Goal: Task Accomplishment & Management: Manage account settings

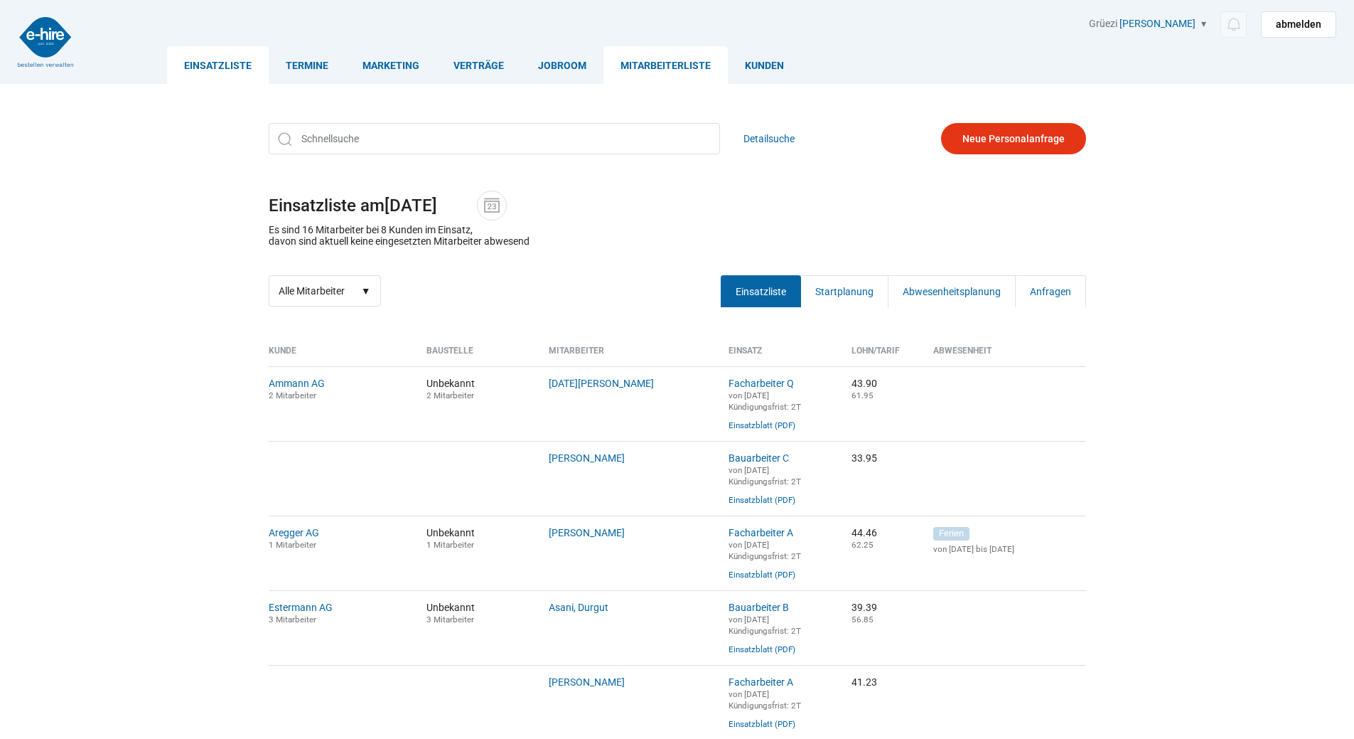
click at [670, 61] on link "Mitarbeiterliste" at bounding box center [666, 65] width 124 height 38
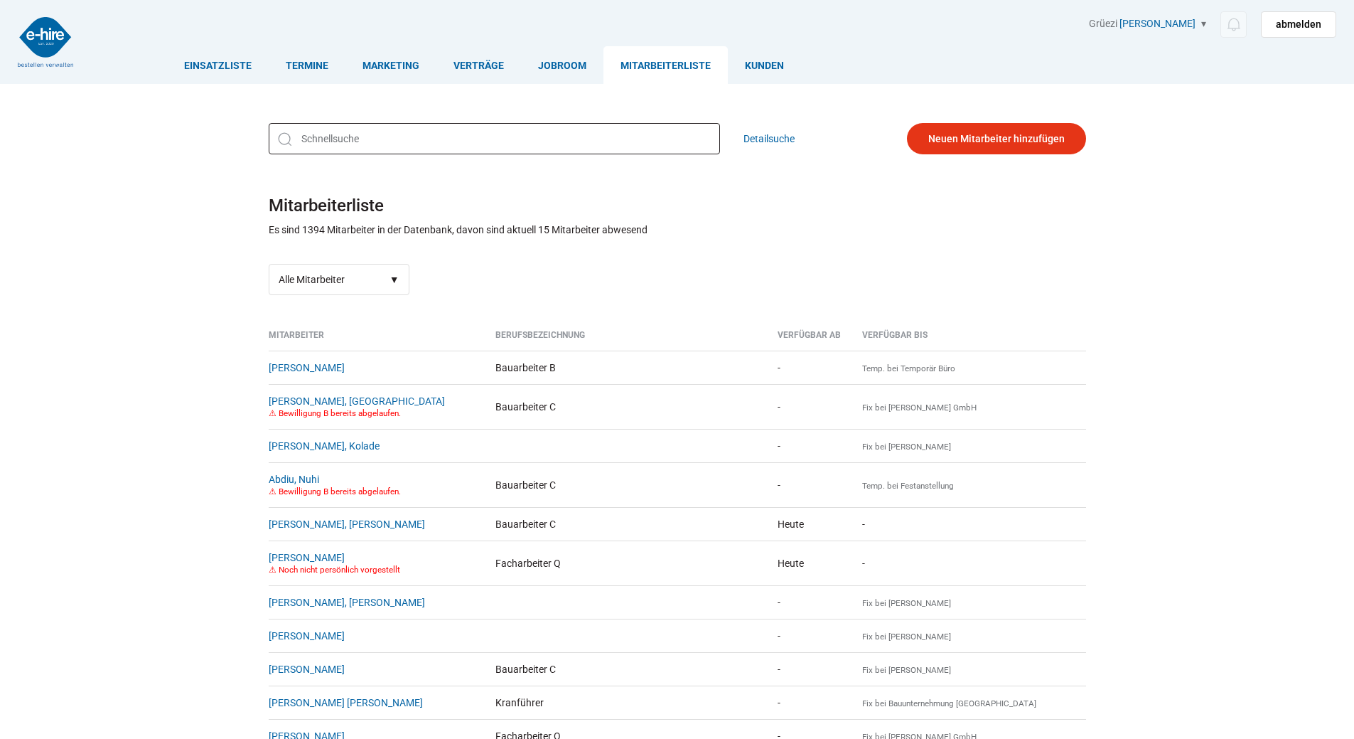
click at [341, 145] on input "text" at bounding box center [494, 138] width 451 height 31
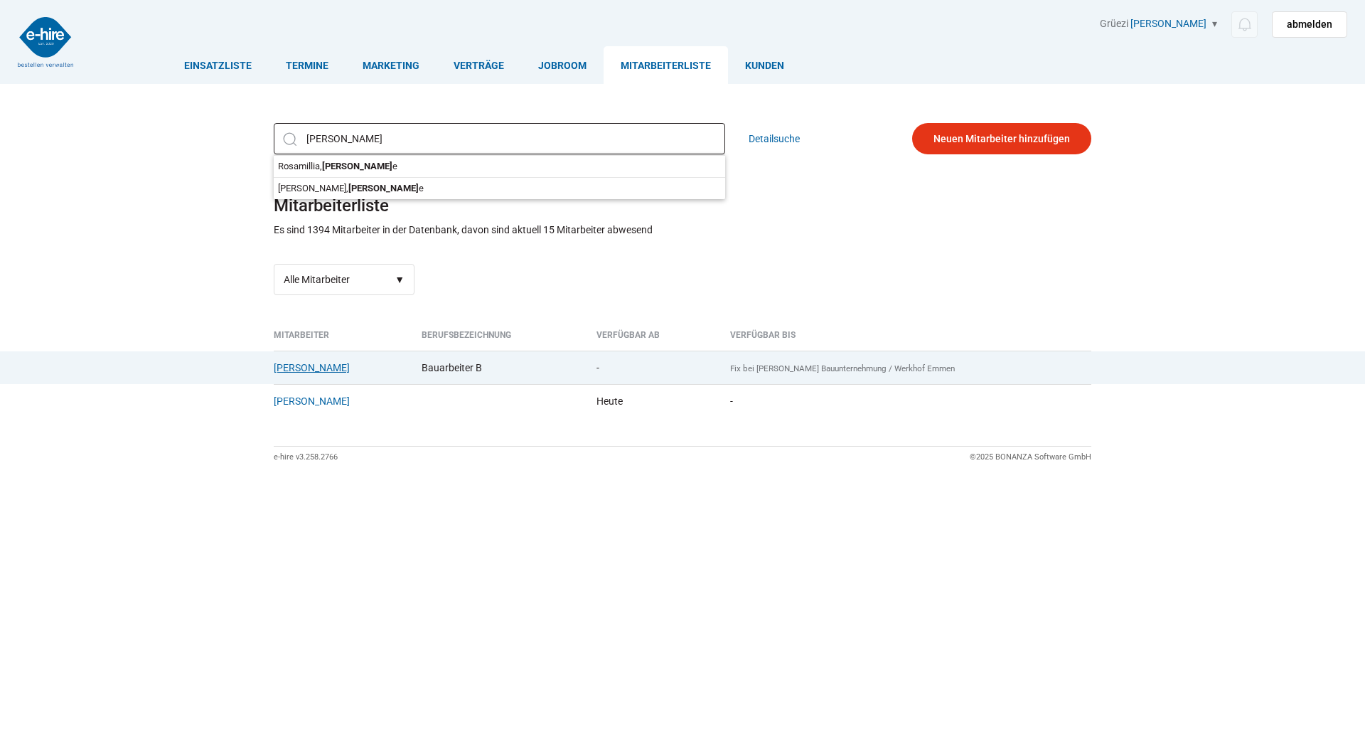
type input "Carmin"
click at [331, 373] on link "Rosamillia, Carmine" at bounding box center [312, 367] width 76 height 11
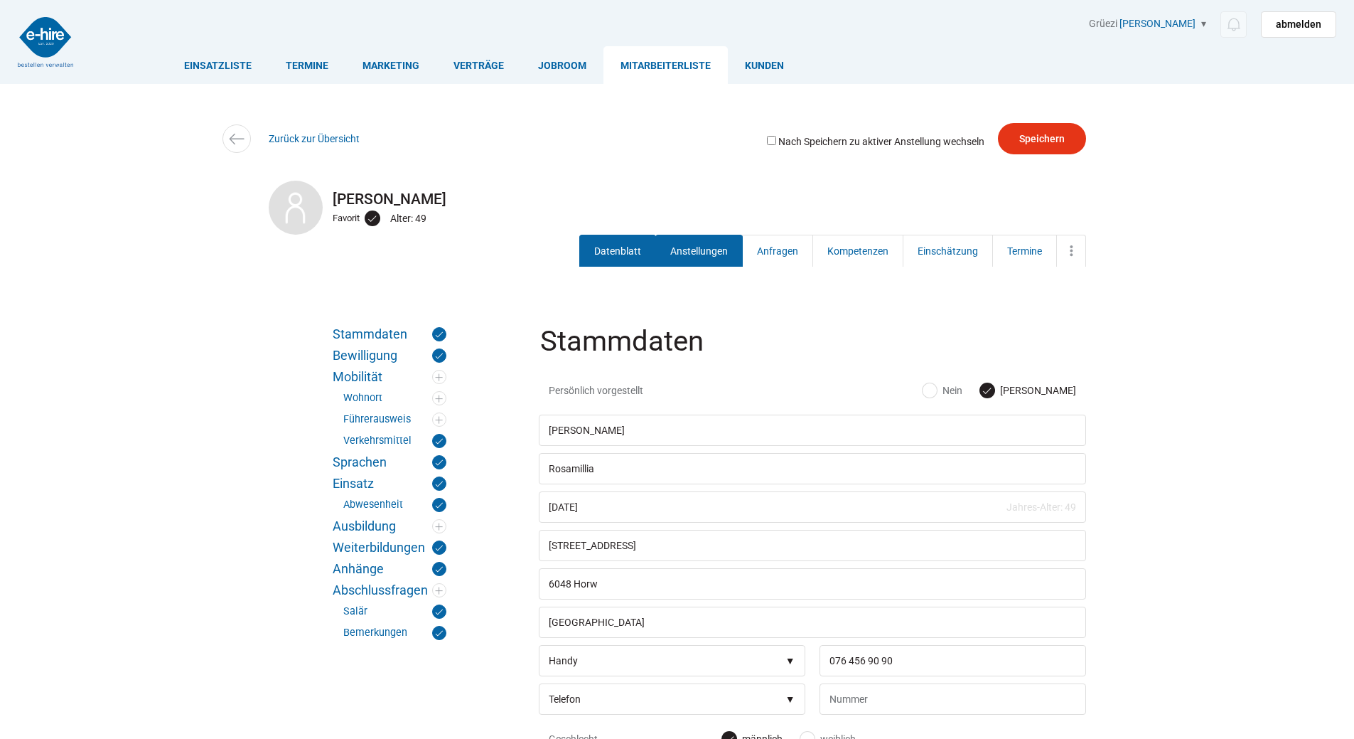
click at [677, 250] on link "Anstellungen" at bounding box center [699, 251] width 87 height 32
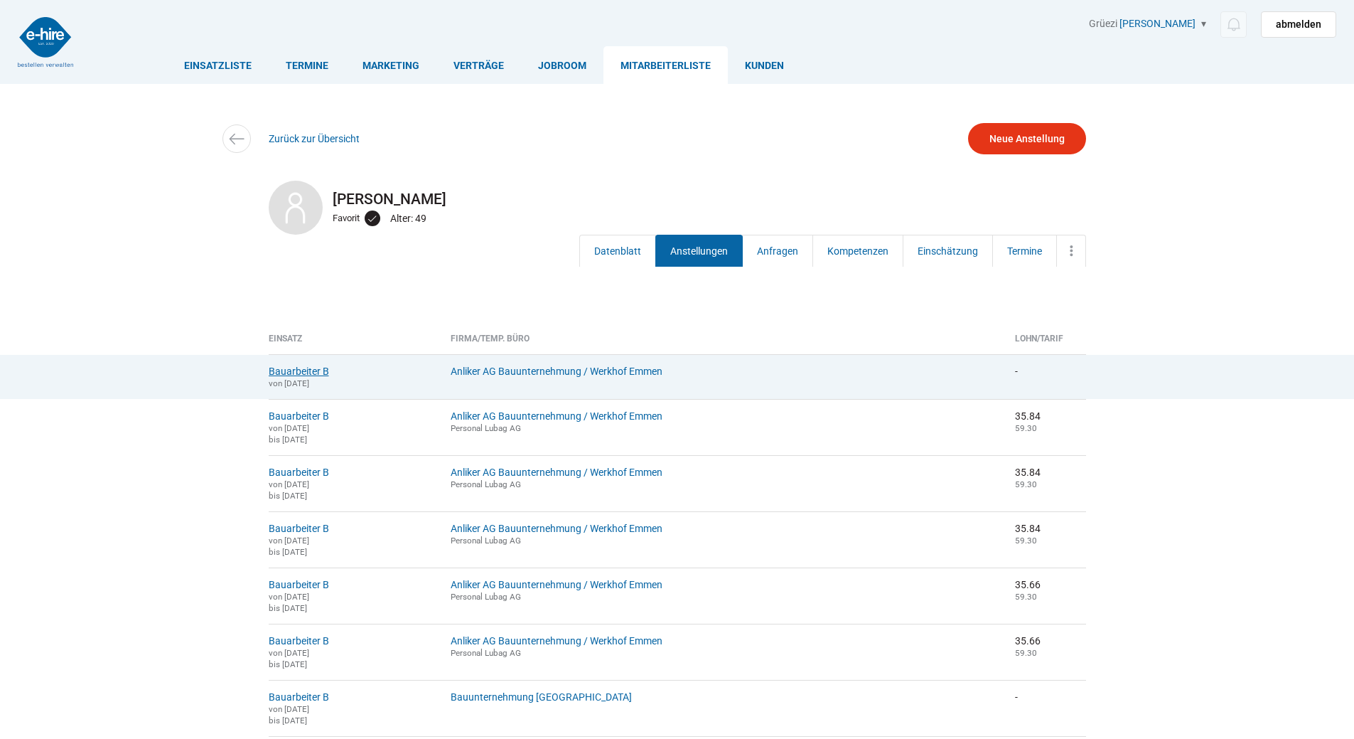
click at [289, 373] on link "Bauarbeiter B" at bounding box center [299, 370] width 60 height 11
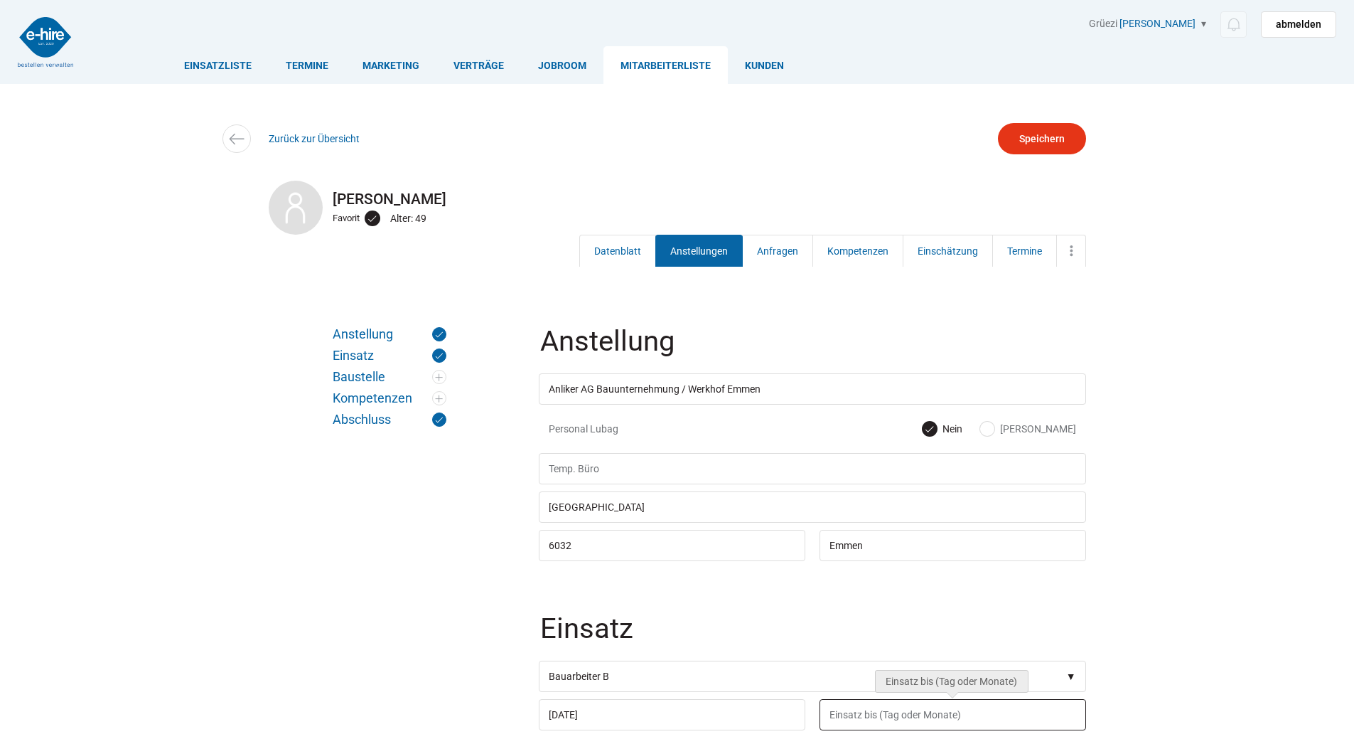
click at [848, 717] on input "text" at bounding box center [953, 714] width 267 height 31
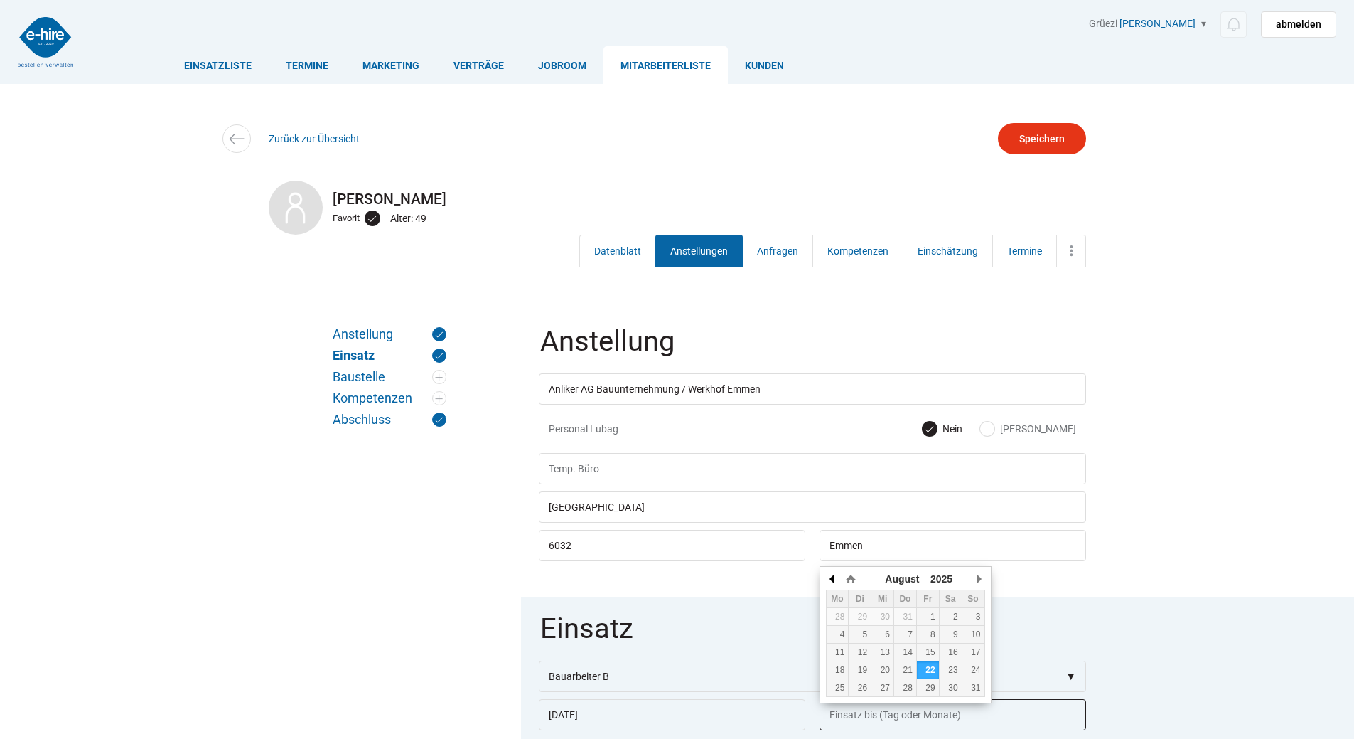
click at [831, 573] on button "button" at bounding box center [833, 578] width 14 height 21
click at [909, 693] on td "31" at bounding box center [905, 688] width 23 height 18
type input "31.07.2025"
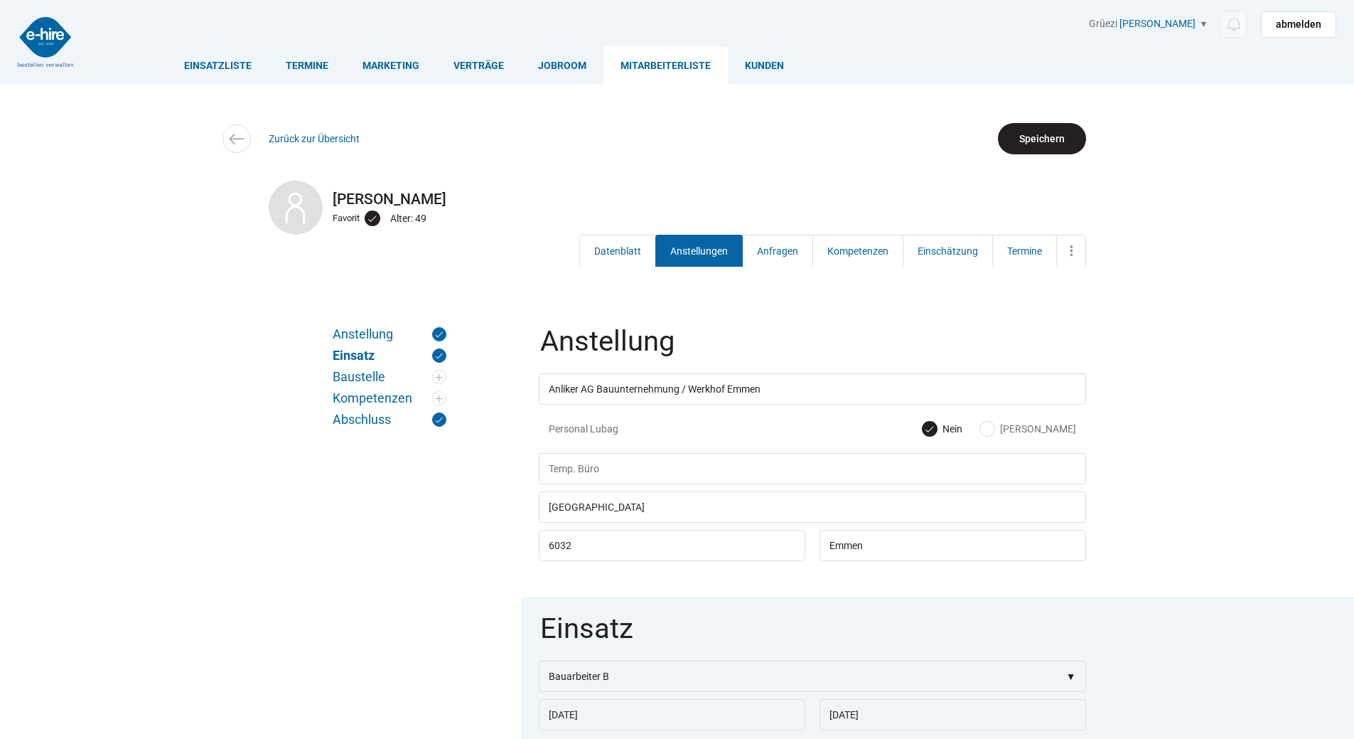
click at [1048, 127] on input "Speichern" at bounding box center [1042, 138] width 88 height 31
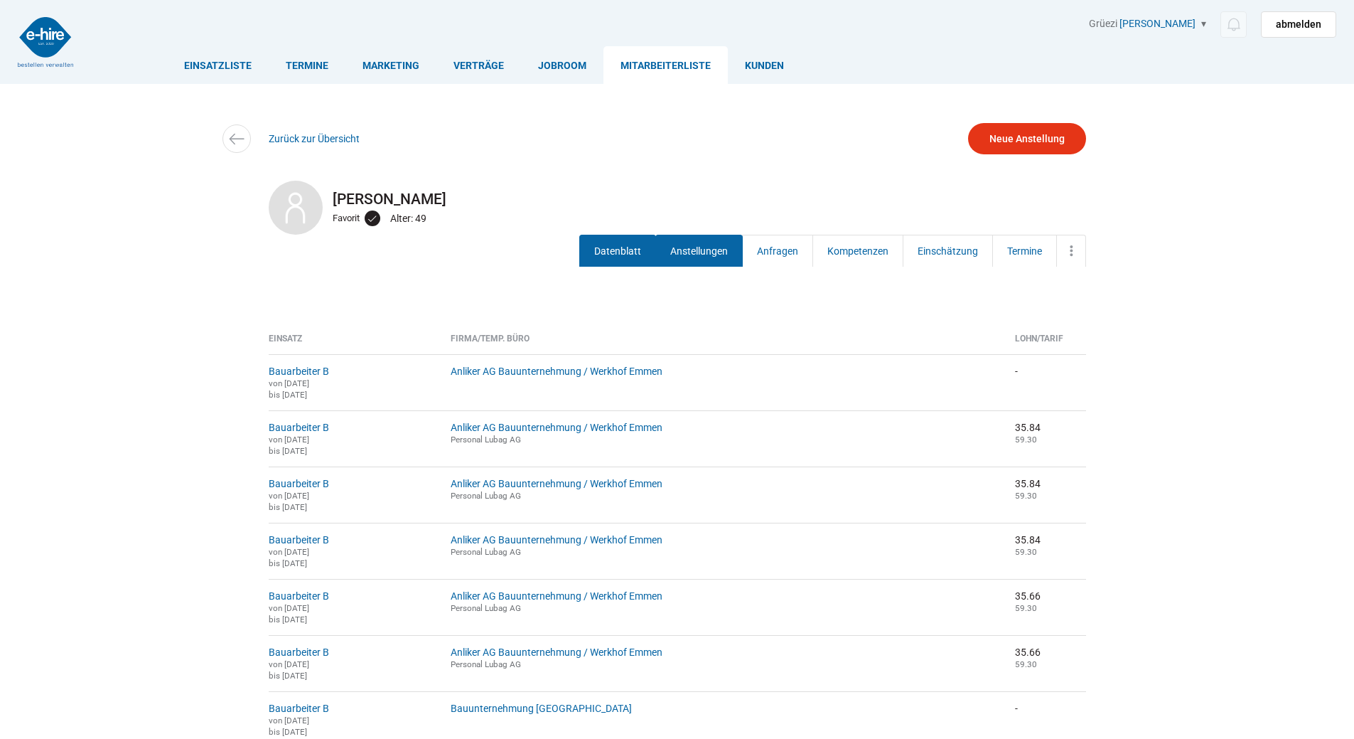
click at [628, 249] on link "Datenblatt" at bounding box center [617, 251] width 77 height 32
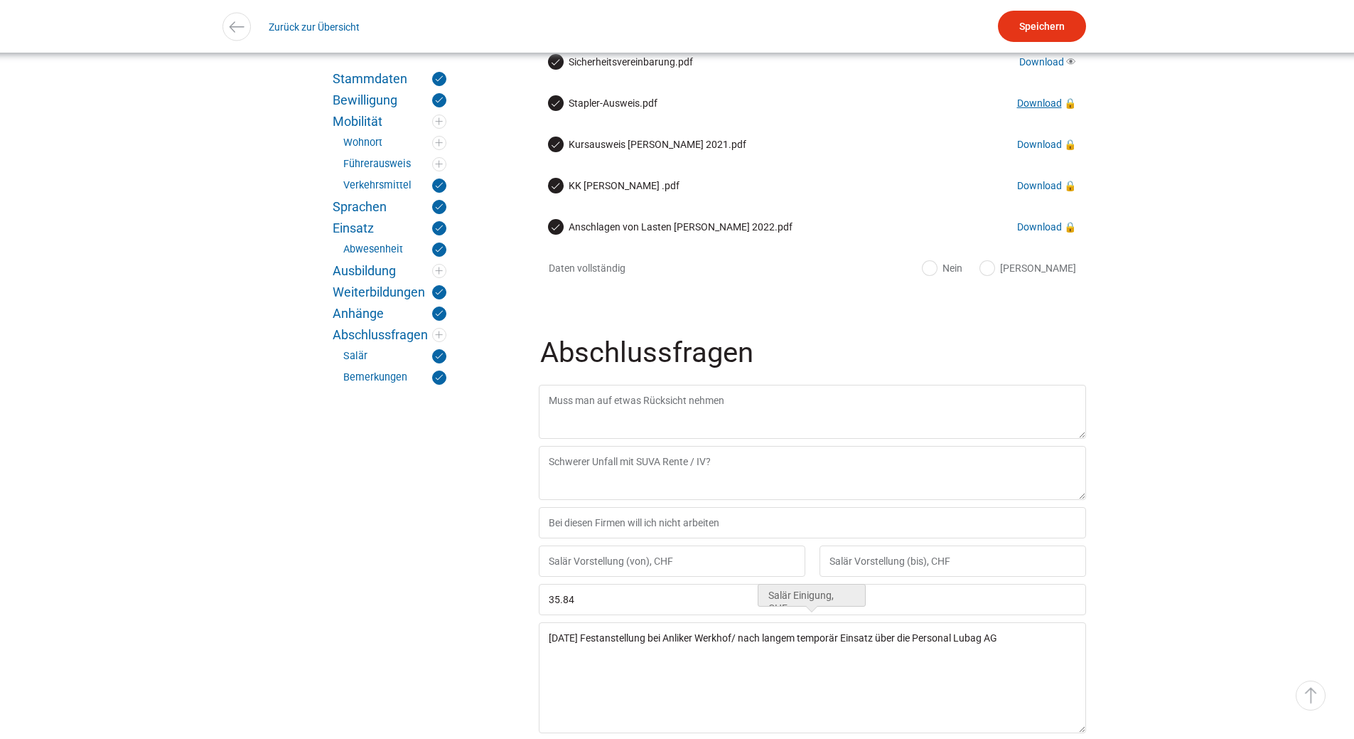
scroll to position [2773, 0]
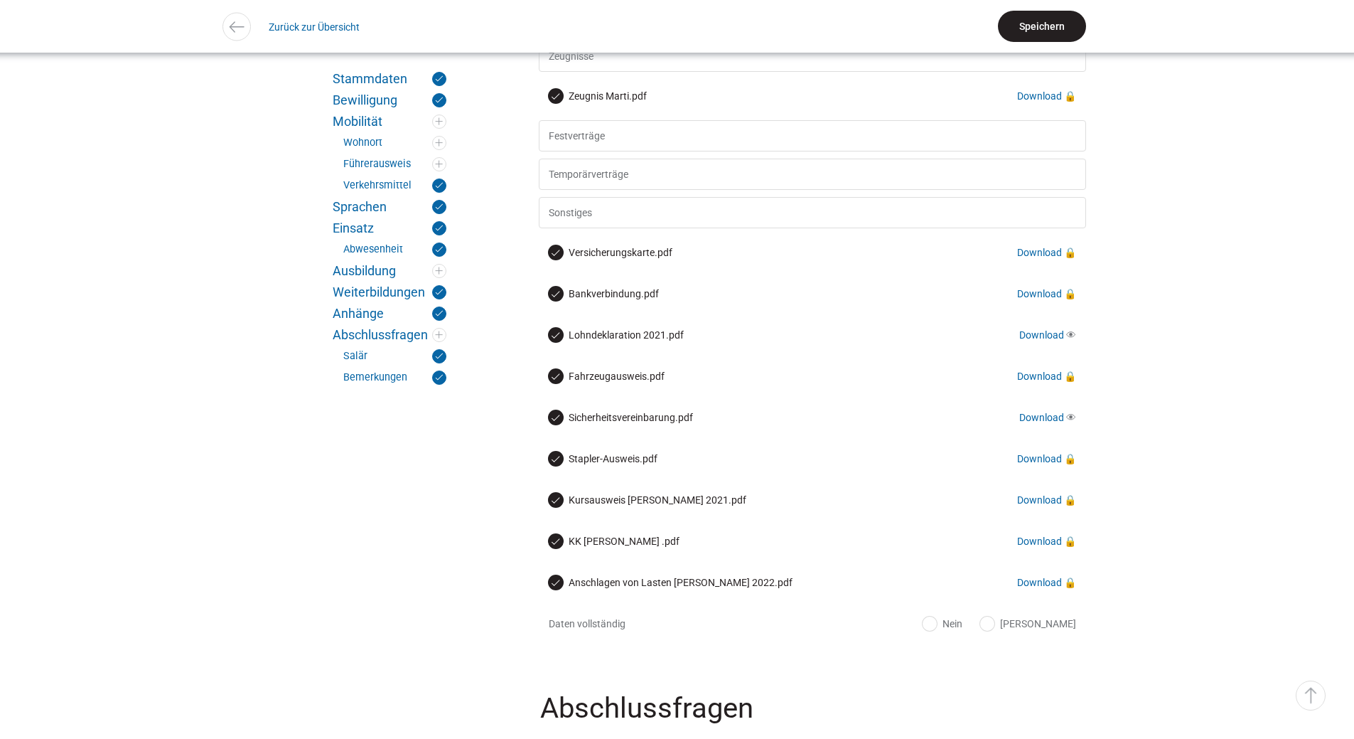
click at [1044, 21] on input "Speichern" at bounding box center [1042, 26] width 88 height 31
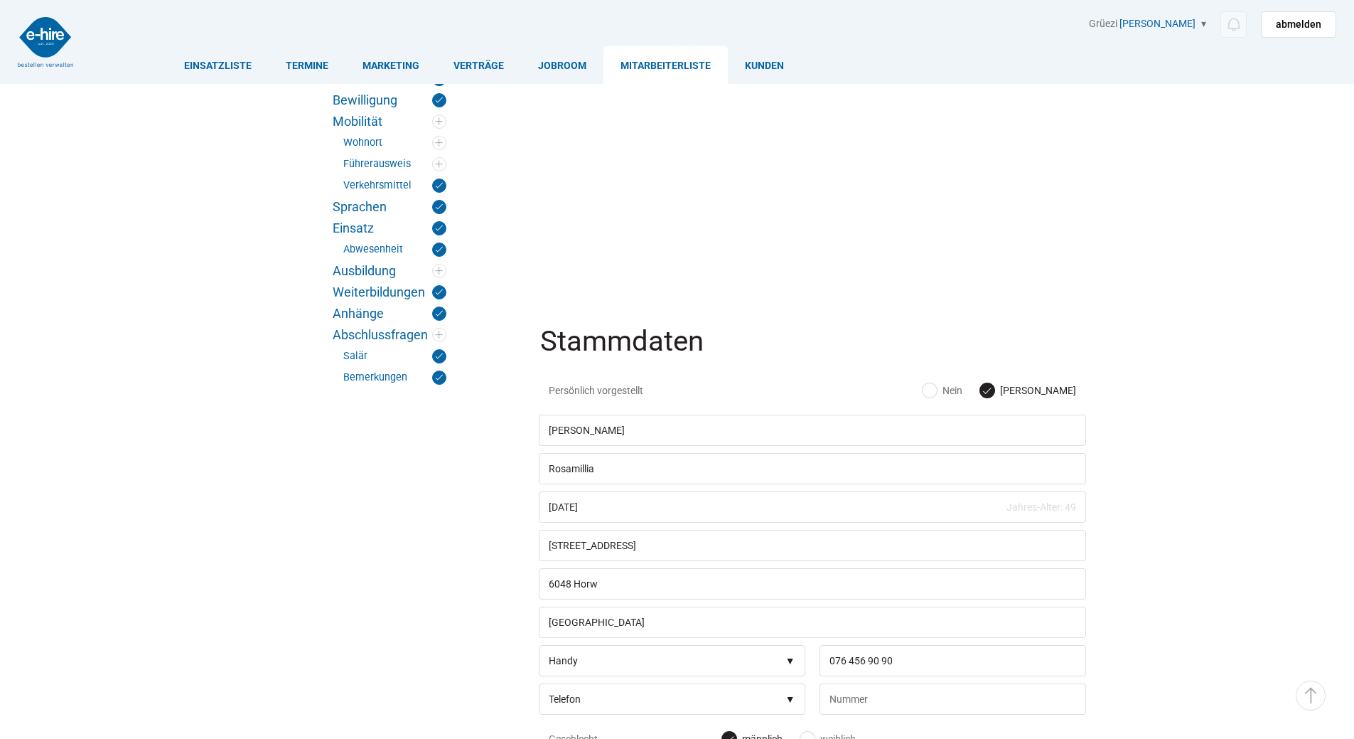
scroll to position [2773, 0]
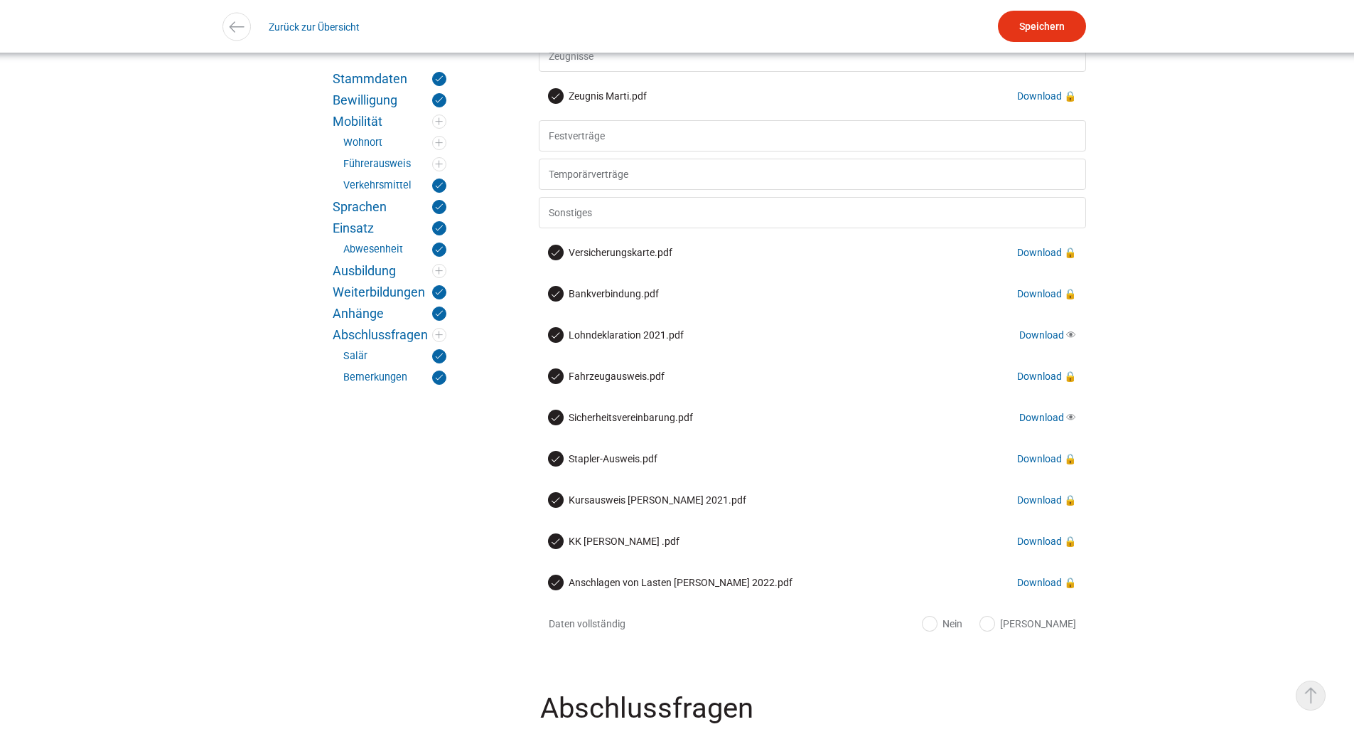
click at [1303, 700] on link "▵ Nach oben" at bounding box center [1311, 695] width 30 height 30
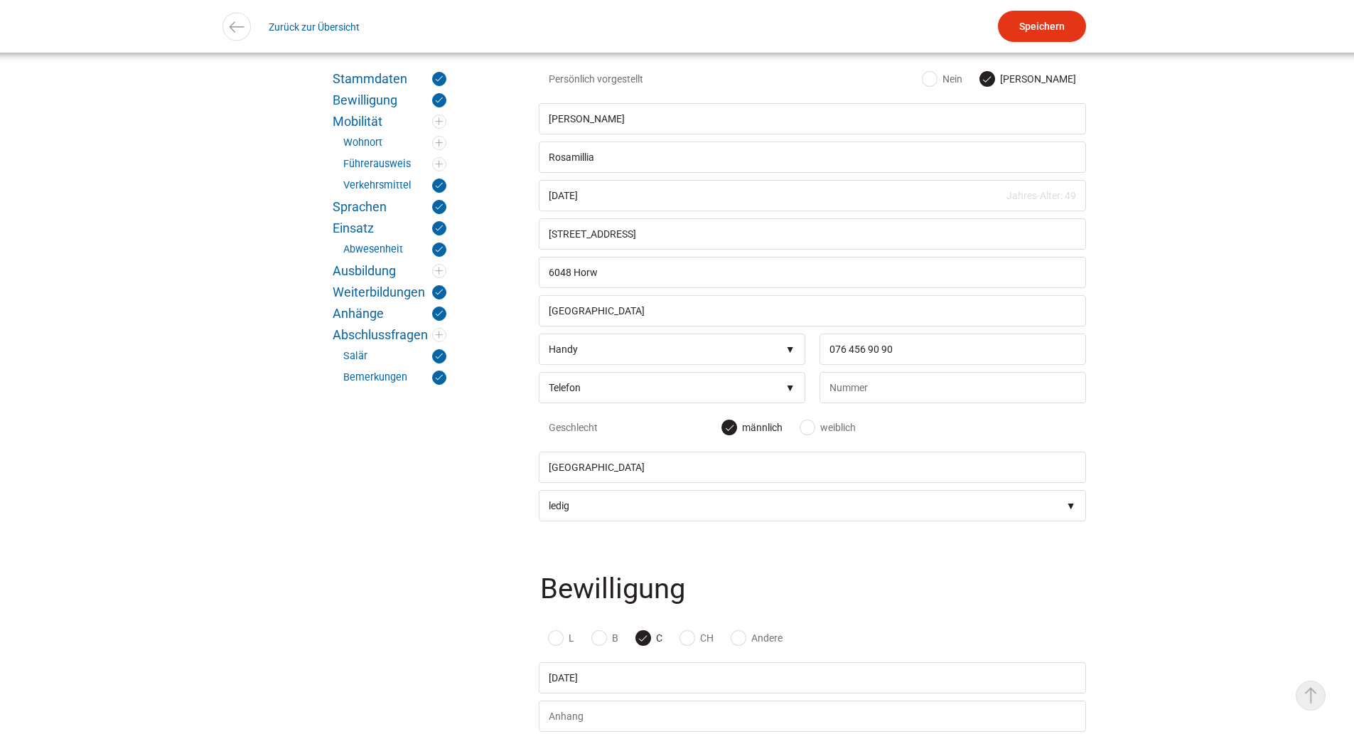
scroll to position [0, 0]
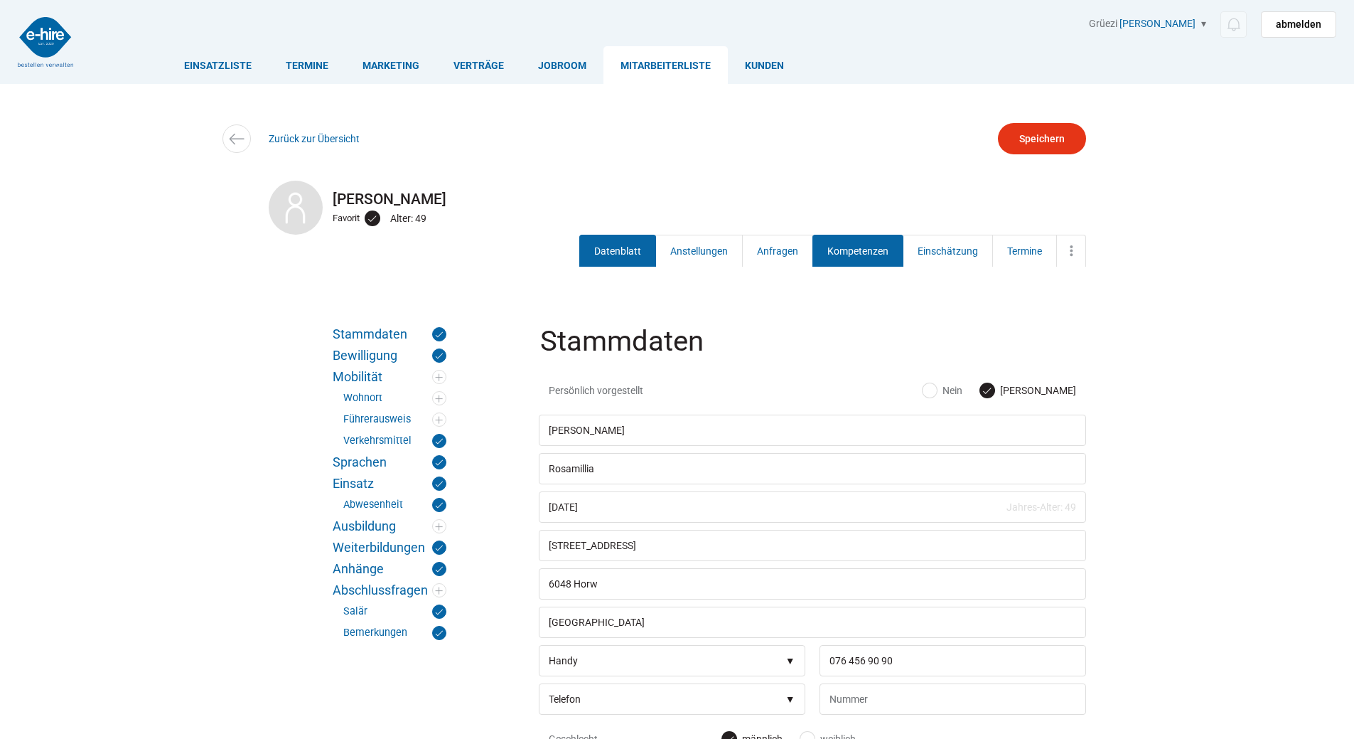
click at [855, 257] on link "Kompetenzen" at bounding box center [858, 251] width 91 height 32
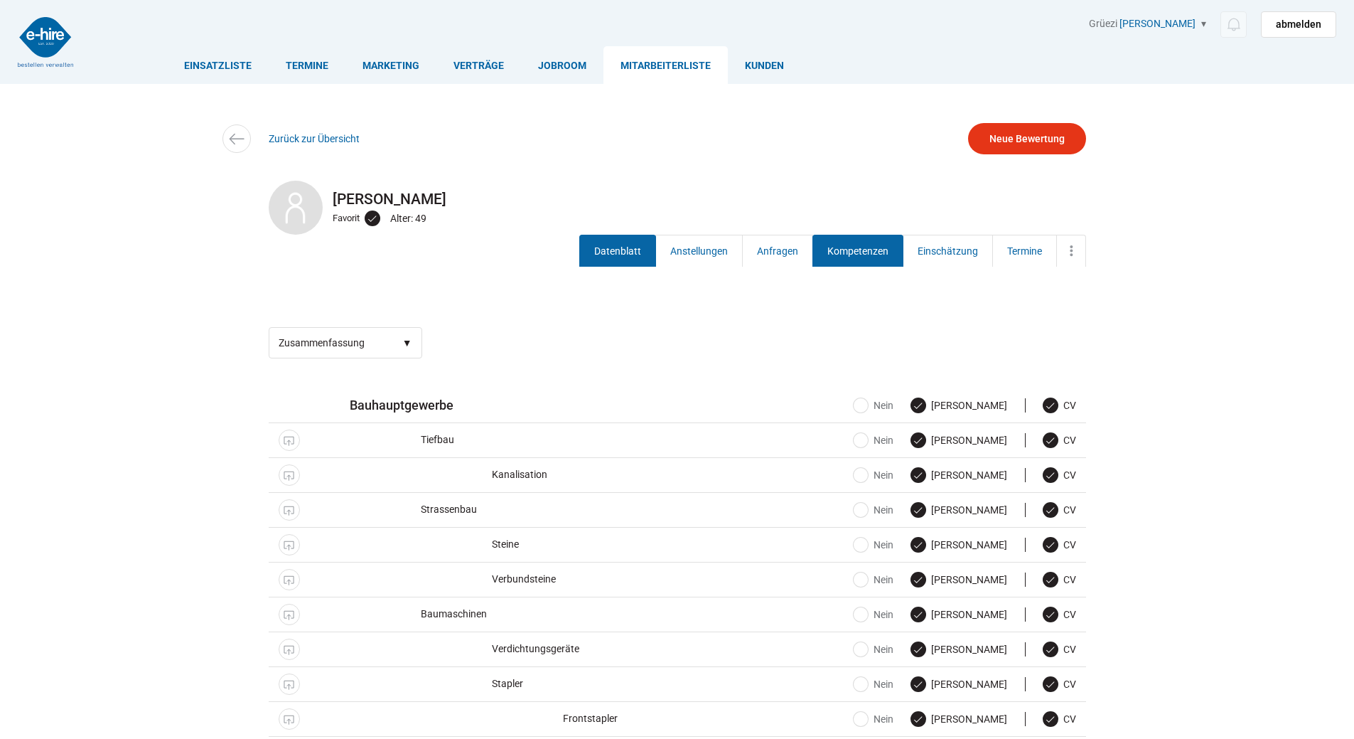
click at [603, 252] on link "Datenblatt" at bounding box center [617, 251] width 77 height 32
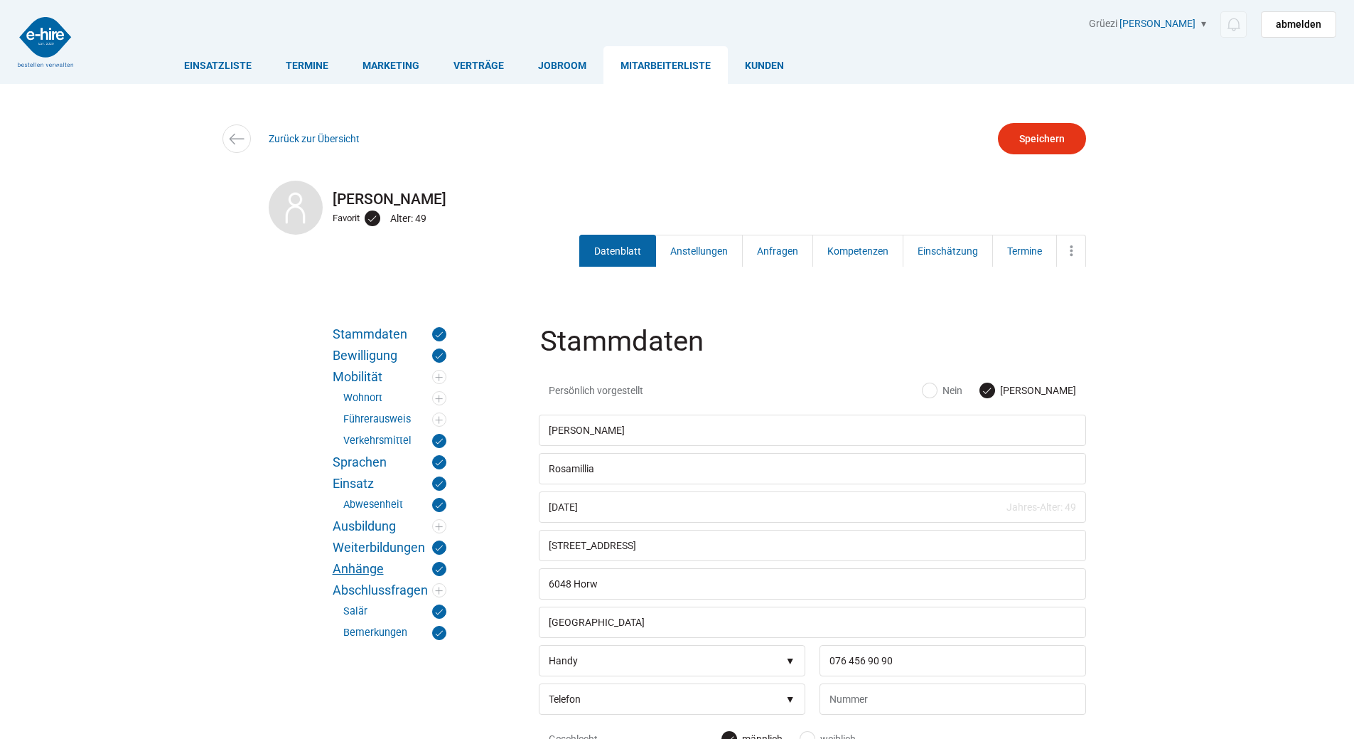
click at [356, 570] on link "Anhänge" at bounding box center [390, 569] width 114 height 14
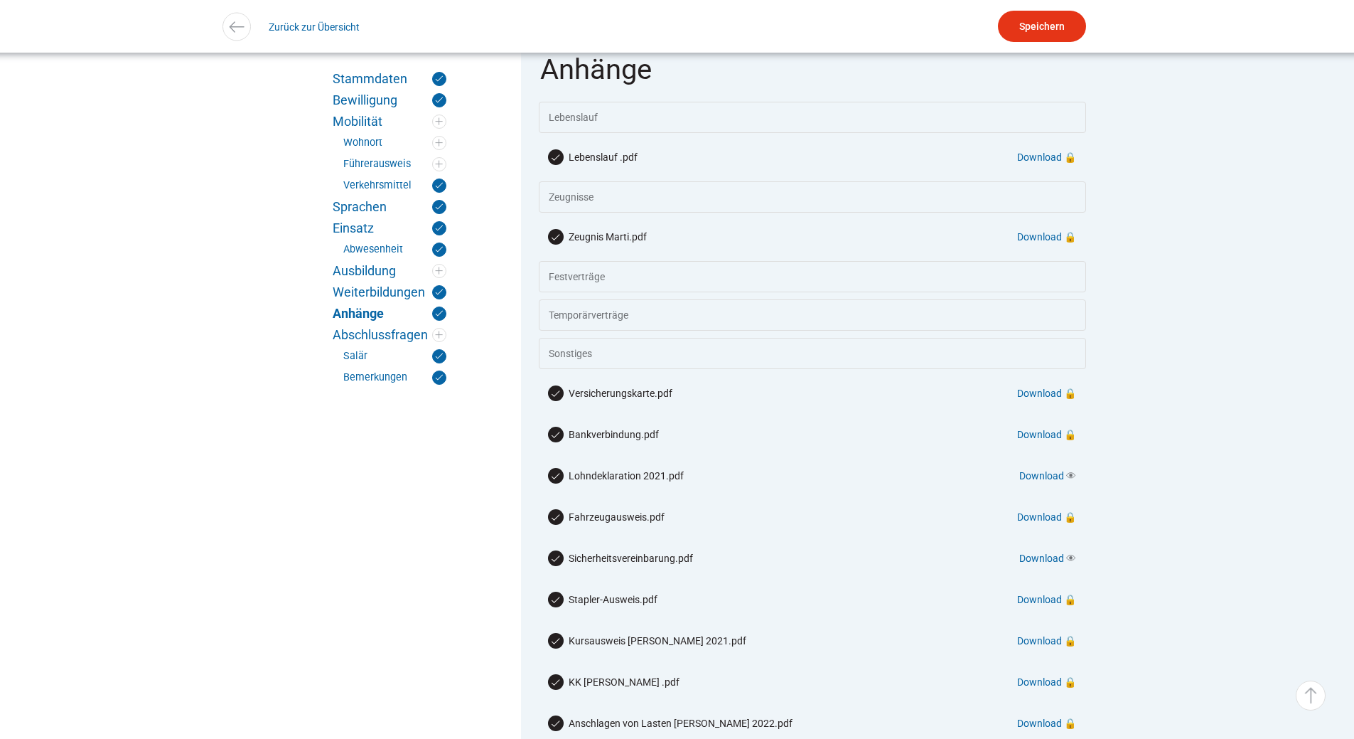
scroll to position [2639, 0]
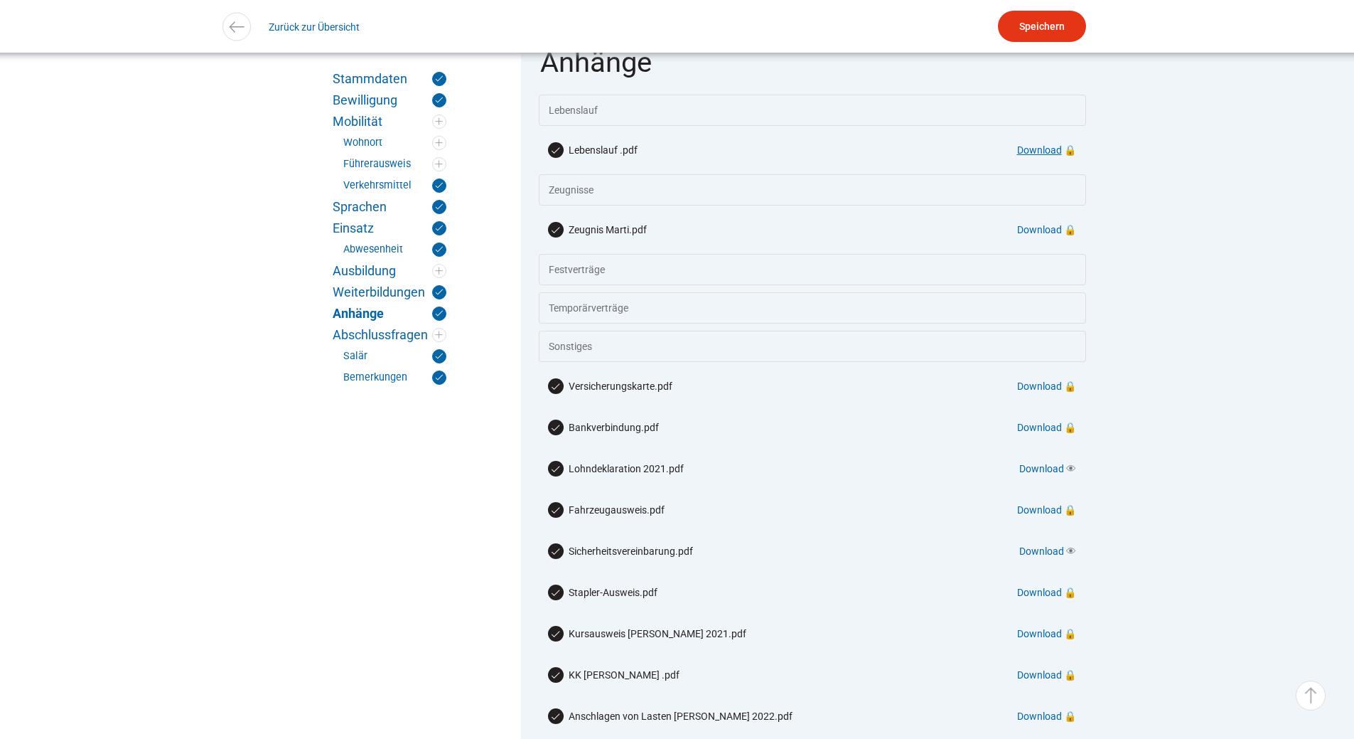
click at [1032, 156] on link "Download" at bounding box center [1039, 149] width 45 height 11
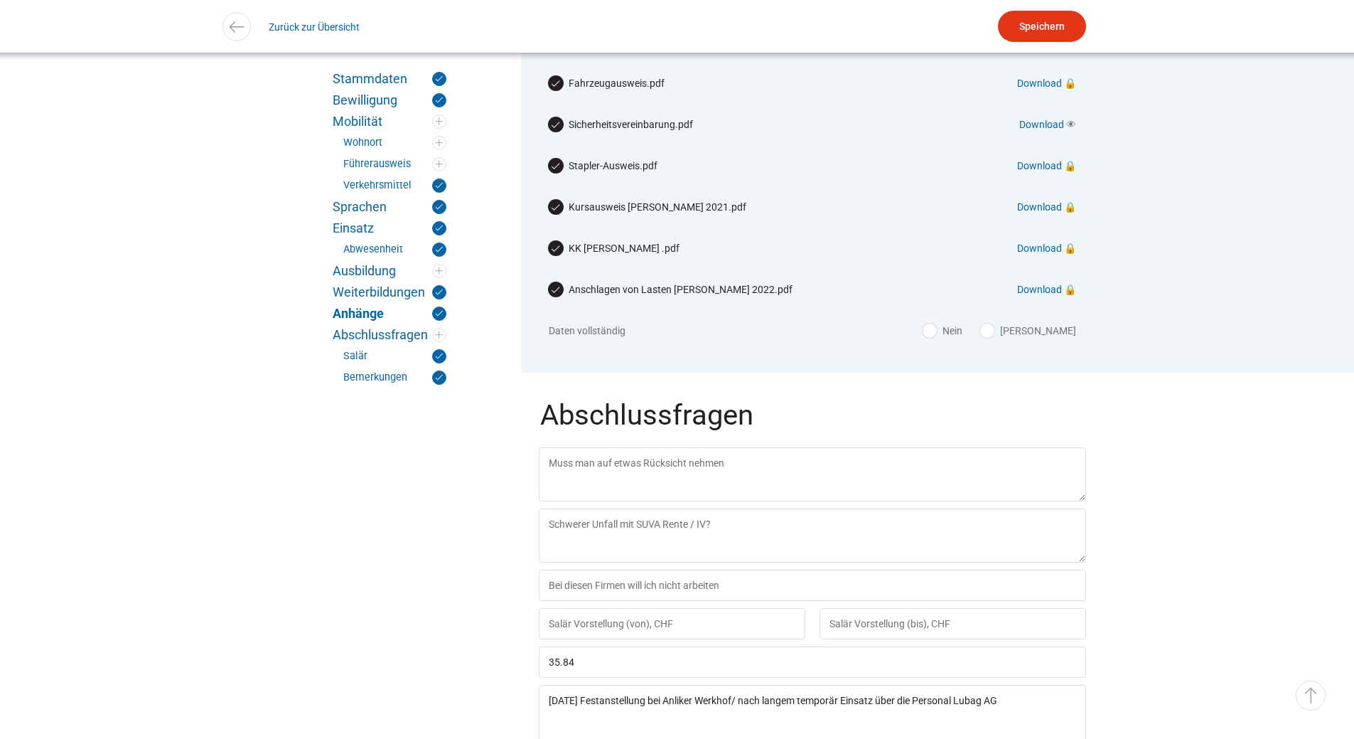
scroll to position [3137, 0]
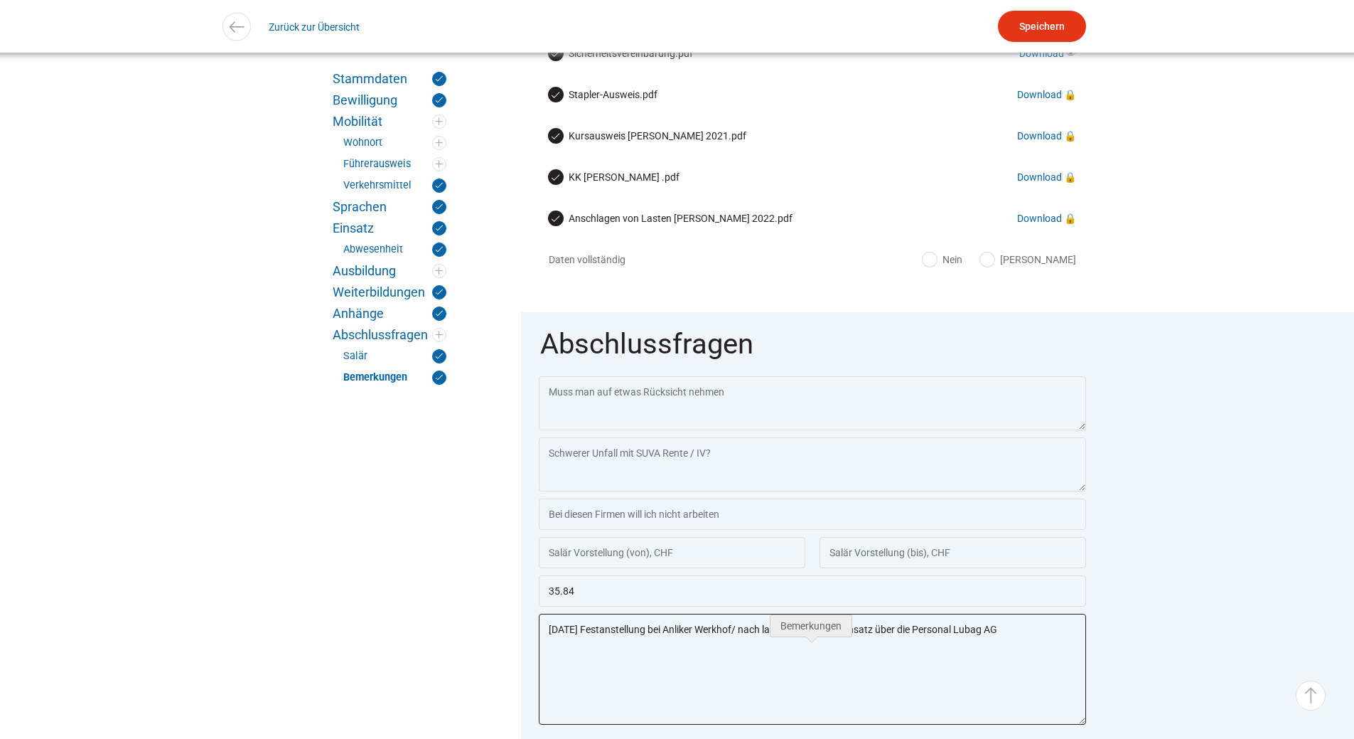
drag, startPoint x: 1032, startPoint y: 660, endPoint x: 1081, endPoint y: 680, distance: 53.6
click at [1033, 661] on textarea "1. November Festanstellung bei Anliker Werkhof/ nach langem temporär Einsatz üb…" at bounding box center [812, 669] width 547 height 111
type textarea "1. November Festanstellung bei Anliker Werkhof/ nach langem temporär Einsatz üb…"
click at [1040, 23] on input "Speichern" at bounding box center [1042, 26] width 88 height 31
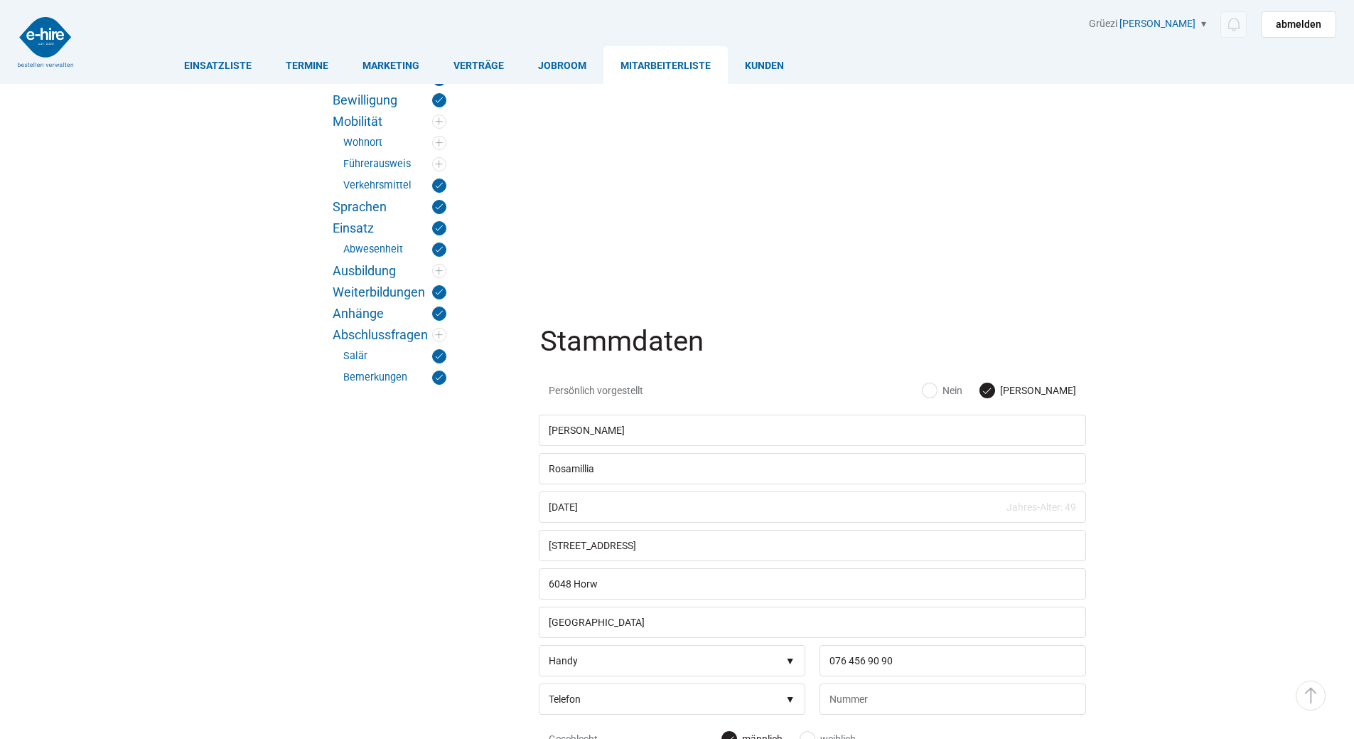
scroll to position [3137, 0]
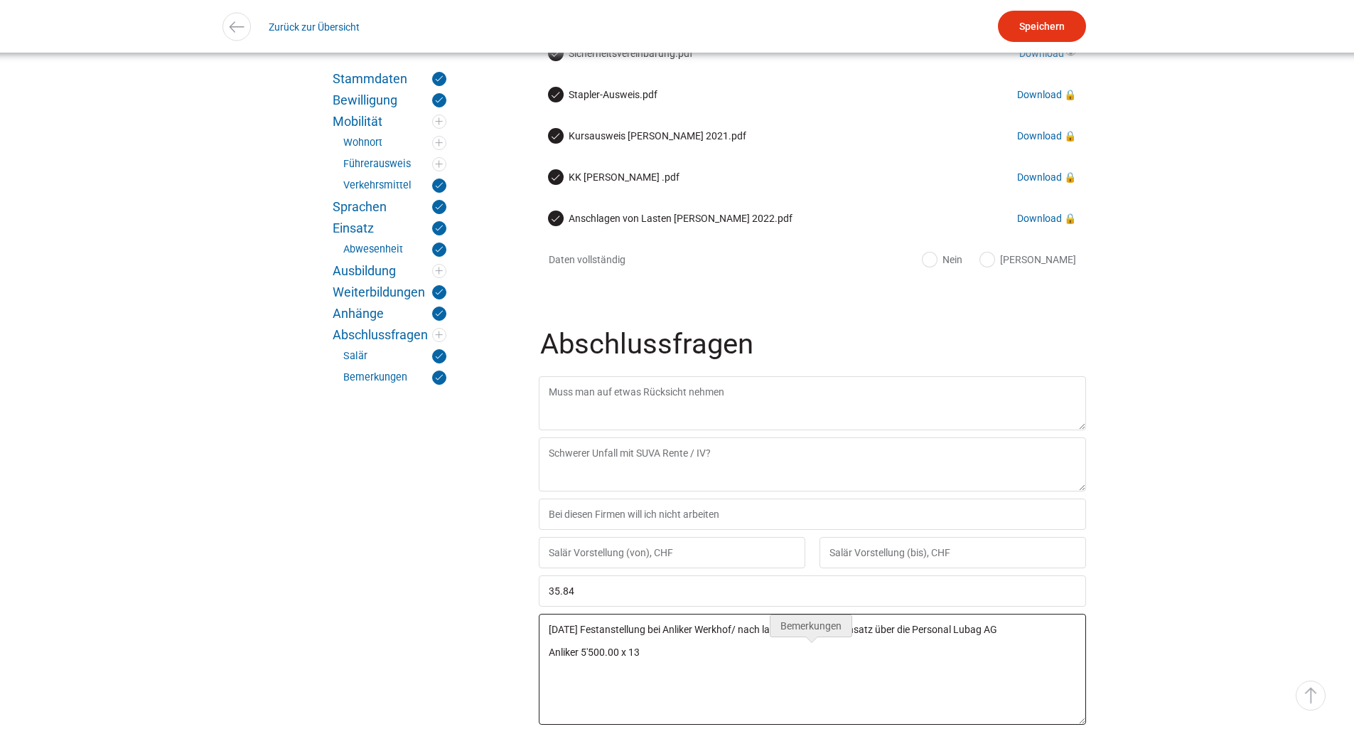
click at [546, 690] on textarea "1. November Festanstellung bei Anliker Werkhof/ nach langem temporär Einsatz üb…" at bounding box center [812, 669] width 547 height 111
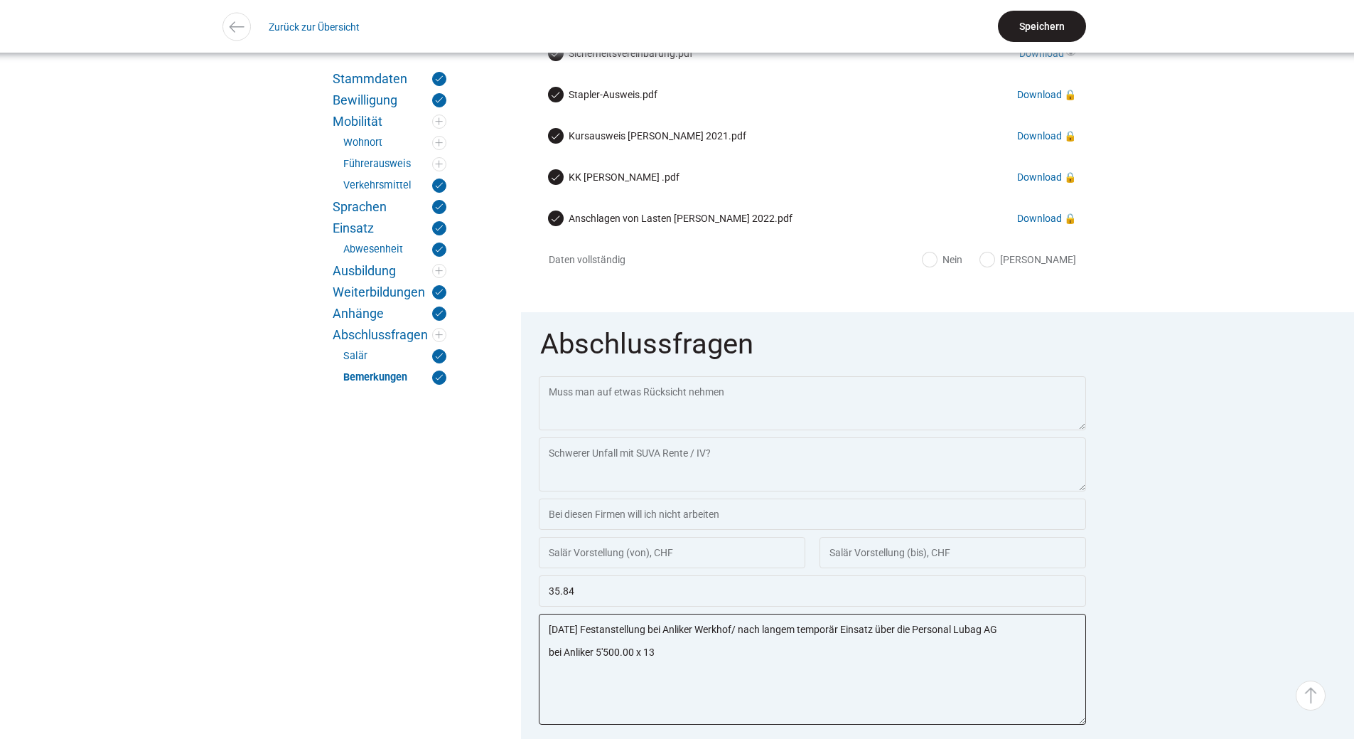
type textarea "[DATE] Festanstellung bei Anliker Werkhof/ nach langem temporär Einsatz über di…"
click at [1052, 24] on input "Speichern" at bounding box center [1042, 26] width 88 height 31
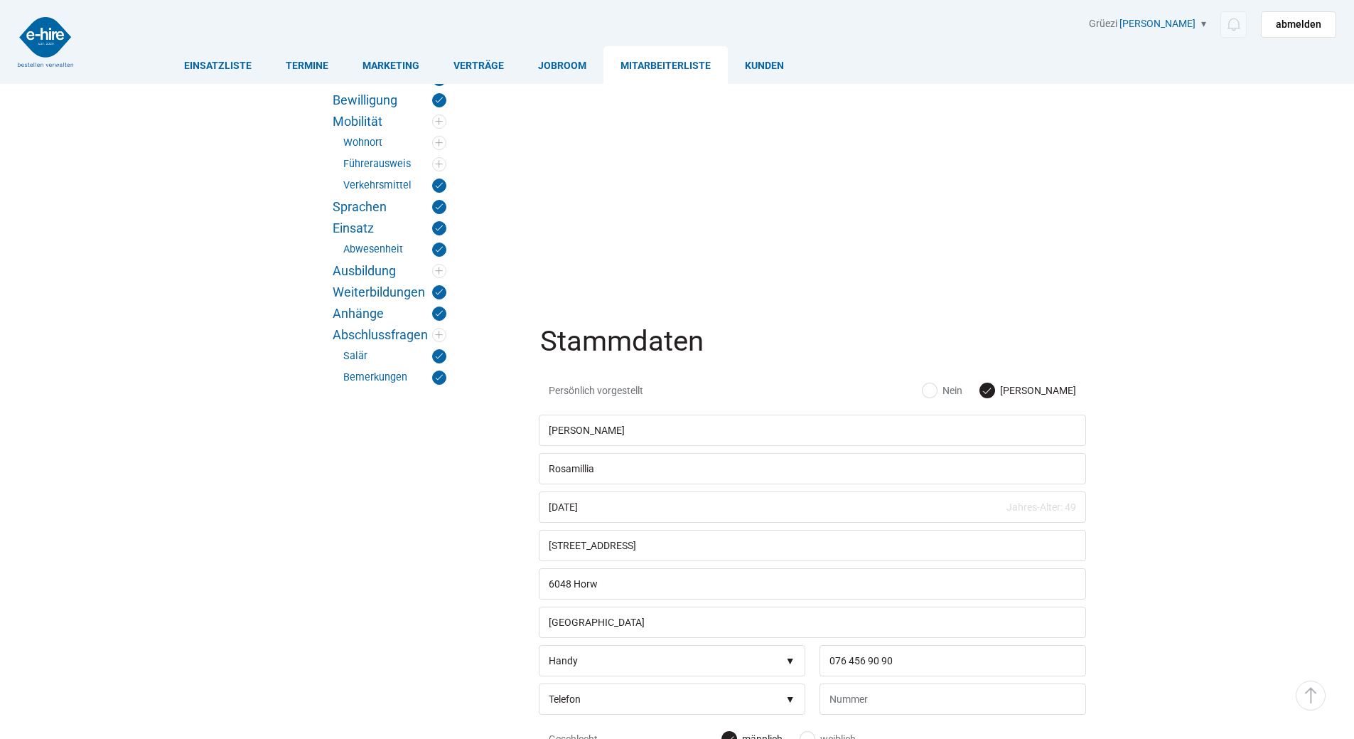
scroll to position [3137, 0]
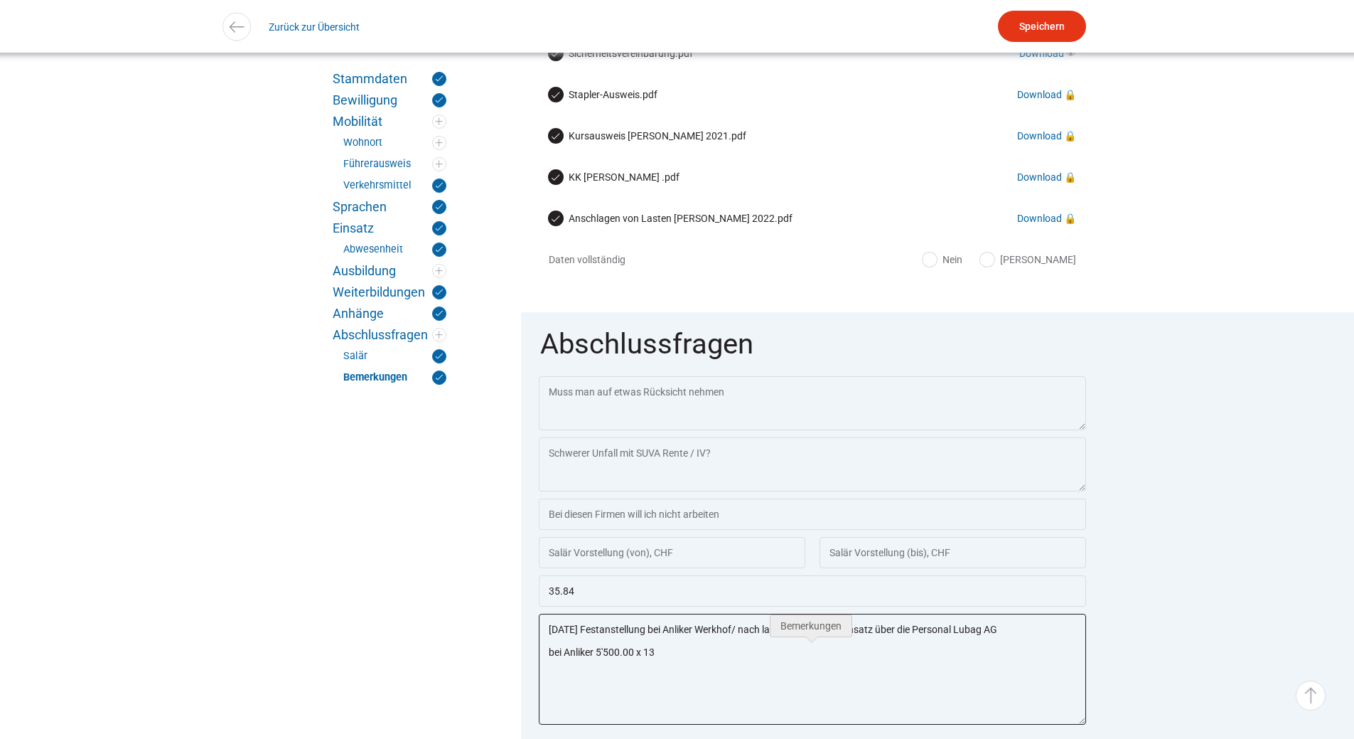
click at [682, 689] on textarea "[DATE] Festanstellung bei Anliker Werkhof/ nach langem temporär Einsatz über di…" at bounding box center [812, 669] width 547 height 111
type textarea "1. November Festanstellung bei Anliker Werkhof/ nach langem temporär Einsatz üb…"
click at [1047, 25] on input "Speichern" at bounding box center [1042, 26] width 88 height 31
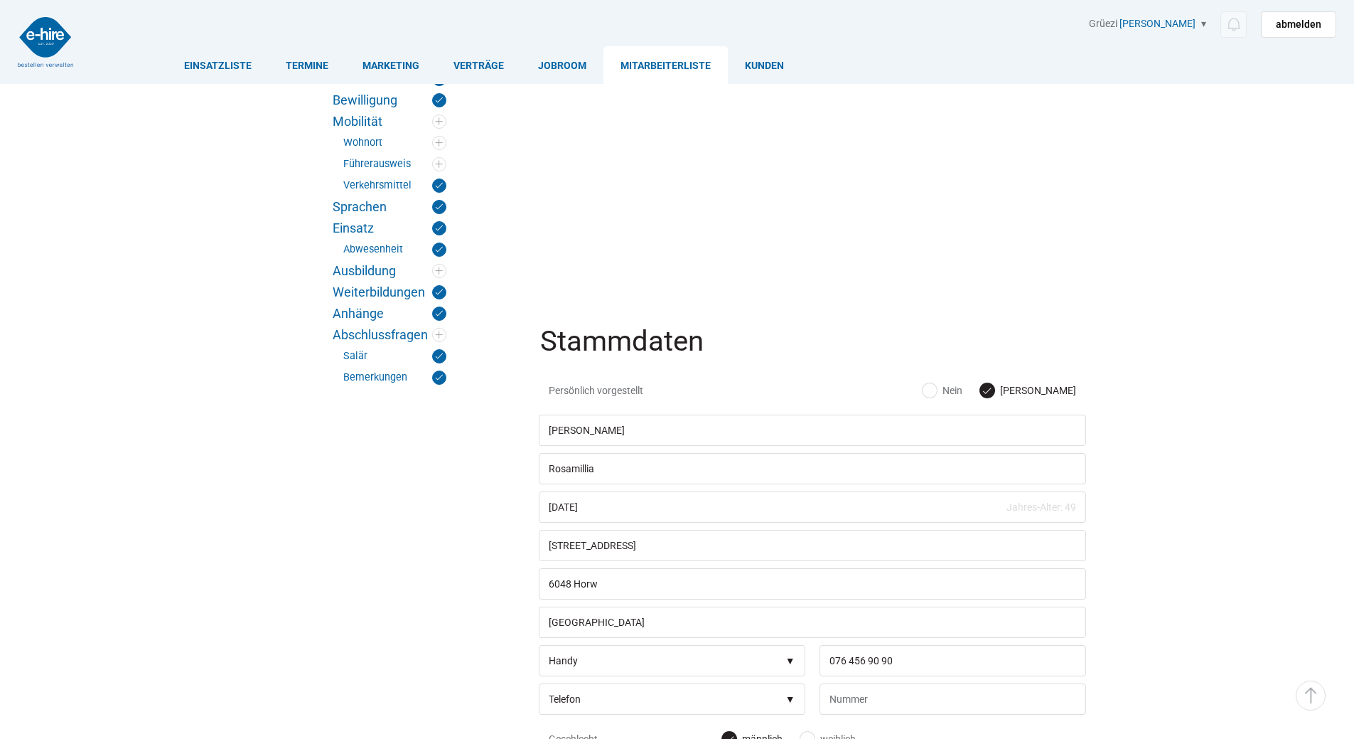
scroll to position [3137, 0]
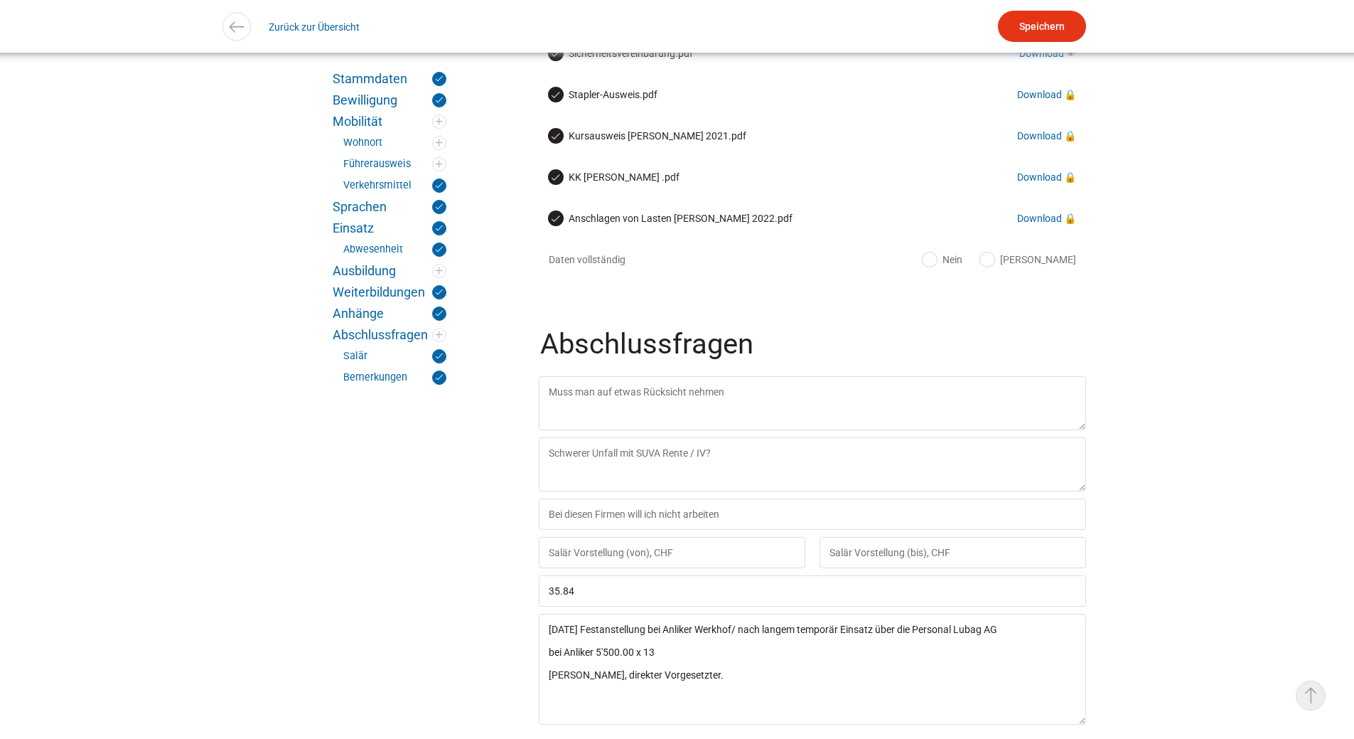
click at [1313, 704] on link "▵ Nach oben" at bounding box center [1311, 695] width 30 height 30
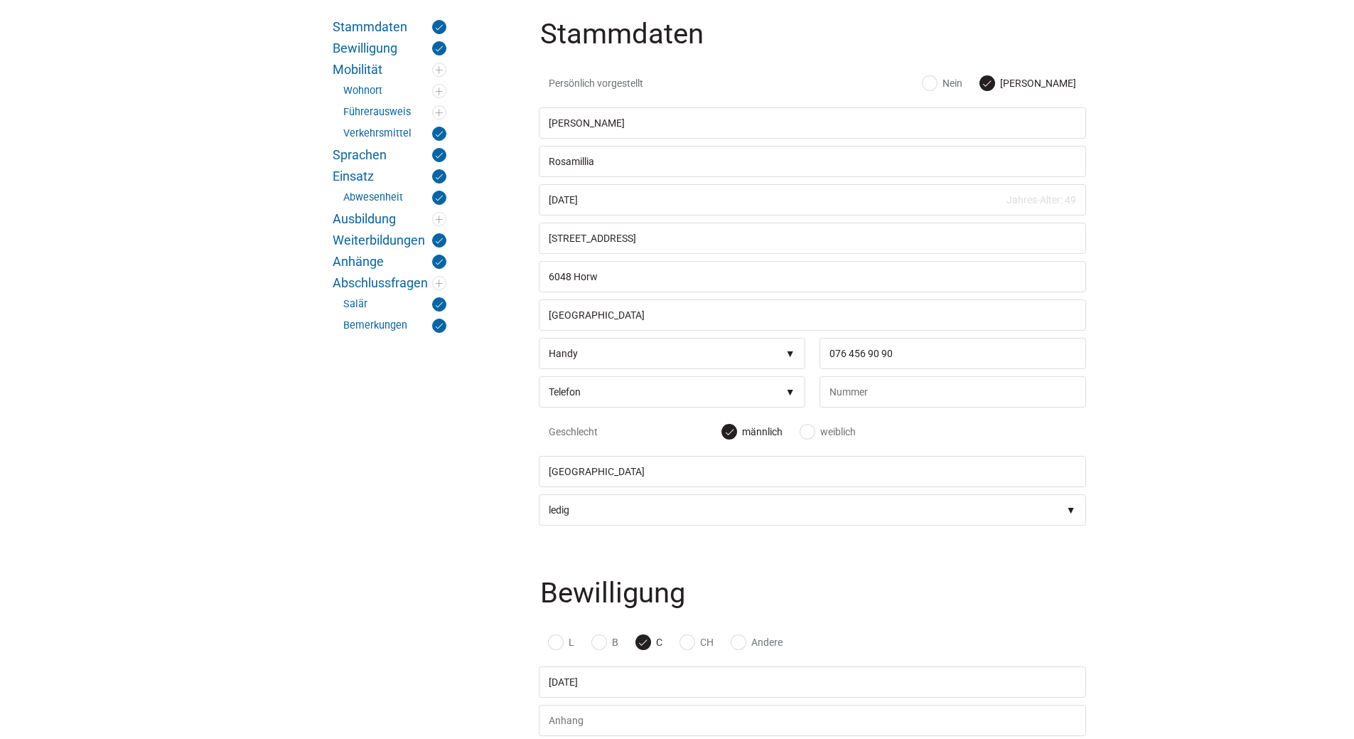
scroll to position [0, 0]
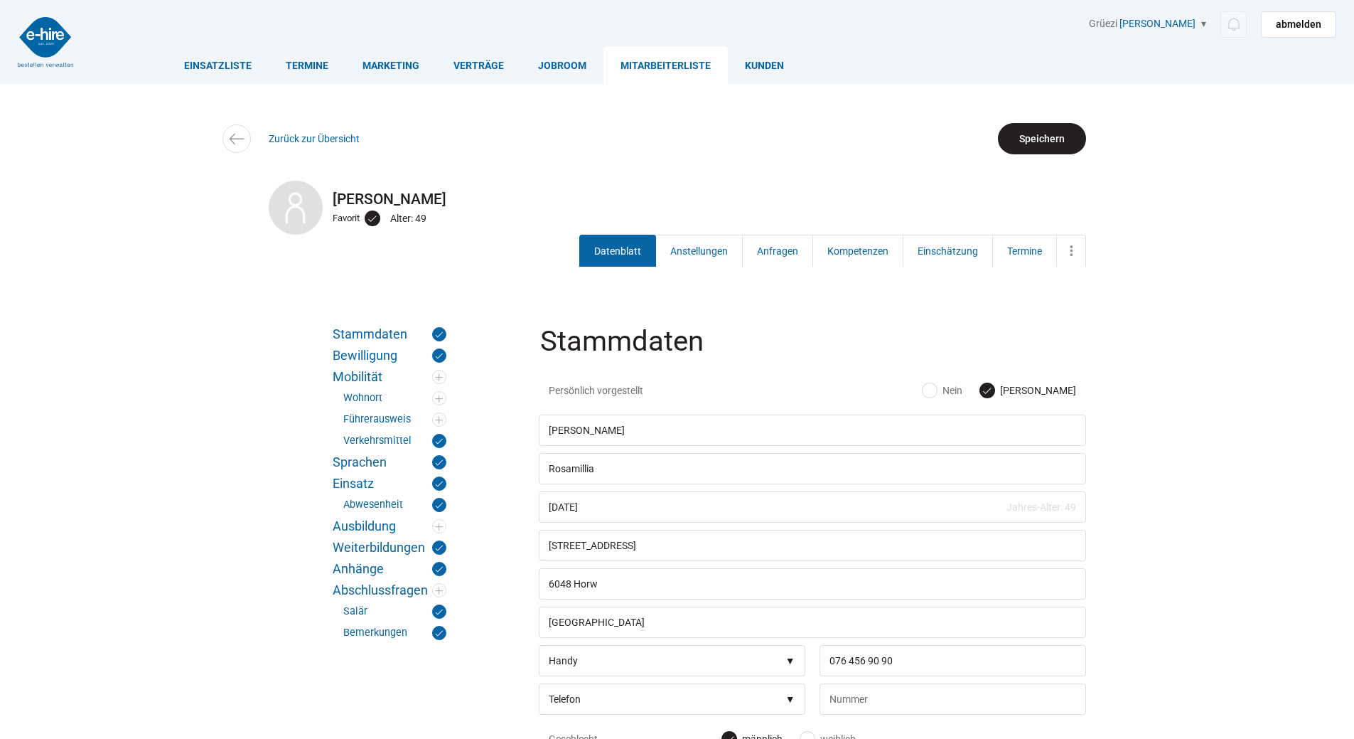
click at [1050, 141] on input "Speichern" at bounding box center [1042, 138] width 88 height 31
click at [767, 65] on link "Kunden" at bounding box center [764, 65] width 73 height 38
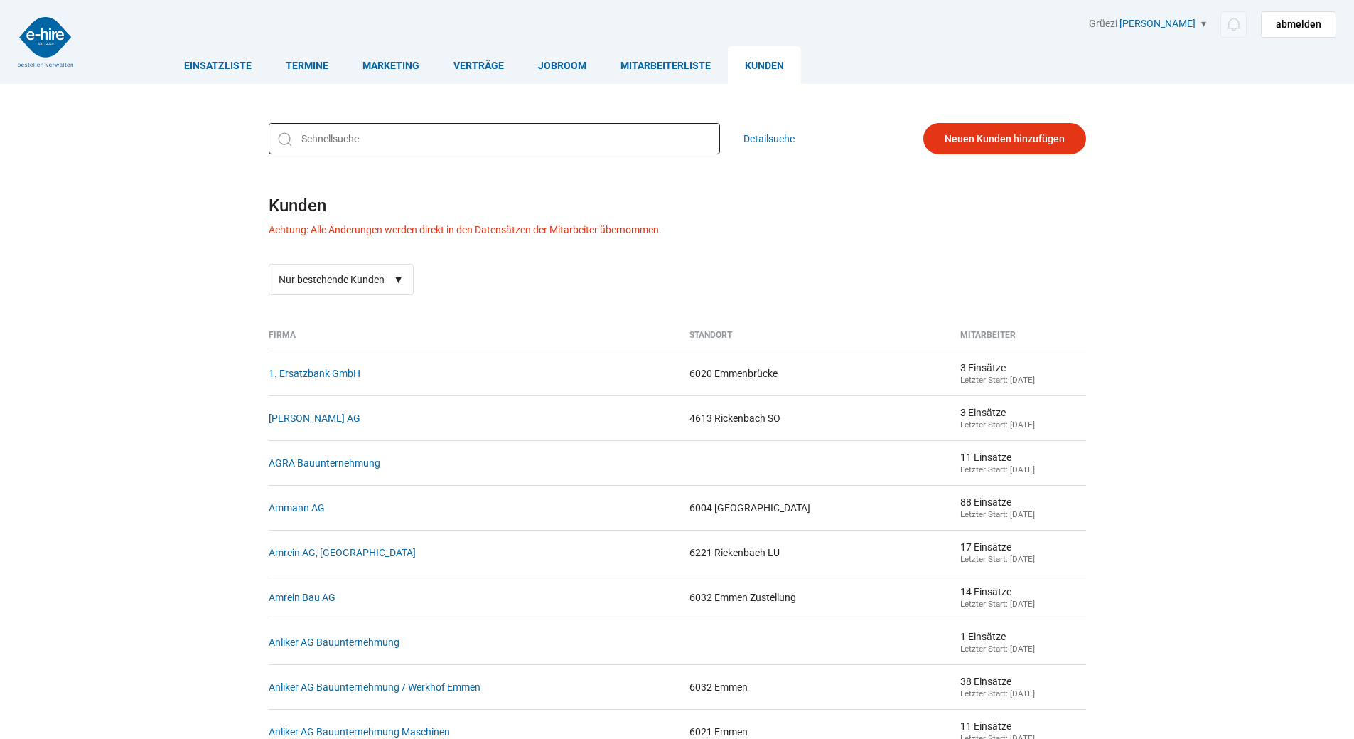
click at [318, 138] on input "text" at bounding box center [494, 138] width 451 height 31
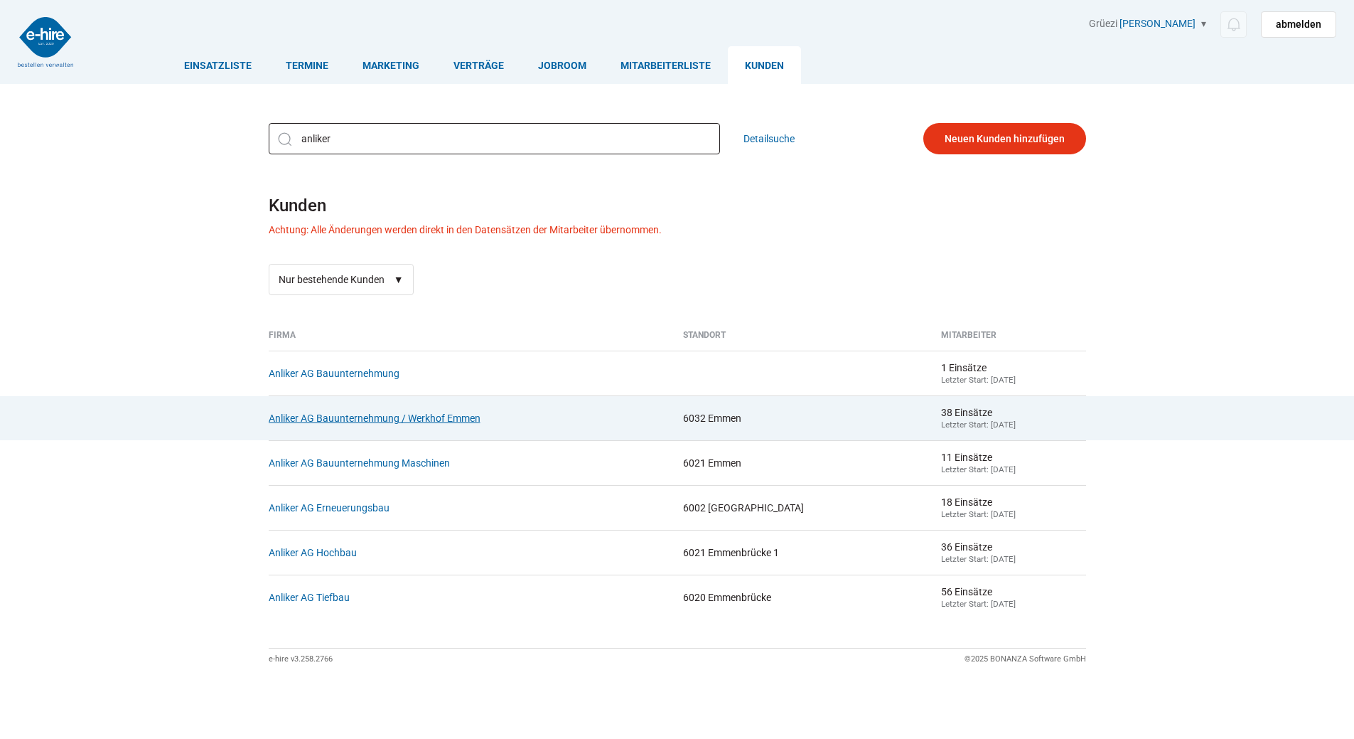
type input "anliker"
click at [405, 422] on link "Anliker AG Bauunternehmung / Werkhof Emmen" at bounding box center [375, 417] width 212 height 11
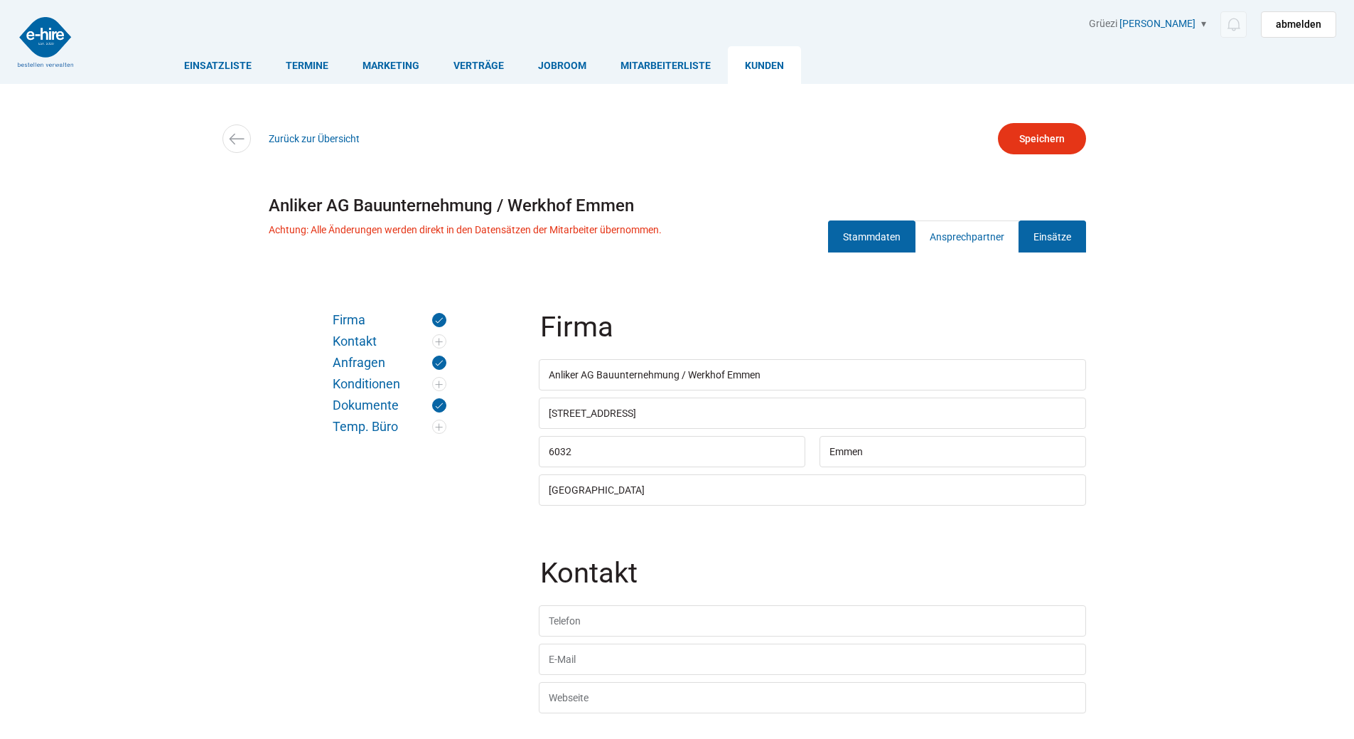
click at [1035, 237] on link "Einsätze" at bounding box center [1053, 236] width 68 height 32
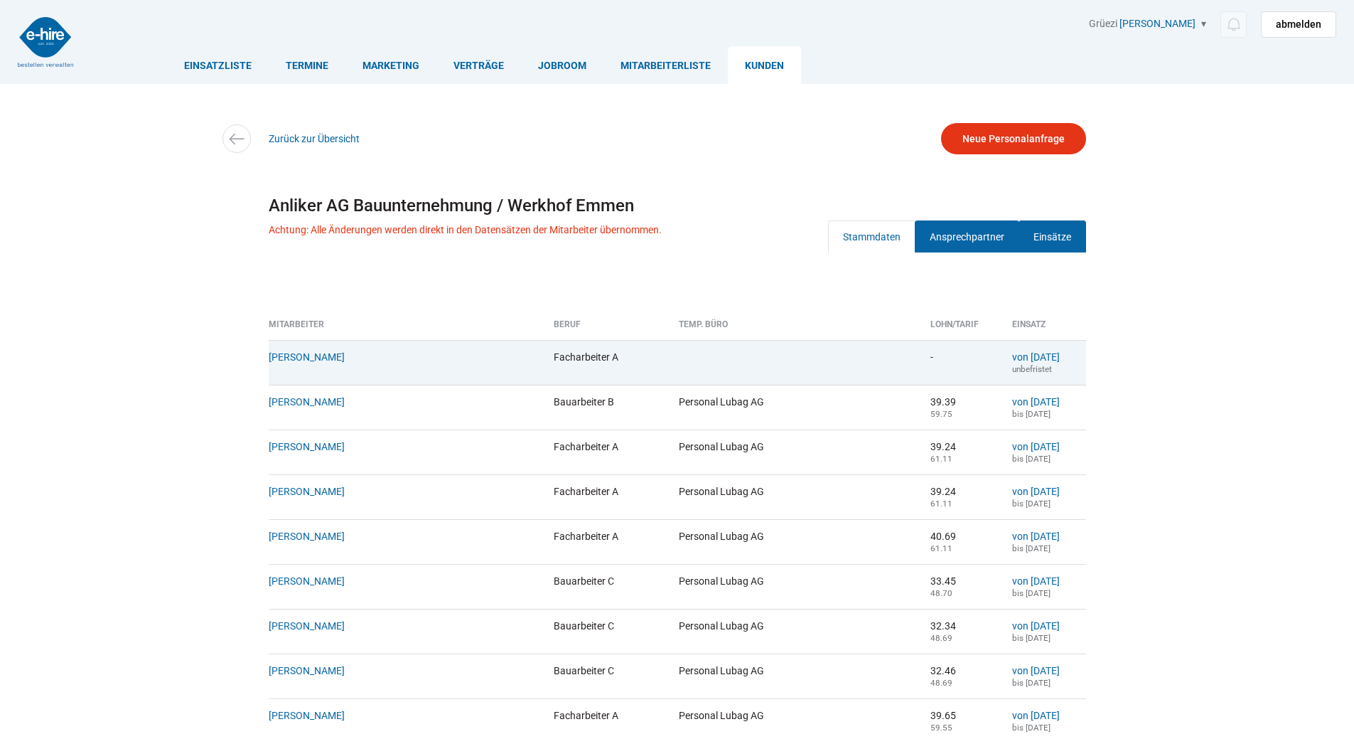
click at [968, 240] on link "Ansprechpartner" at bounding box center [967, 236] width 105 height 32
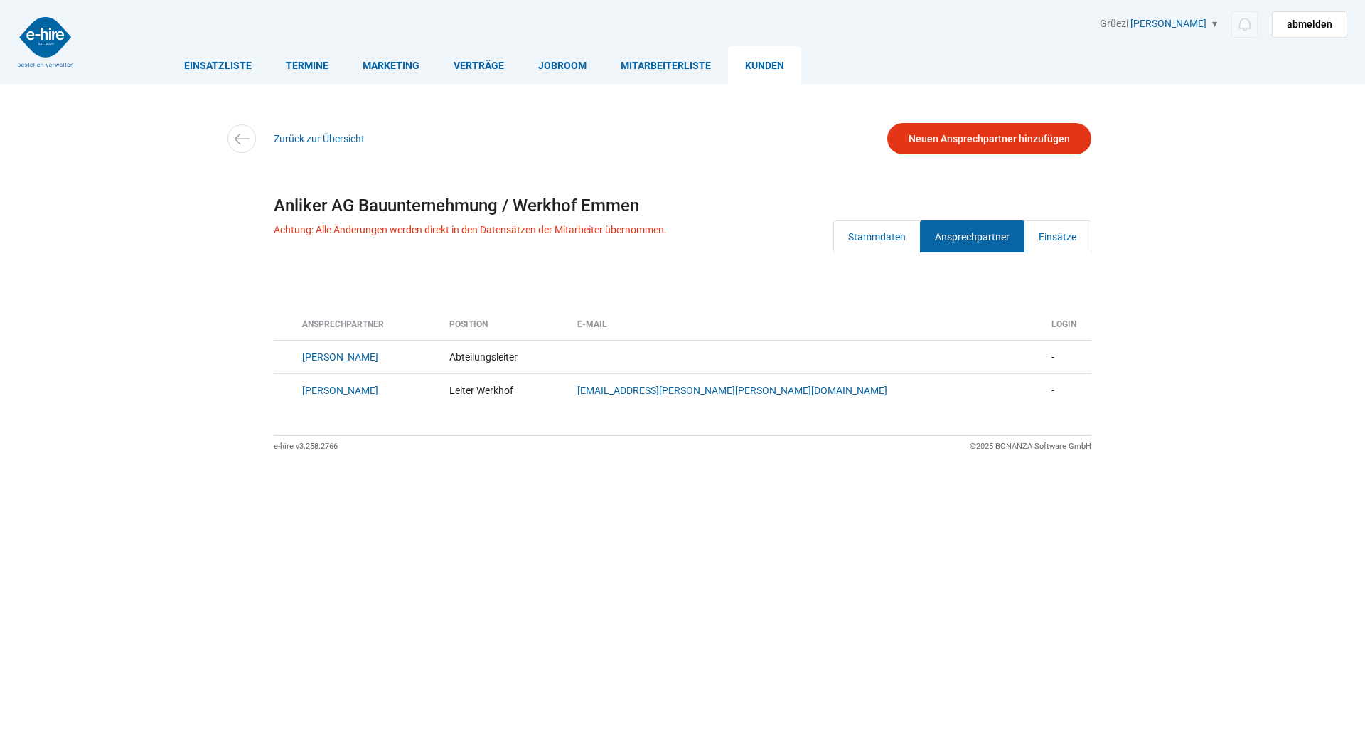
click at [859, 233] on link "Stammdaten" at bounding box center [876, 236] width 87 height 32
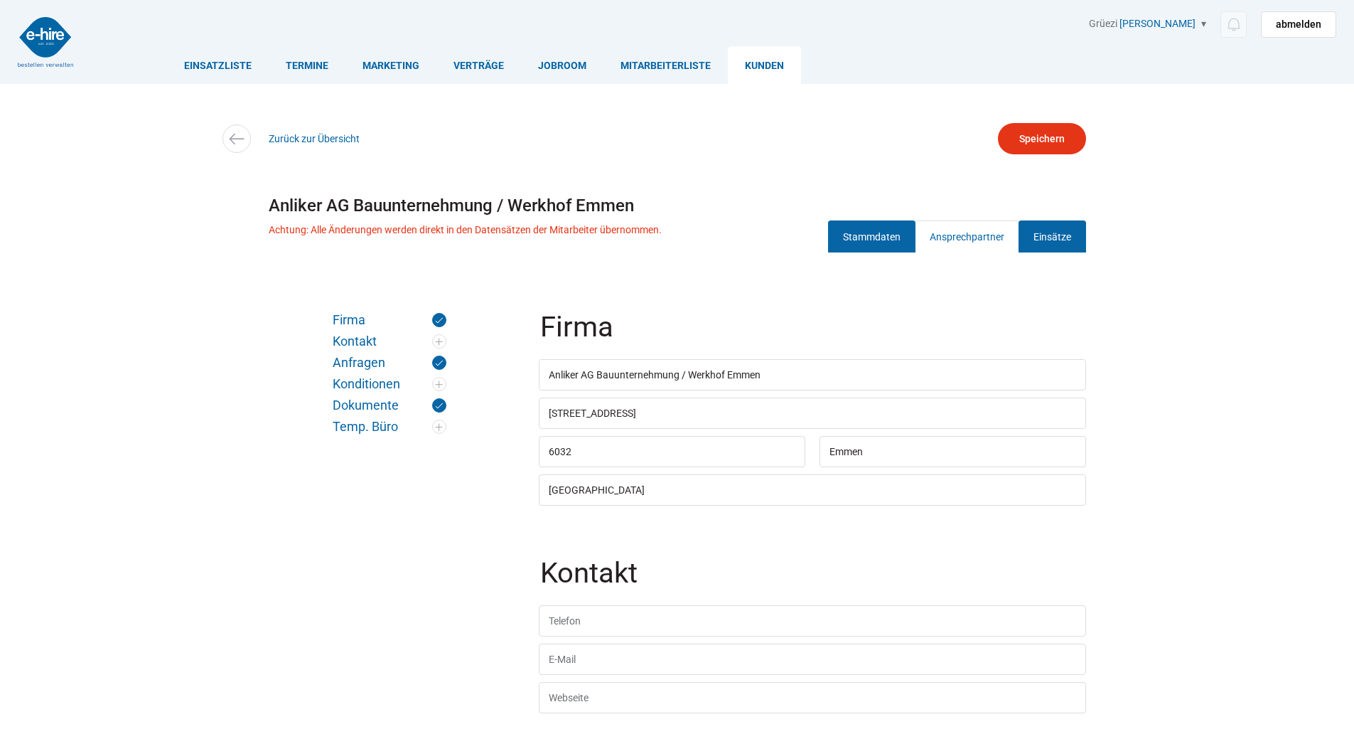
click at [1074, 242] on link "Einsätze" at bounding box center [1053, 236] width 68 height 32
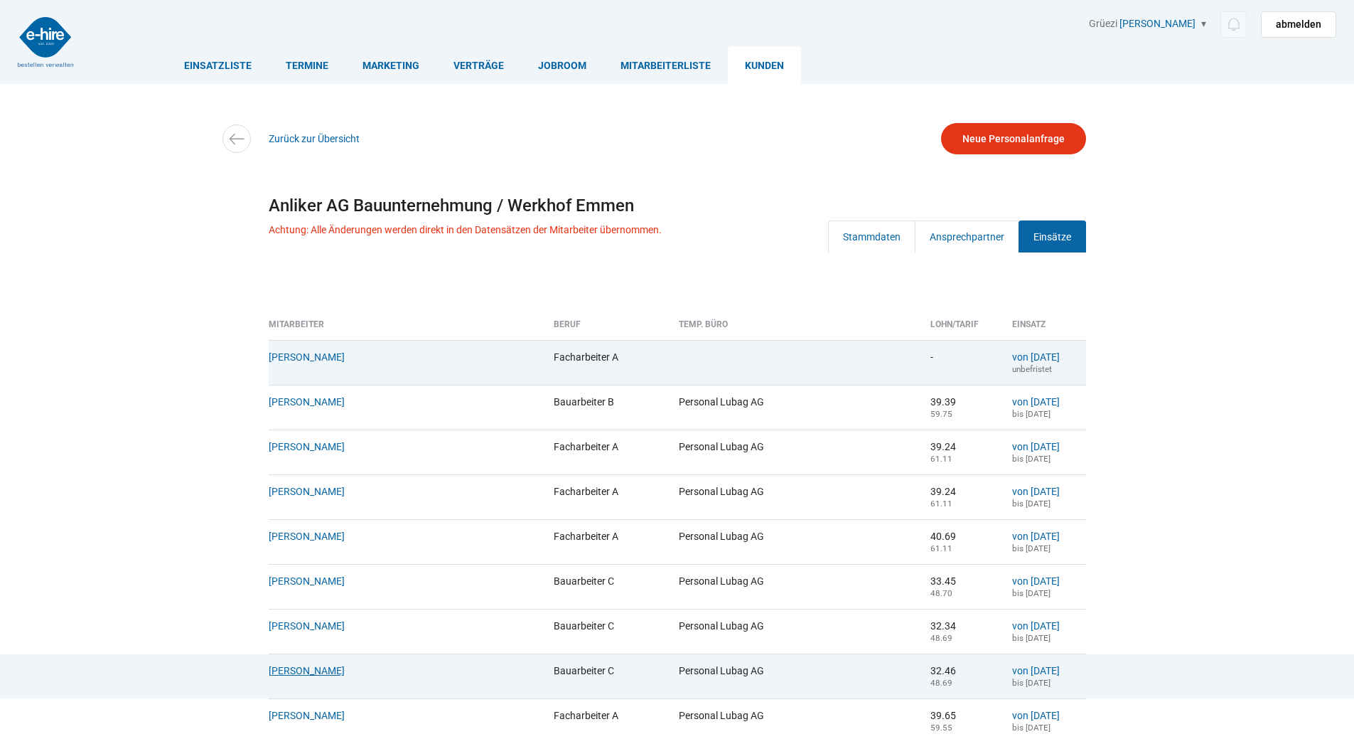
scroll to position [213, 0]
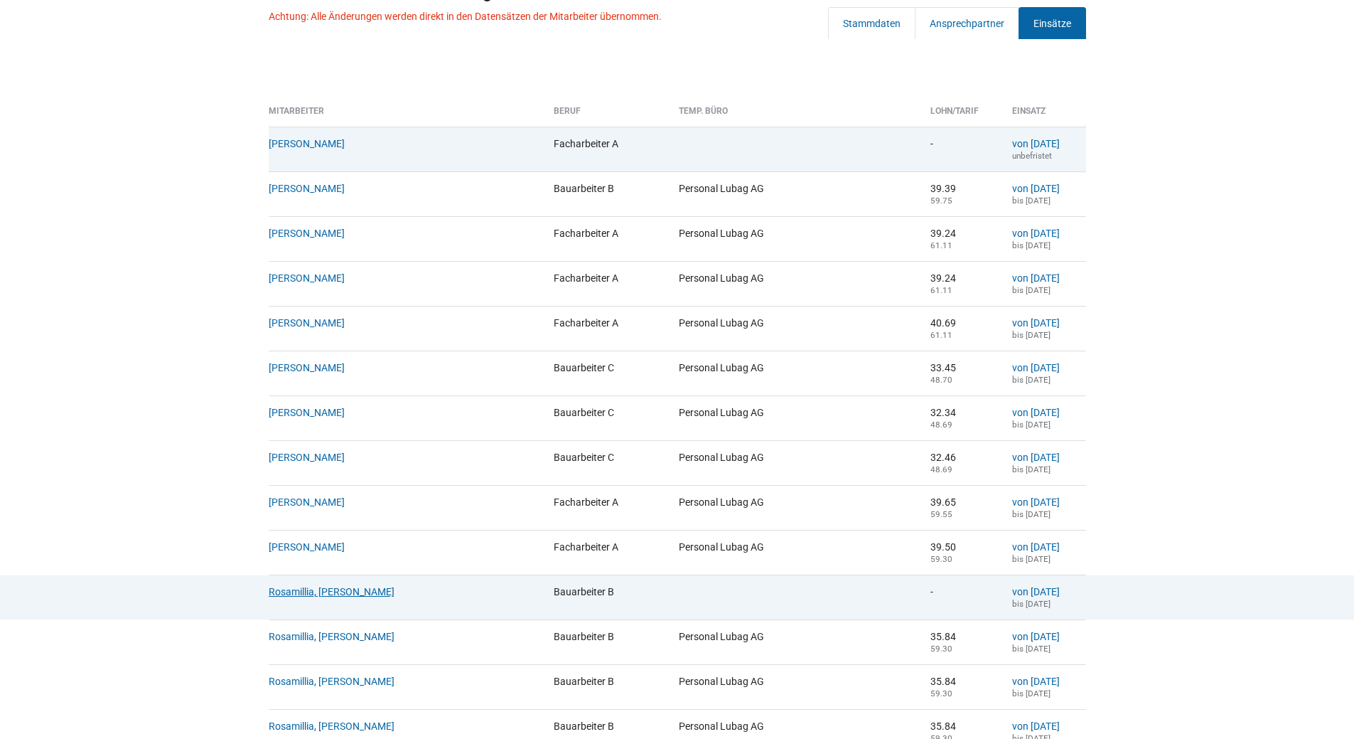
click at [313, 597] on link "Rosamillia, Carmine" at bounding box center [332, 591] width 126 height 11
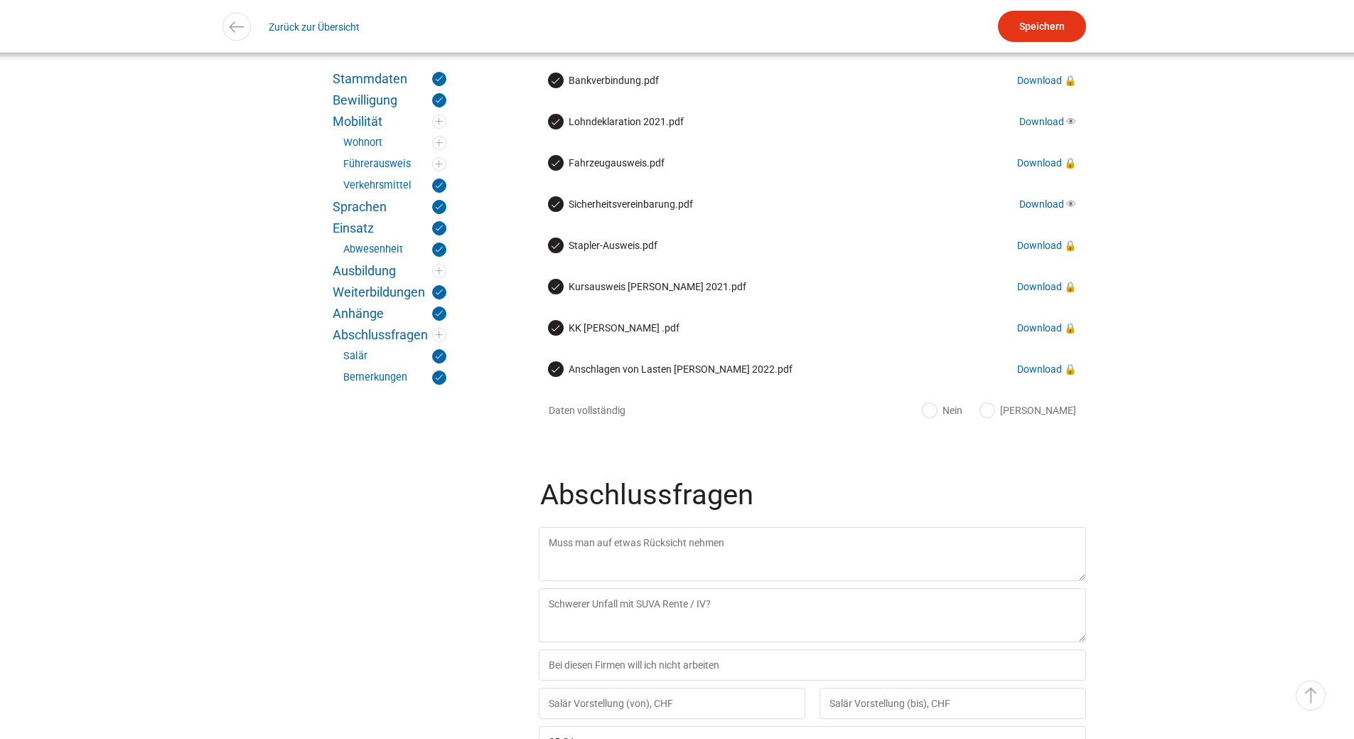
scroll to position [3342, 0]
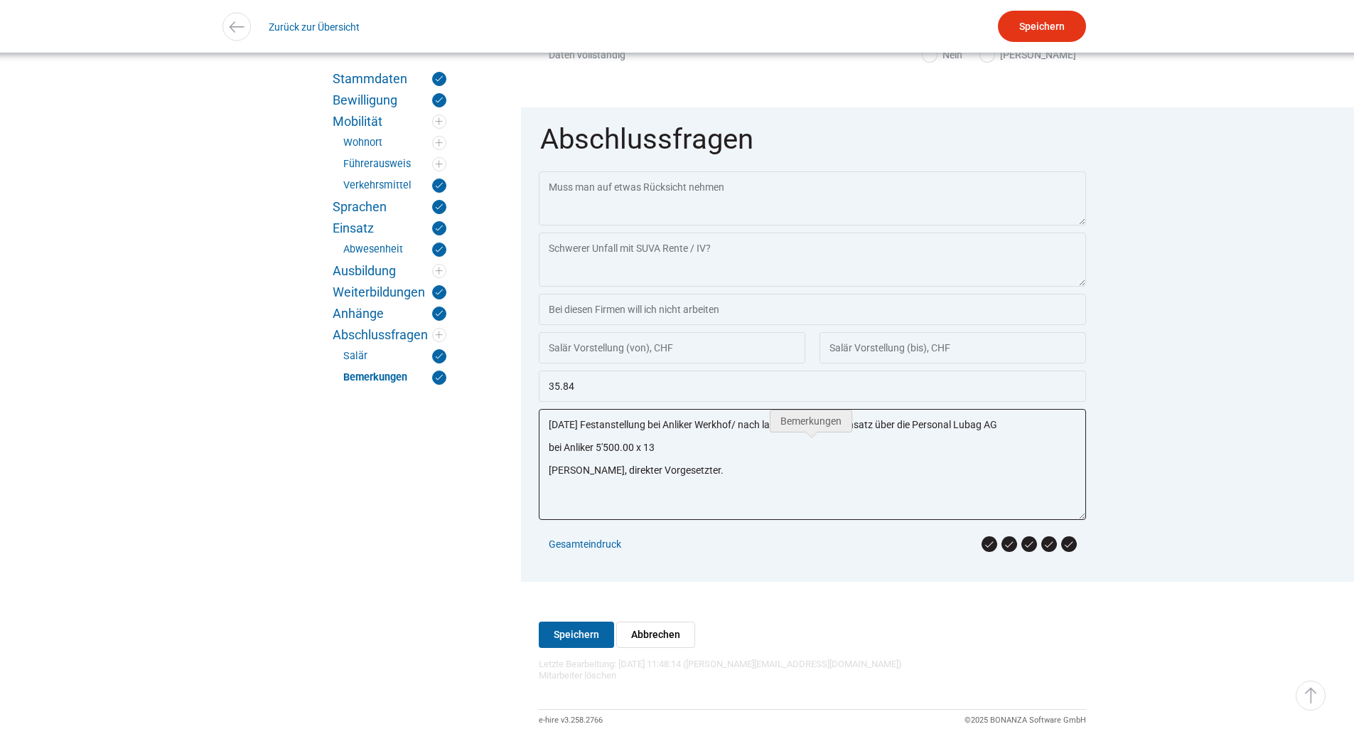
click at [724, 504] on textarea "1. November Festanstellung bei Anliker Werkhof/ nach langem temporär Einsatz üb…" at bounding box center [812, 464] width 547 height 111
drag, startPoint x: 711, startPoint y: 504, endPoint x: 916, endPoint y: 544, distance: 209.3
click at [716, 506] on textarea "1. November Festanstellung bei Anliker Werkhof/ nach langem temporär Einsatz üb…" at bounding box center [812, 464] width 547 height 111
click at [1034, 508] on textarea "1. November Festanstellung bei Anliker Werkhof/ nach langem temporär Einsatz üb…" at bounding box center [812, 464] width 547 height 111
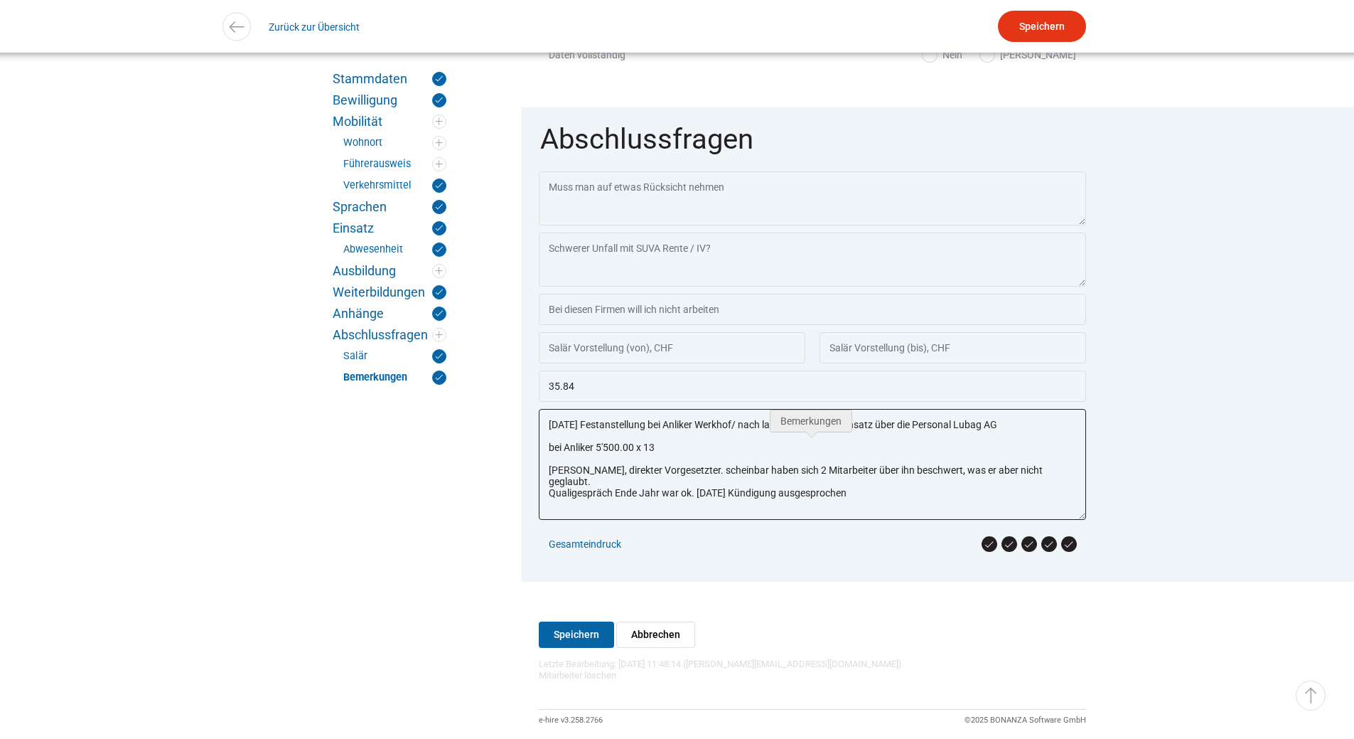
click at [857, 513] on textarea "1. November Festanstellung bei Anliker Werkhof/ nach langem temporär Einsatz üb…" at bounding box center [812, 464] width 547 height 111
type textarea "1. November Festanstellung bei Anliker Werkhof/ nach langem temporär Einsatz üb…"
click at [1053, 33] on input "Speichern" at bounding box center [1042, 26] width 88 height 31
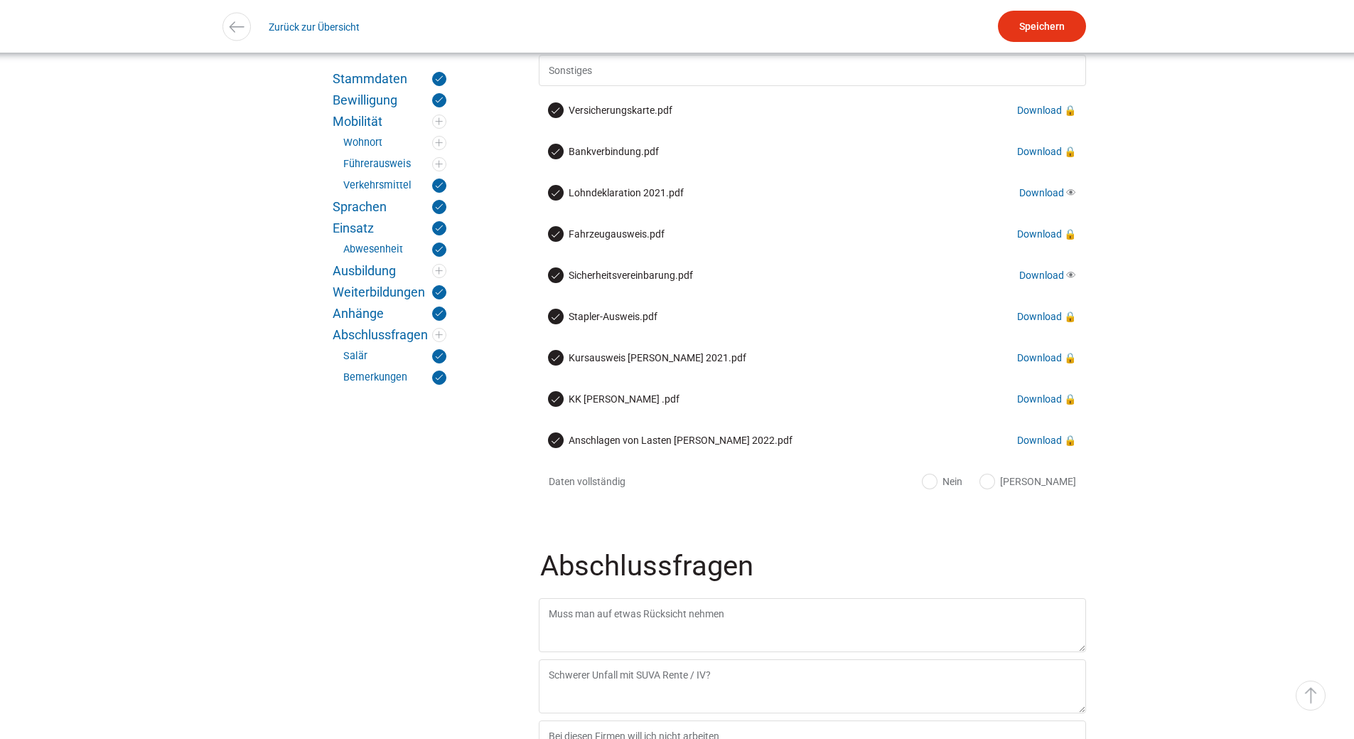
scroll to position [3342, 0]
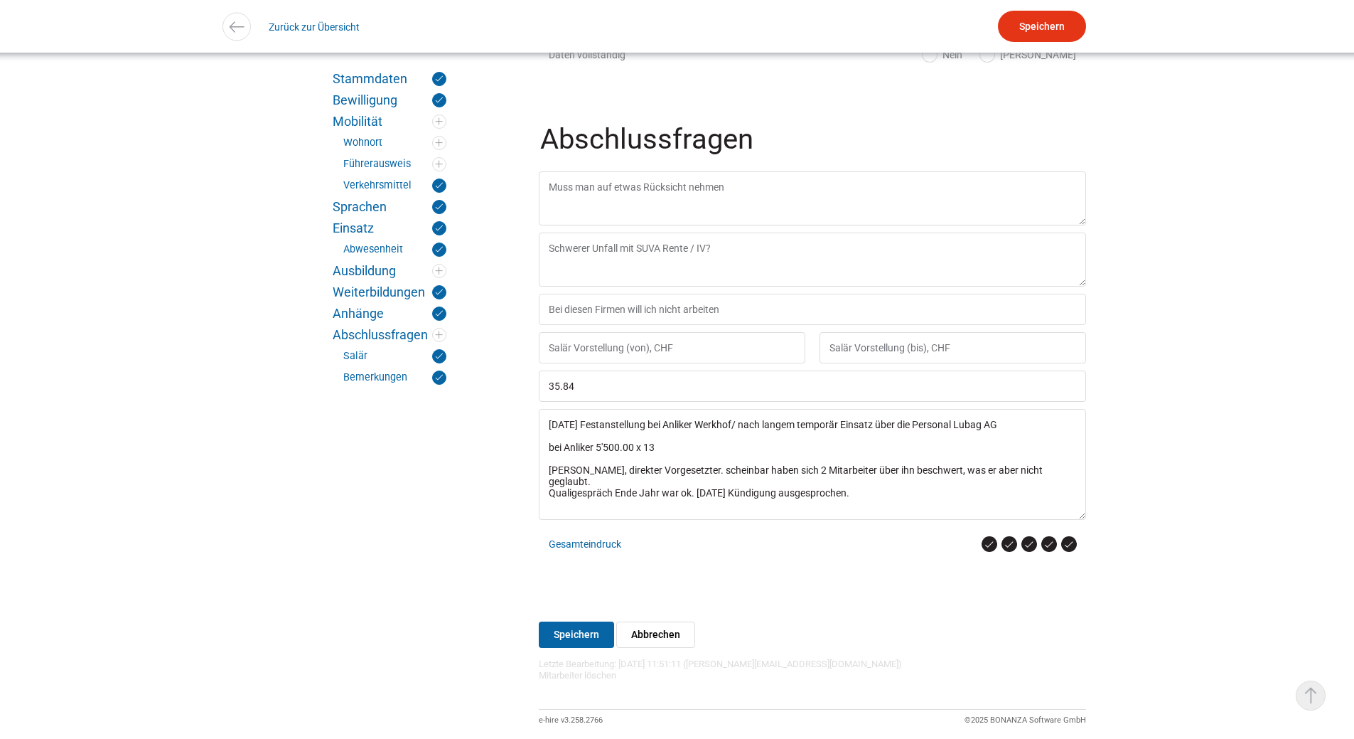
click at [1302, 696] on link "▵ Nach oben" at bounding box center [1311, 695] width 30 height 30
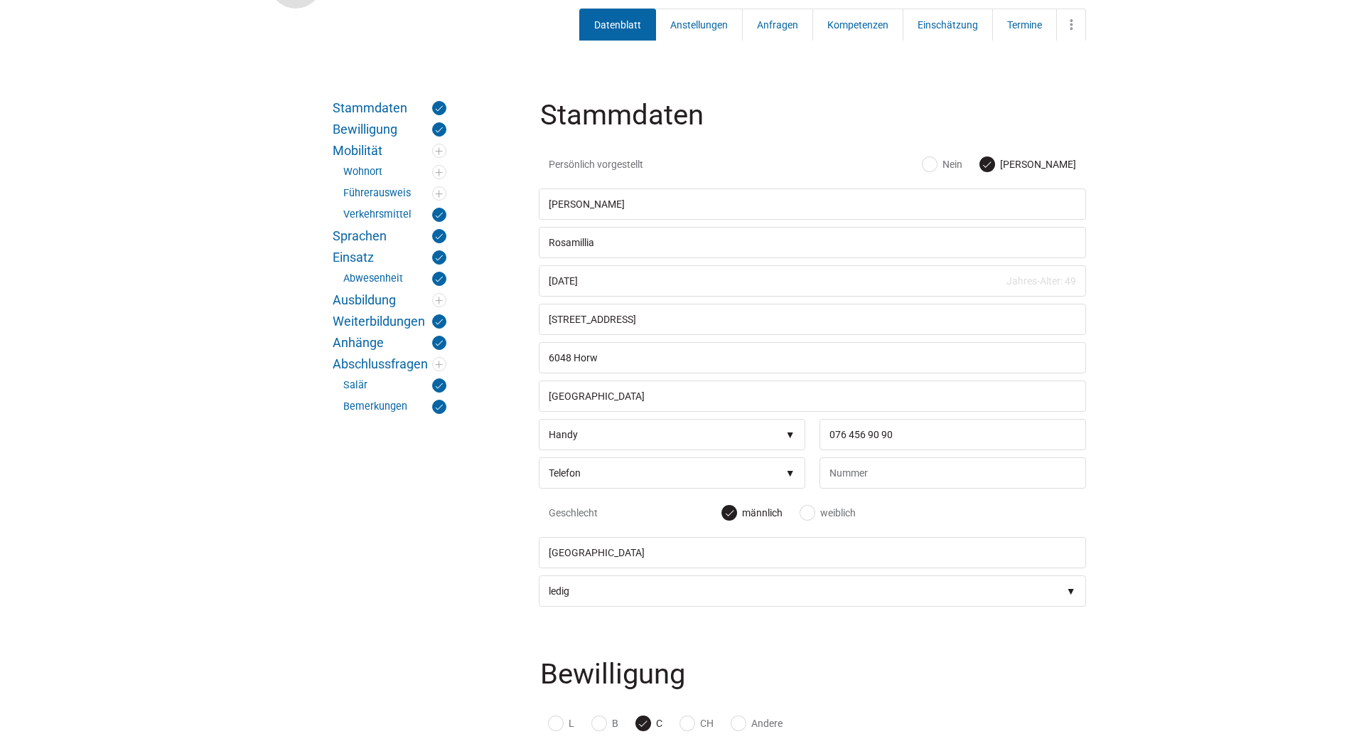
scroll to position [0, 0]
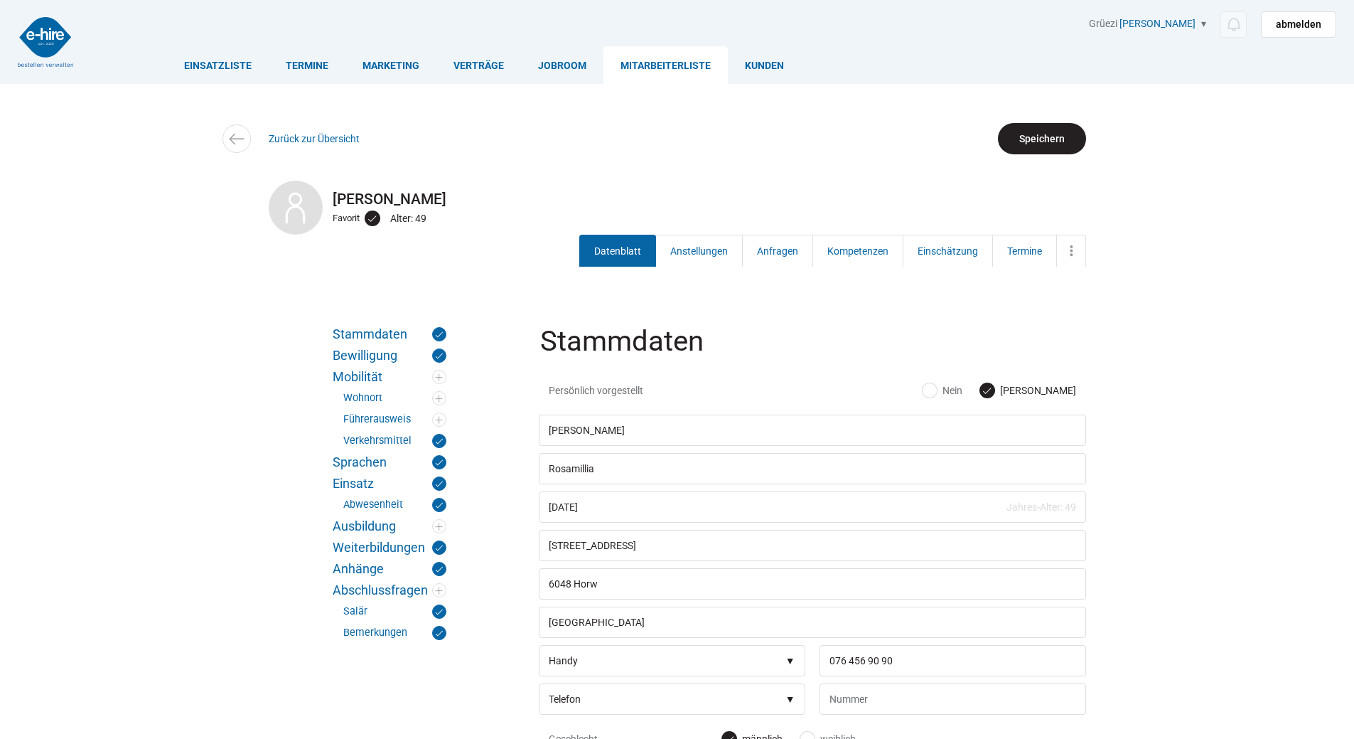
click at [1057, 132] on input "Speichern" at bounding box center [1042, 138] width 88 height 31
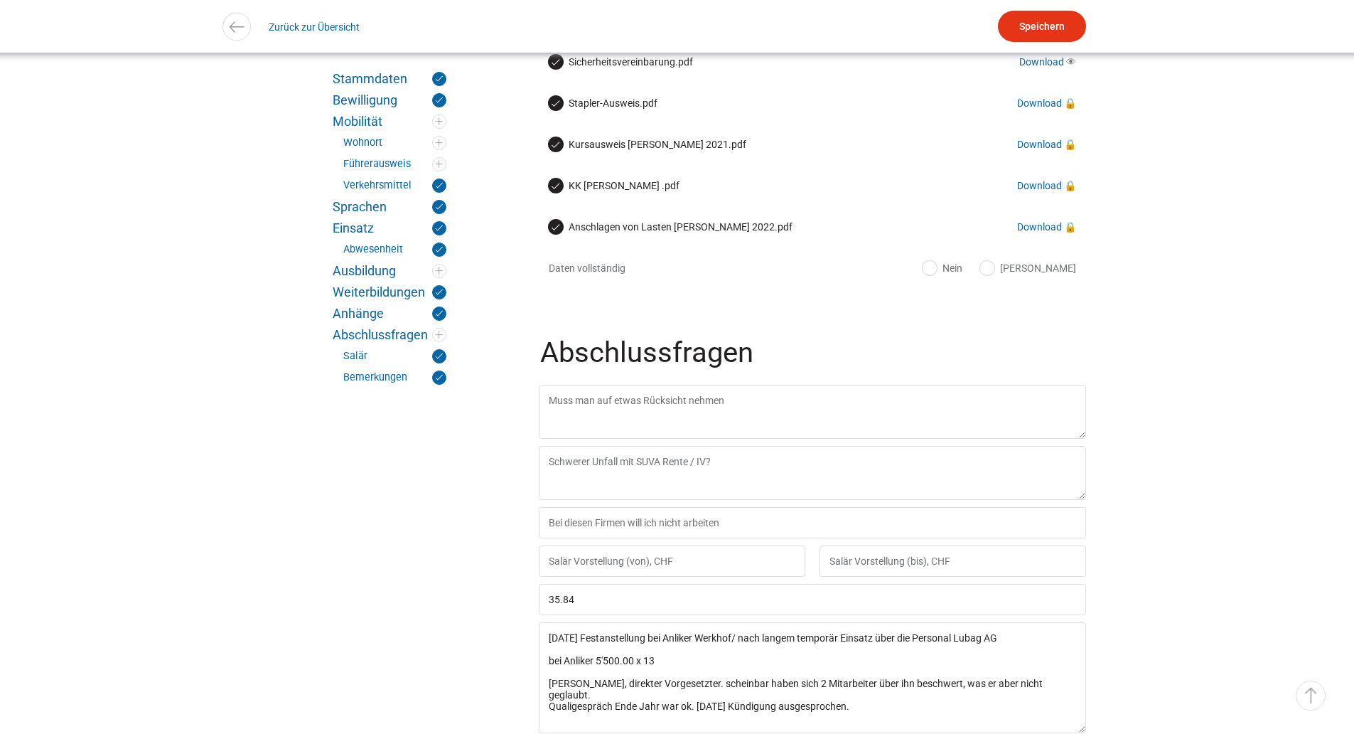
scroll to position [3342, 0]
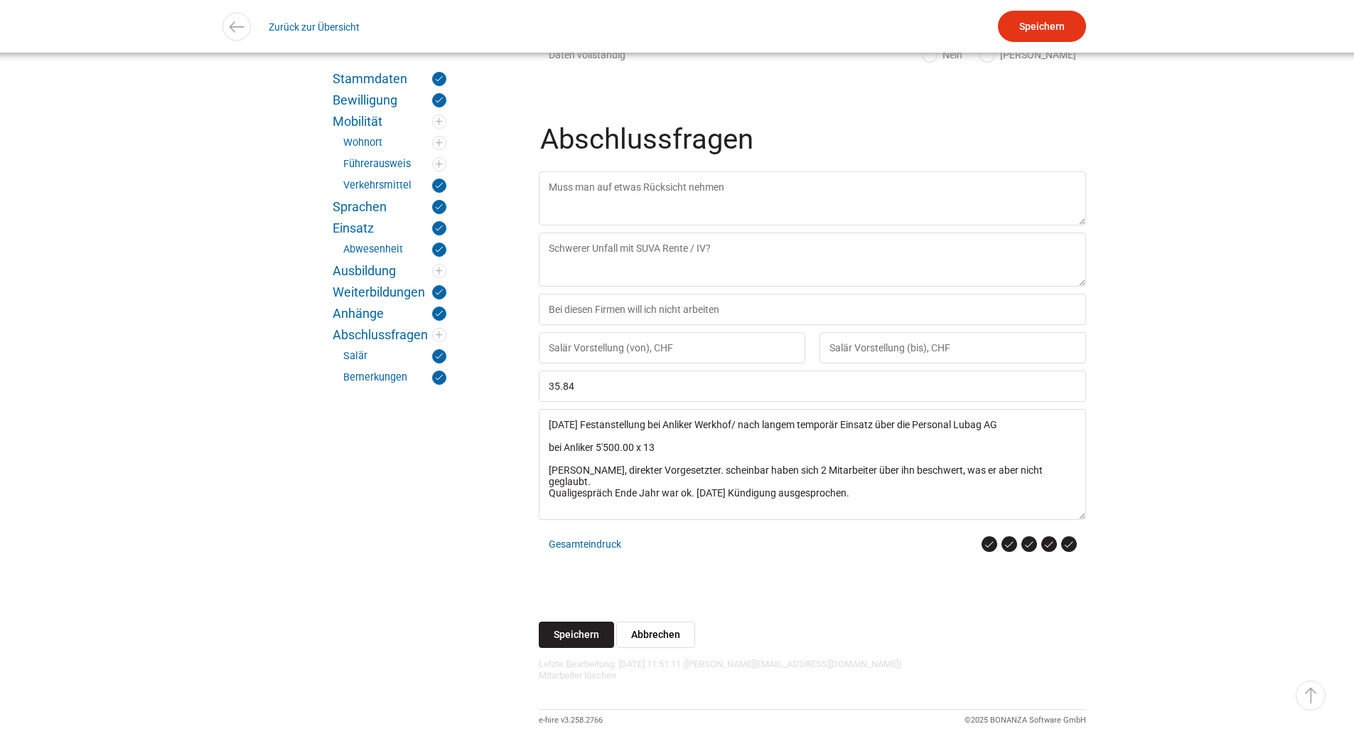
click at [582, 648] on input "Speichern" at bounding box center [576, 634] width 75 height 26
click at [1304, 690] on link "▵ Nach oben" at bounding box center [1311, 695] width 30 height 30
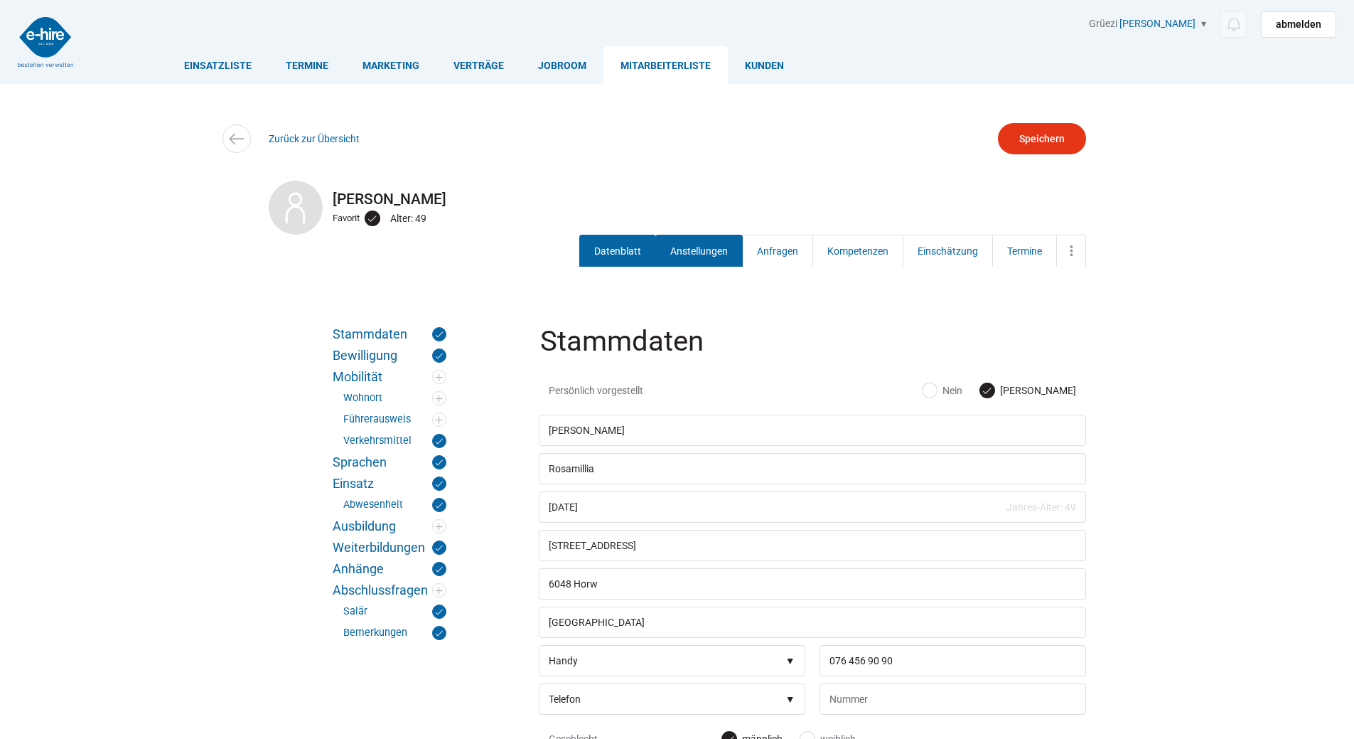
click at [684, 243] on link "Anstellungen" at bounding box center [699, 251] width 87 height 32
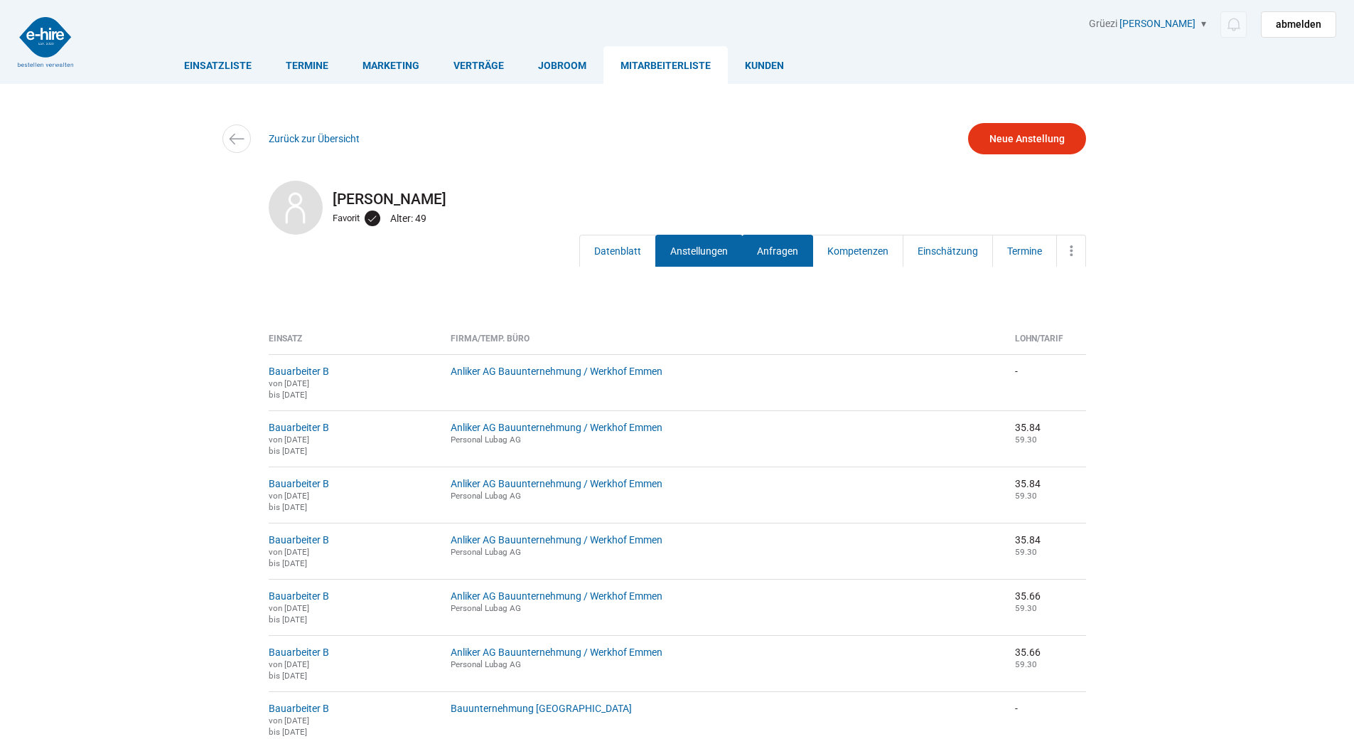
click at [787, 245] on link "Anfragen" at bounding box center [777, 251] width 71 height 32
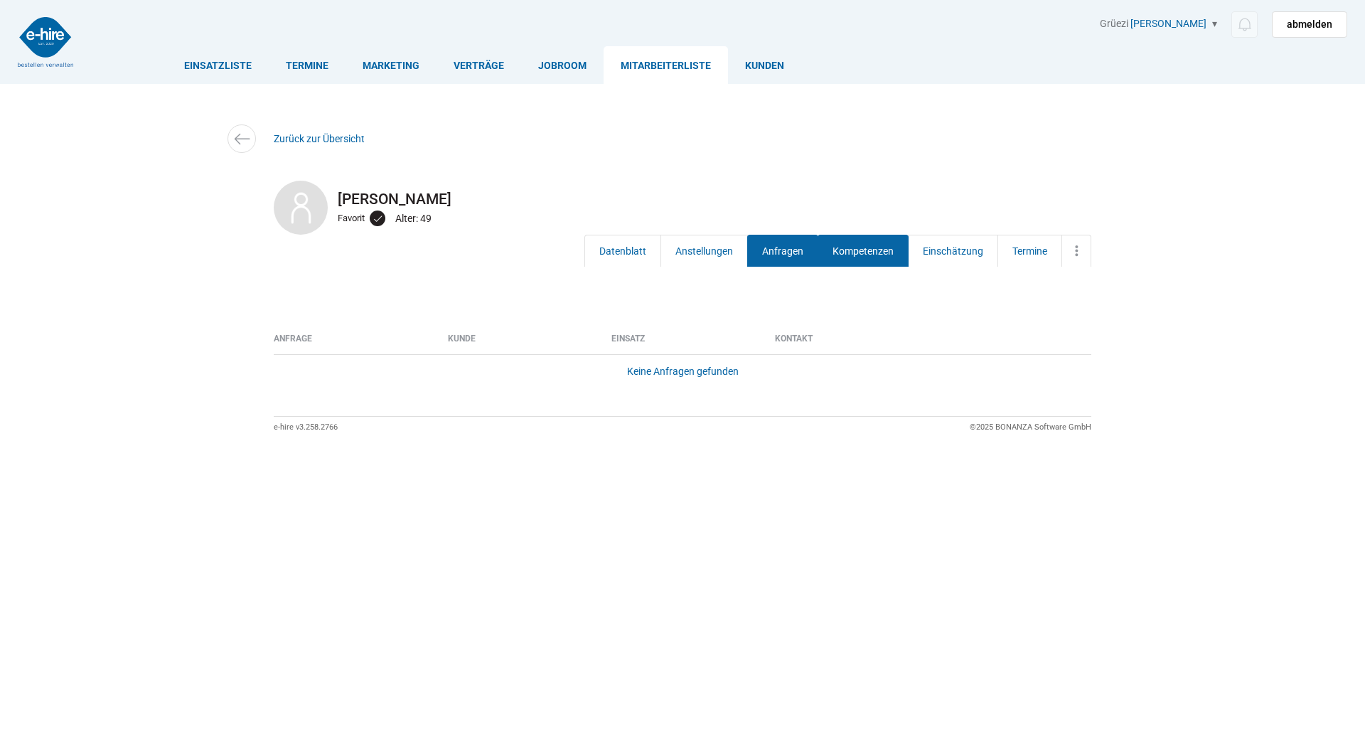
click at [866, 247] on link "Kompetenzen" at bounding box center [863, 251] width 91 height 32
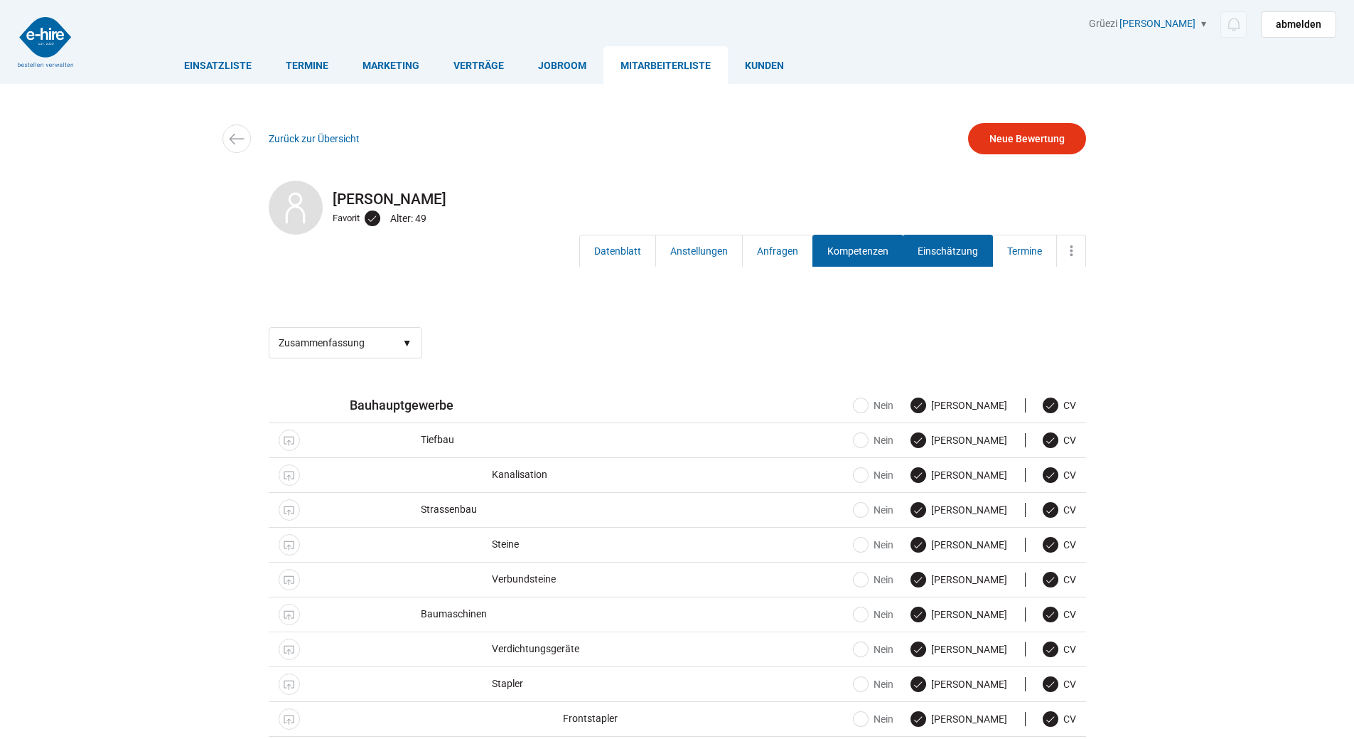
click at [943, 250] on link "Einschätzung" at bounding box center [948, 251] width 90 height 32
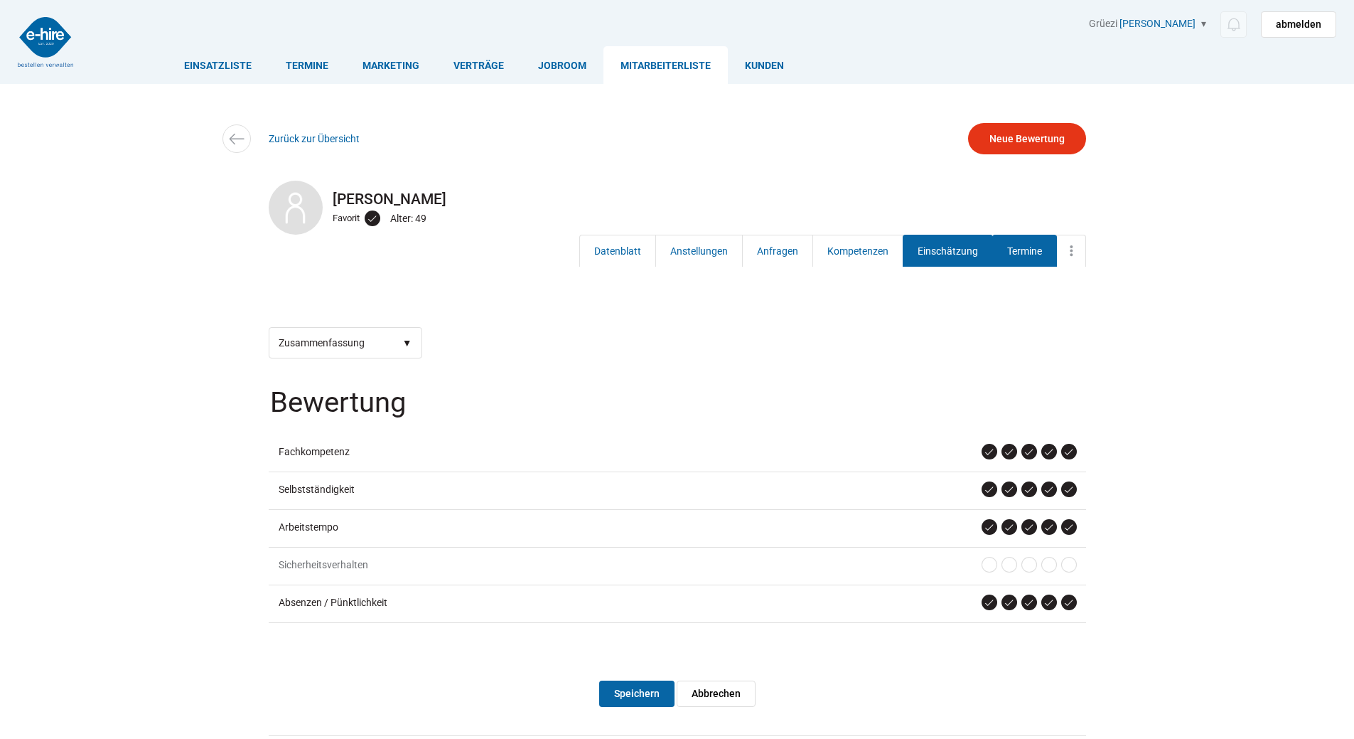
click at [1000, 250] on link "Termine" at bounding box center [1025, 251] width 65 height 32
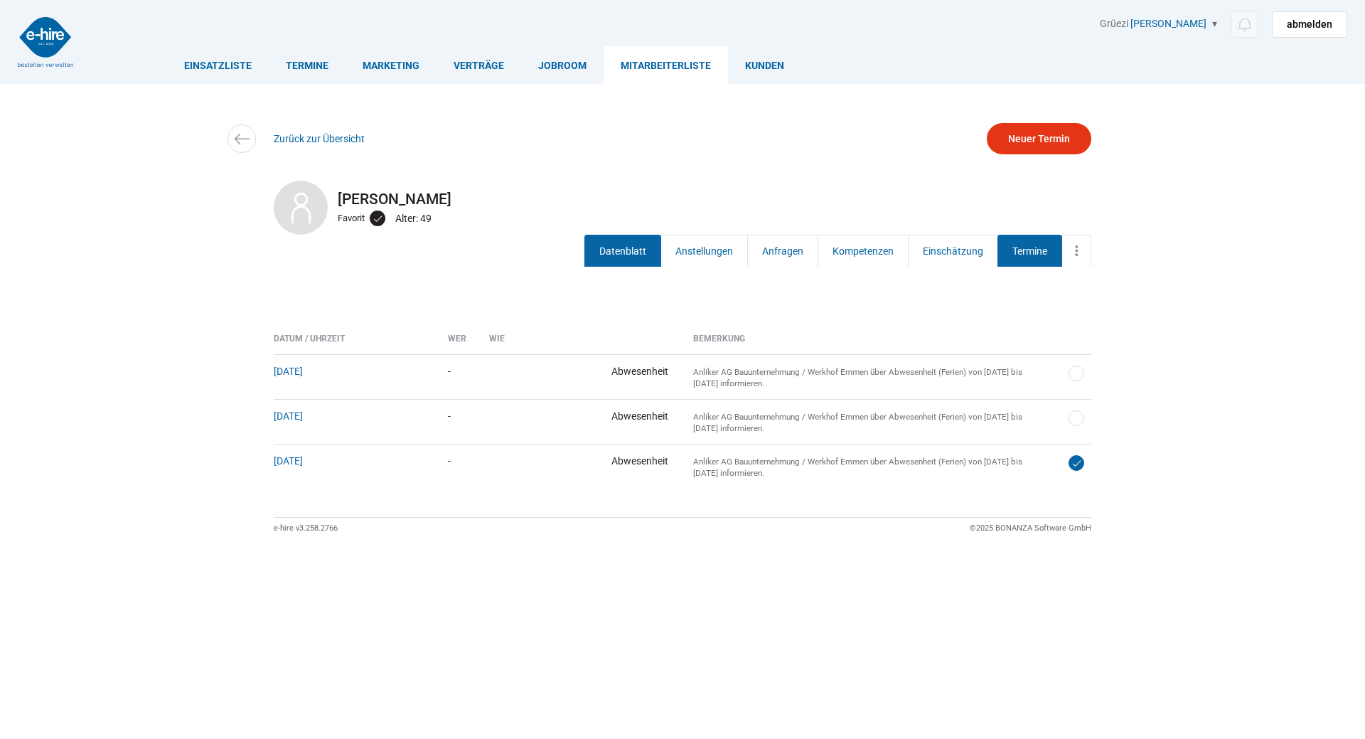
click at [604, 250] on link "Datenblatt" at bounding box center [622, 251] width 77 height 32
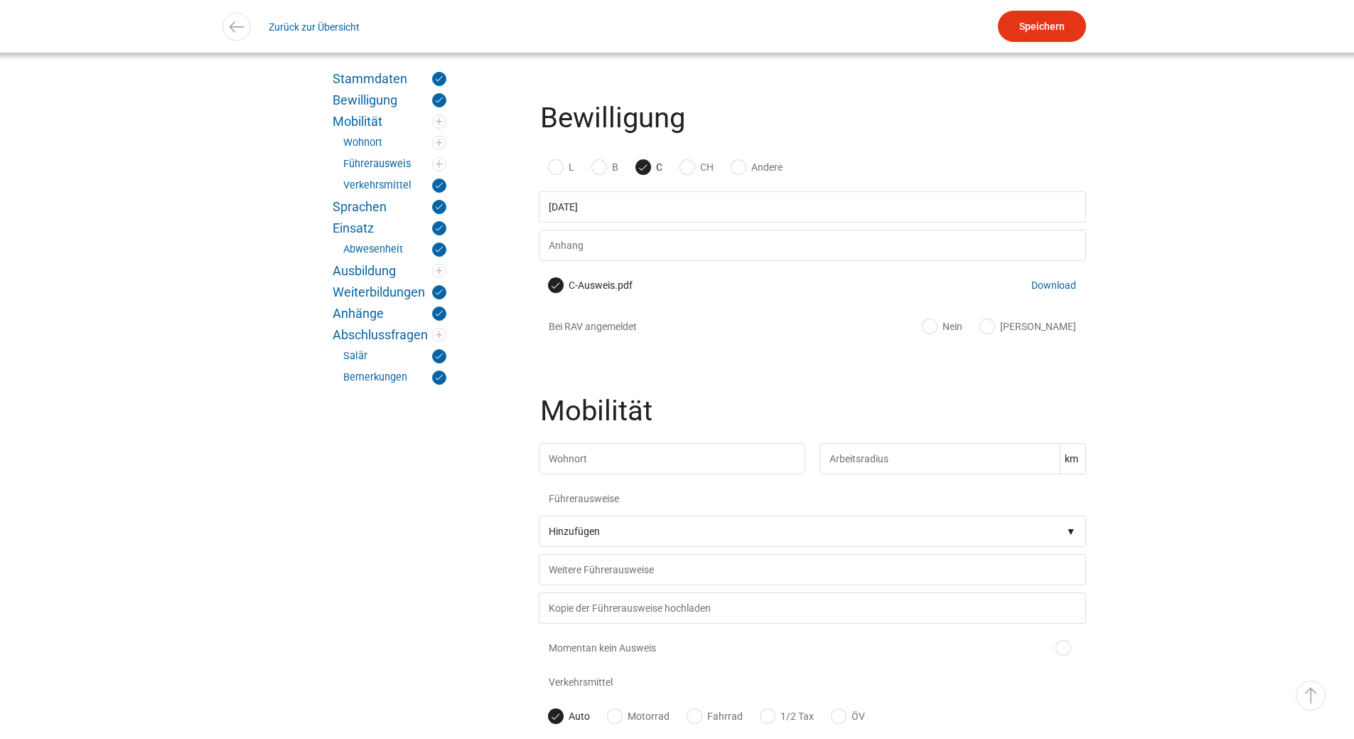
scroll to position [924, 0]
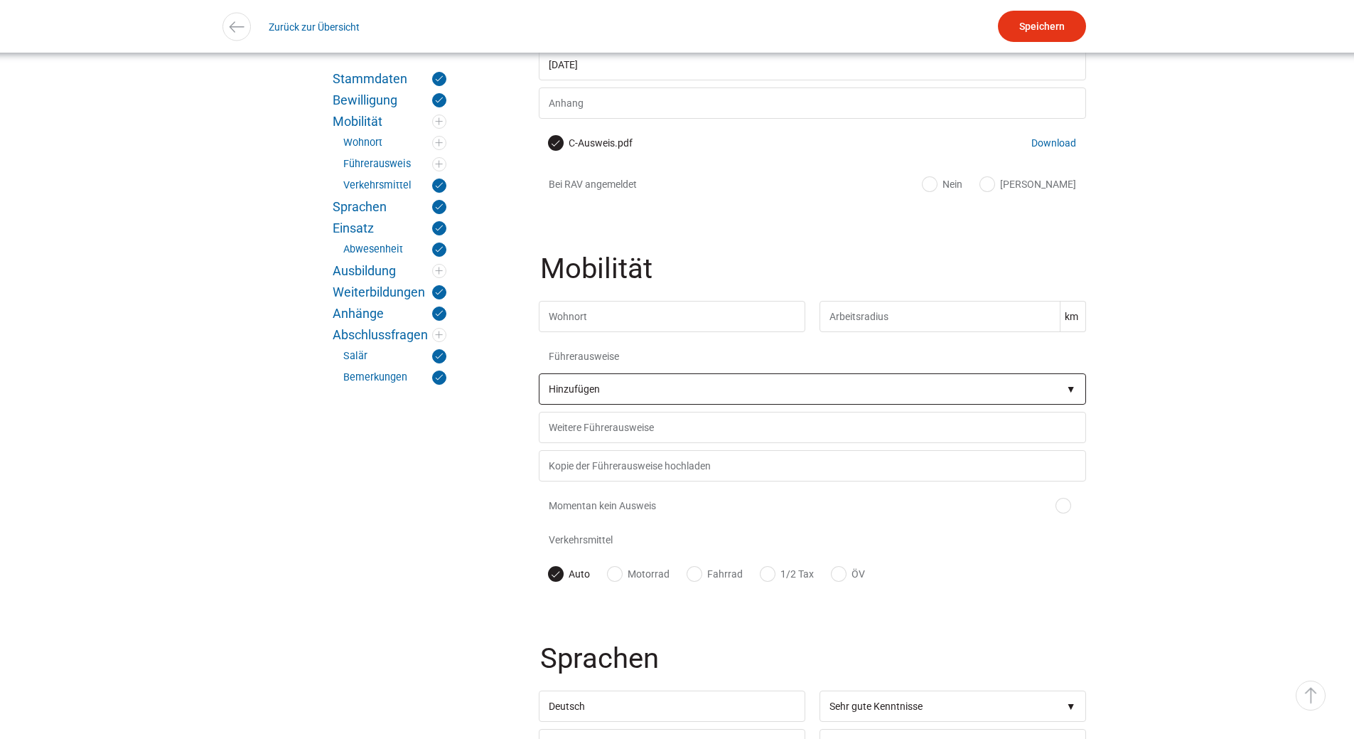
click at [587, 405] on select"] "Hinzufügen A1 B D1 BE D1E F C CE C1 C1E D DE D1E BPT CZV Kranführer B Deichsels…" at bounding box center [812, 388] width 547 height 31
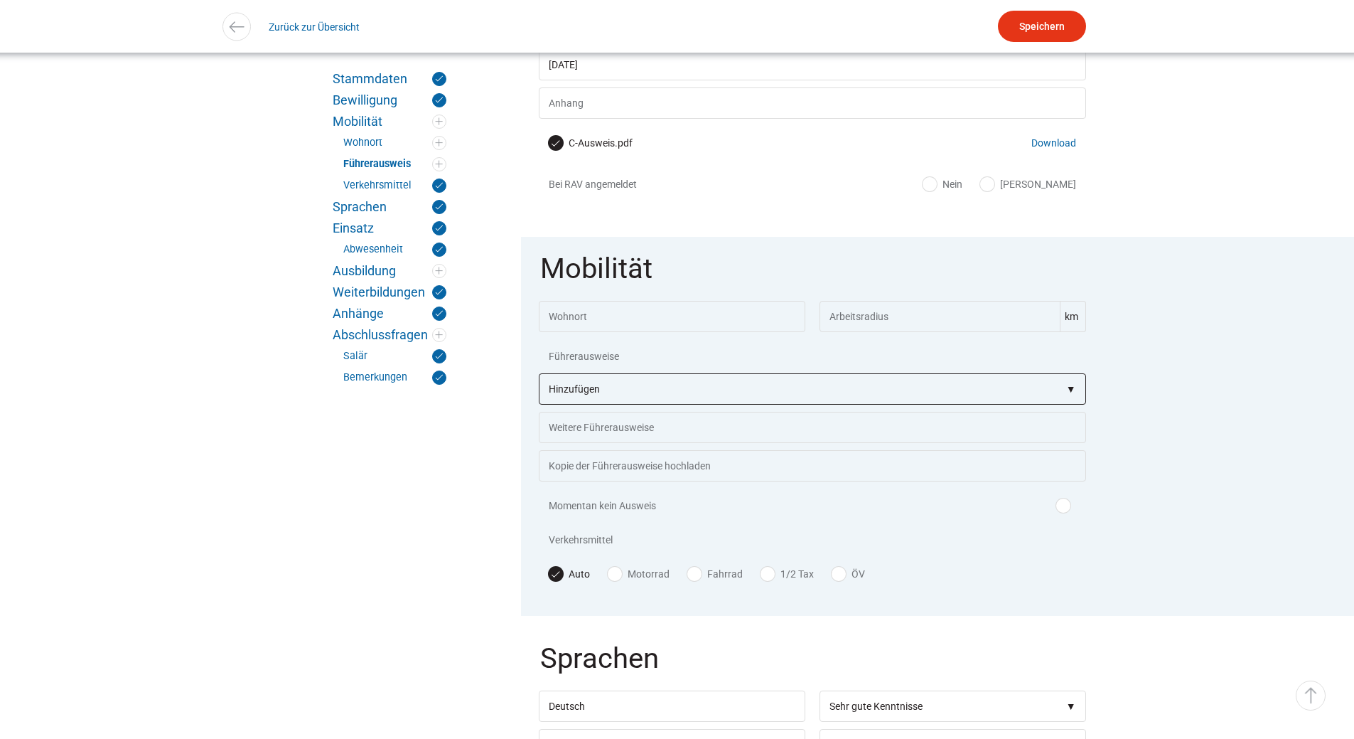
select select"] "B"
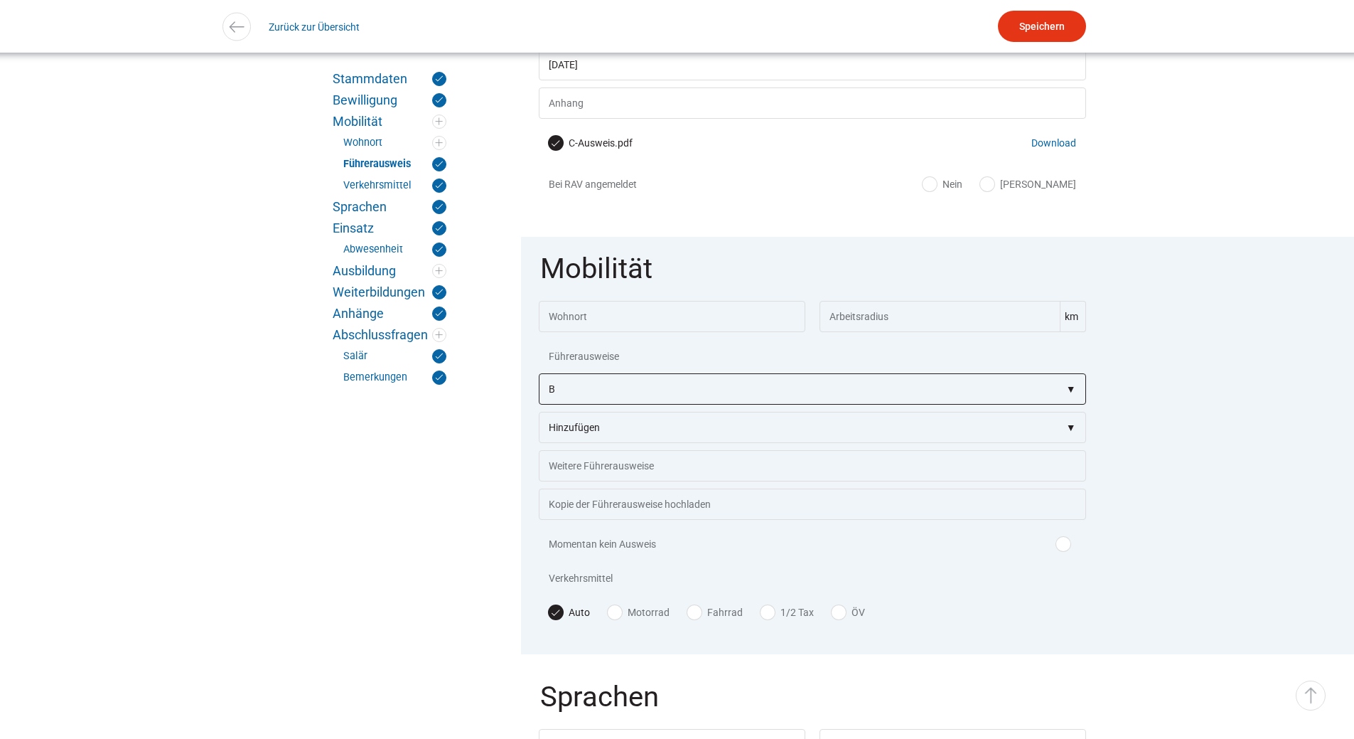
scroll to position [1067, 0]
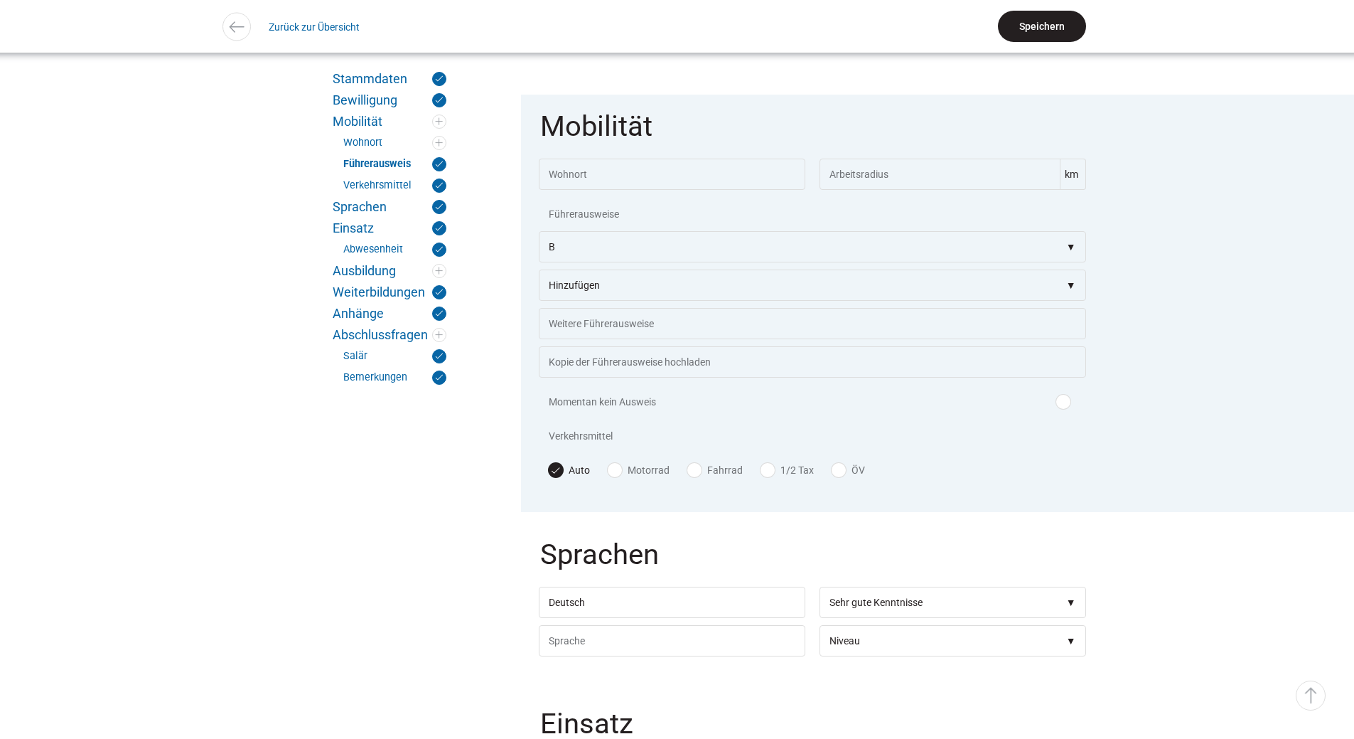
click at [1030, 38] on input "Speichern" at bounding box center [1042, 26] width 88 height 31
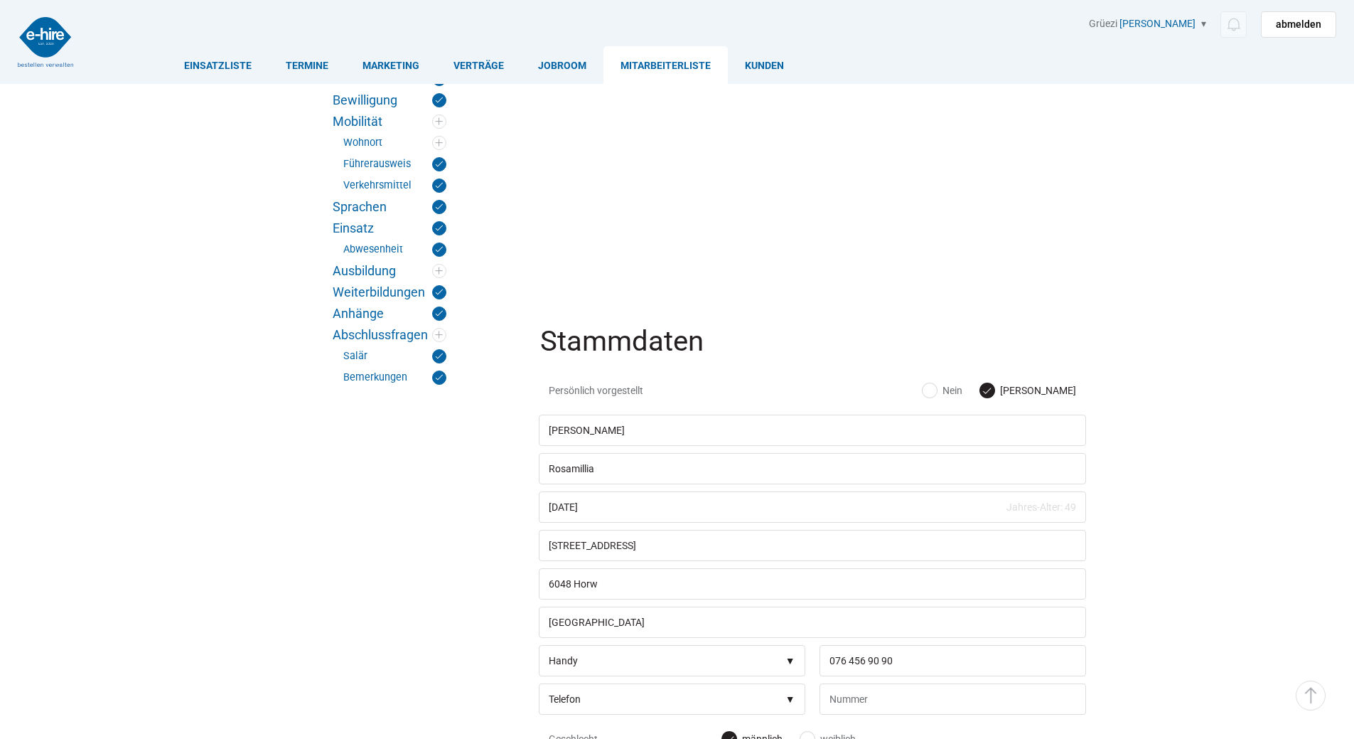
scroll to position [1067, 0]
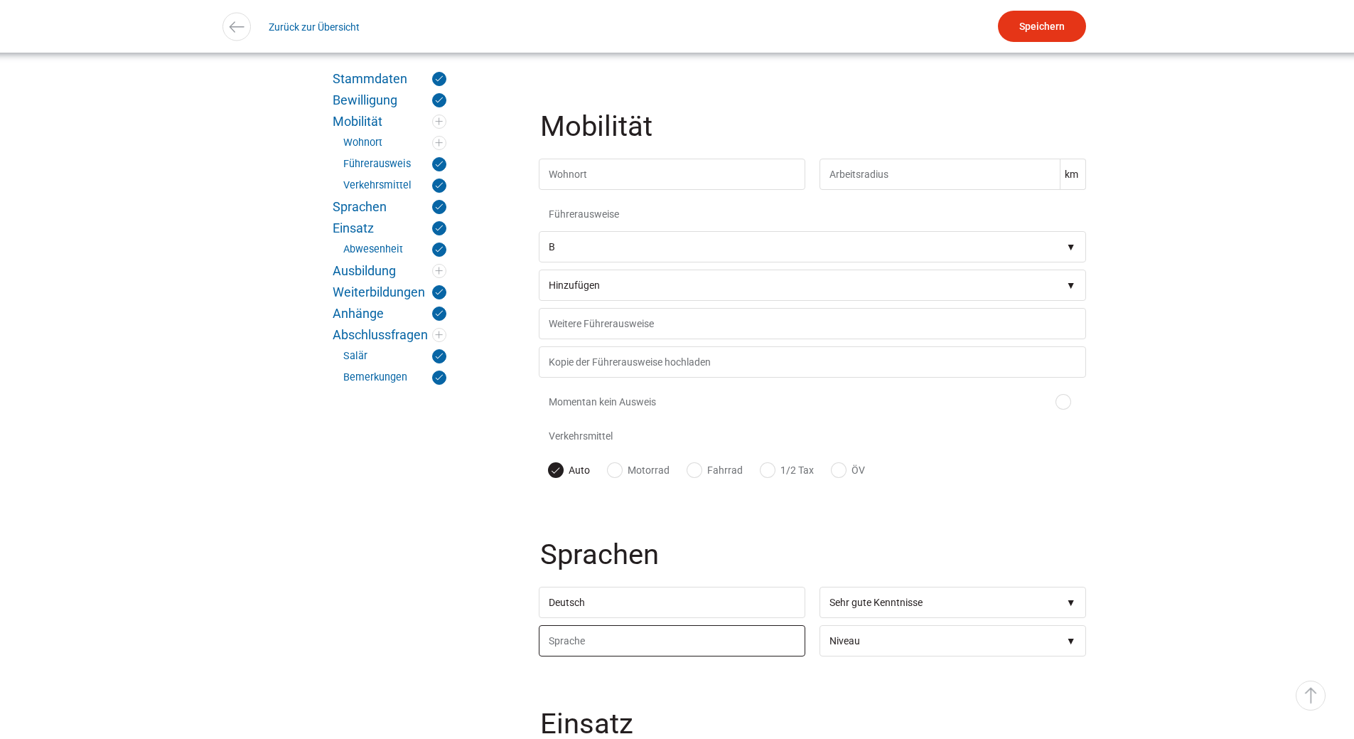
click at [575, 640] on input "text" at bounding box center [672, 640] width 267 height 31
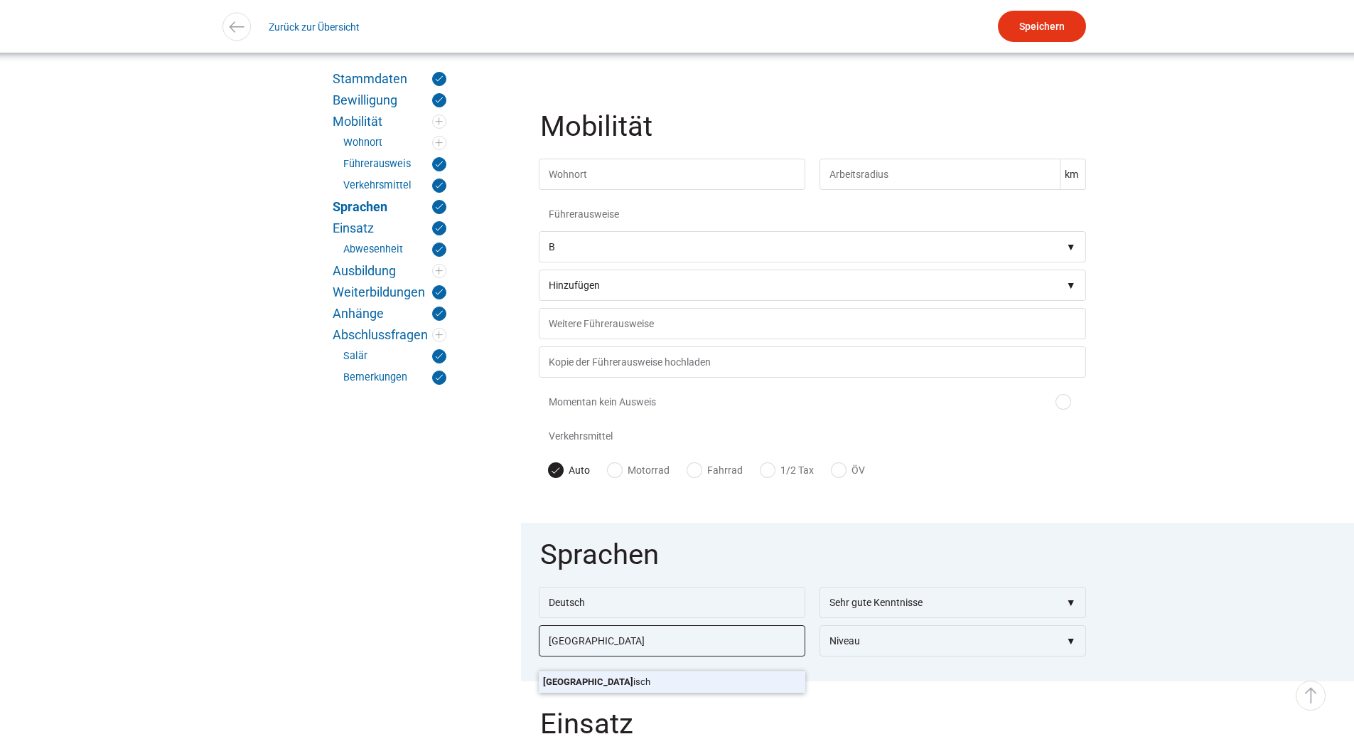
type input "Italienisch"
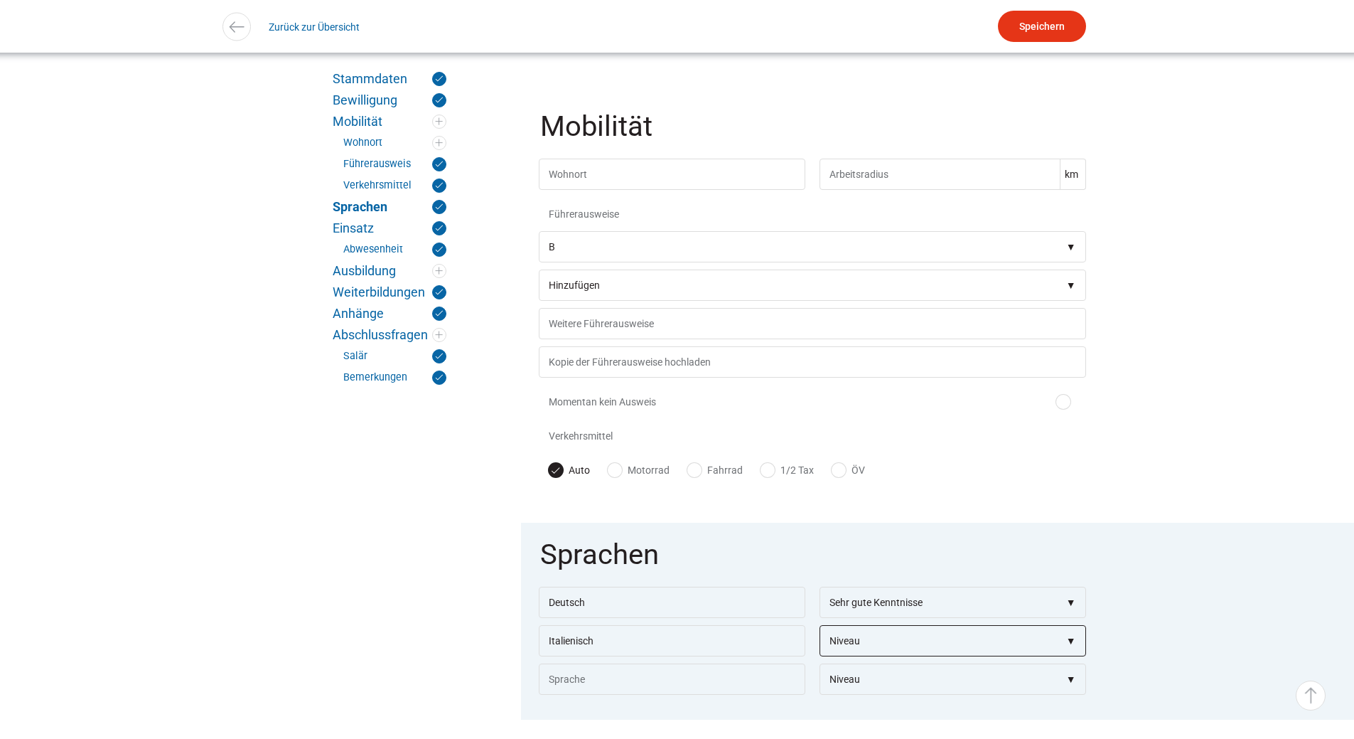
click at [930, 653] on select"] "Niveau Grundkenntnisse Gute Kenntnisse Sehr gute Kenntnisse Verhandlungssicher …" at bounding box center [953, 640] width 267 height 31
select select"] "Muttersprache"
click at [820, 638] on select"] "Niveau Grundkenntnisse Gute Kenntnisse Sehr gute Kenntnisse Verhandlungssicher …" at bounding box center [953, 640] width 267 height 31
click at [1104, 634] on fieldset "Sprachen Deutsch Niveau Grundkenntnisse Gute Kenntnisse Sehr gute Kenntnisse Ve…" at bounding box center [812, 621] width 583 height 197
click at [1071, 616] on select"] "Niveau Grundkenntnisse Gute Kenntnisse Sehr gute Kenntnisse Verhandlungssicher …" at bounding box center [953, 602] width 267 height 31
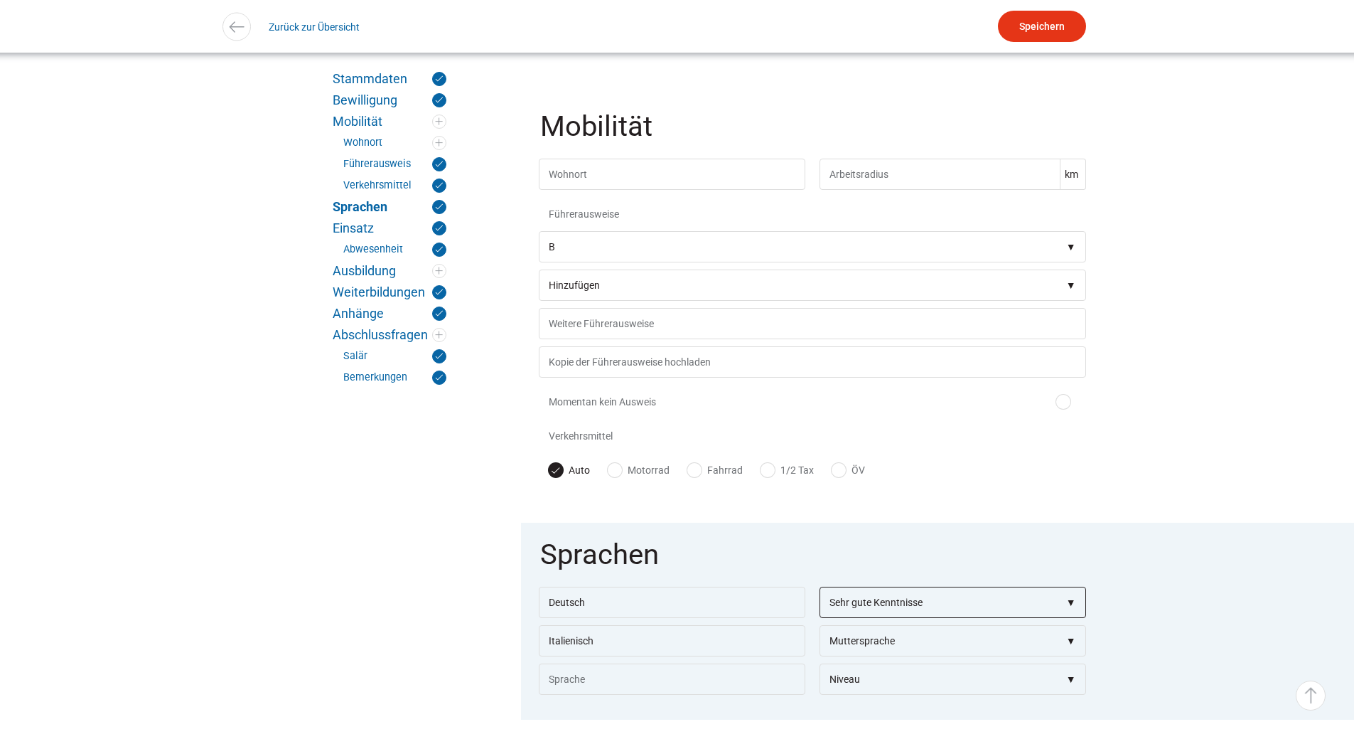
select select"] "Verhandlungssicher"
click at [820, 599] on select"] "Niveau Grundkenntnisse Gute Kenntnisse Sehr gute Kenntnisse Verhandlungssicher …" at bounding box center [953, 602] width 267 height 31
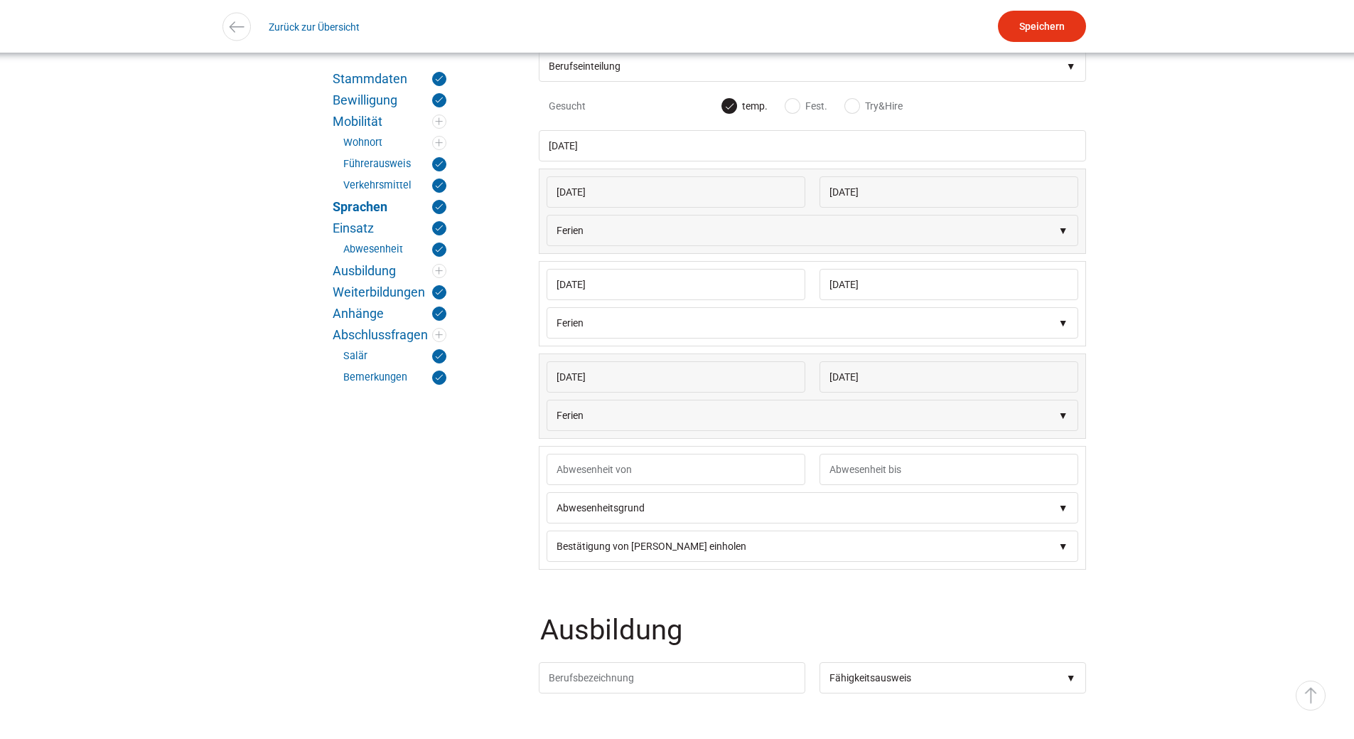
scroll to position [1920, 0]
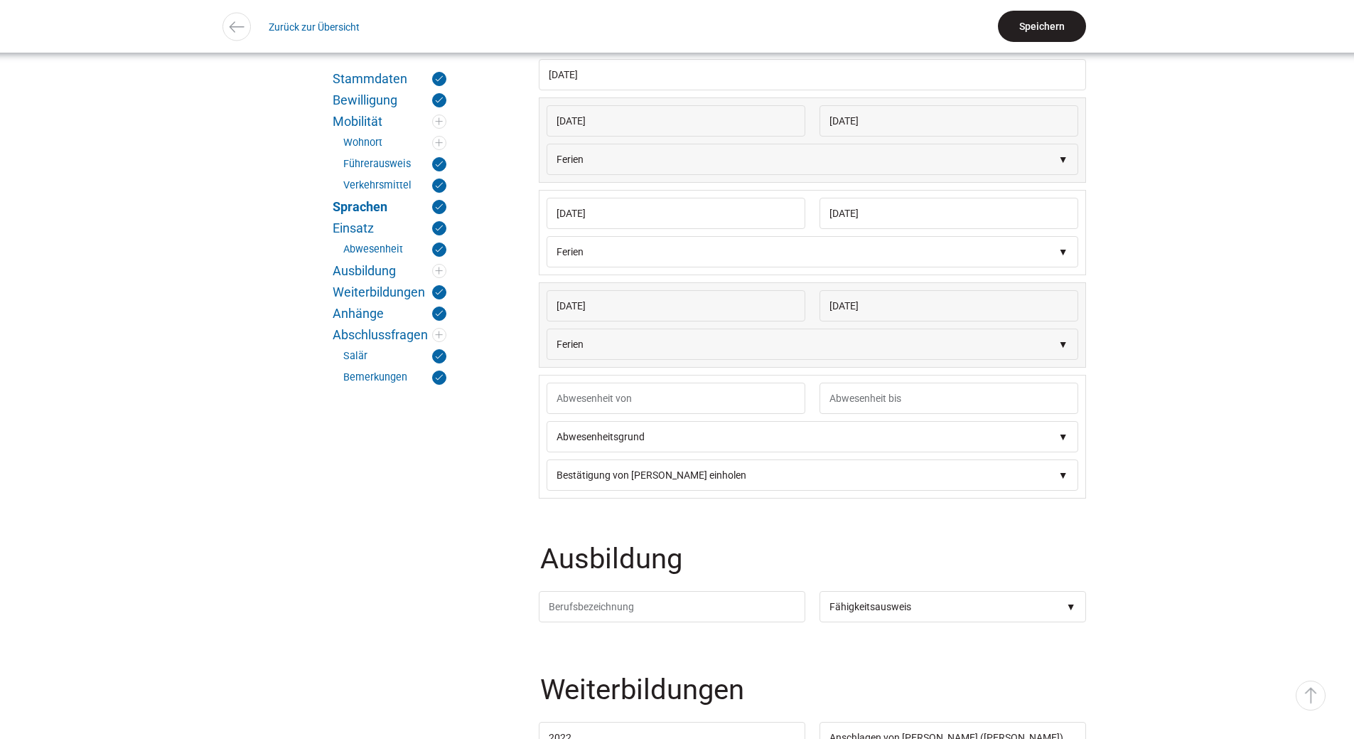
click at [1033, 31] on input "Speichern" at bounding box center [1042, 26] width 88 height 31
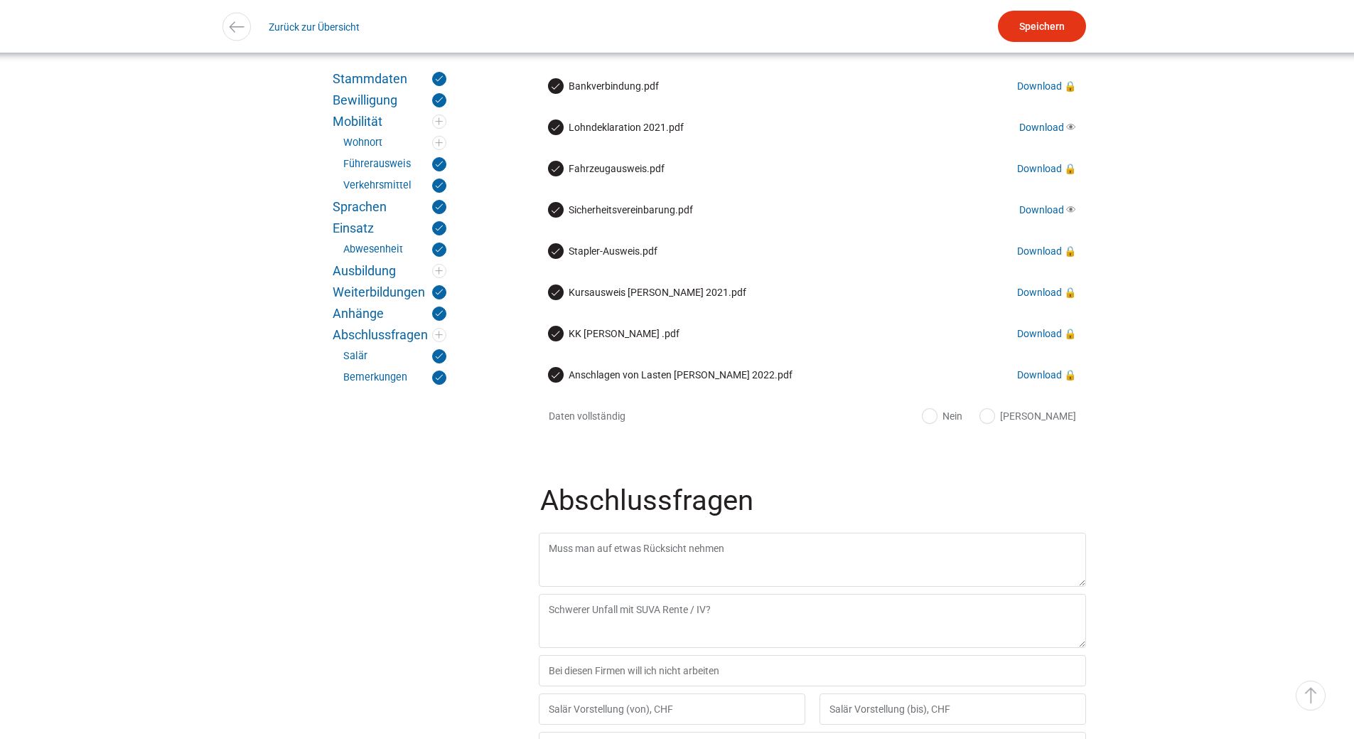
scroll to position [3271, 0]
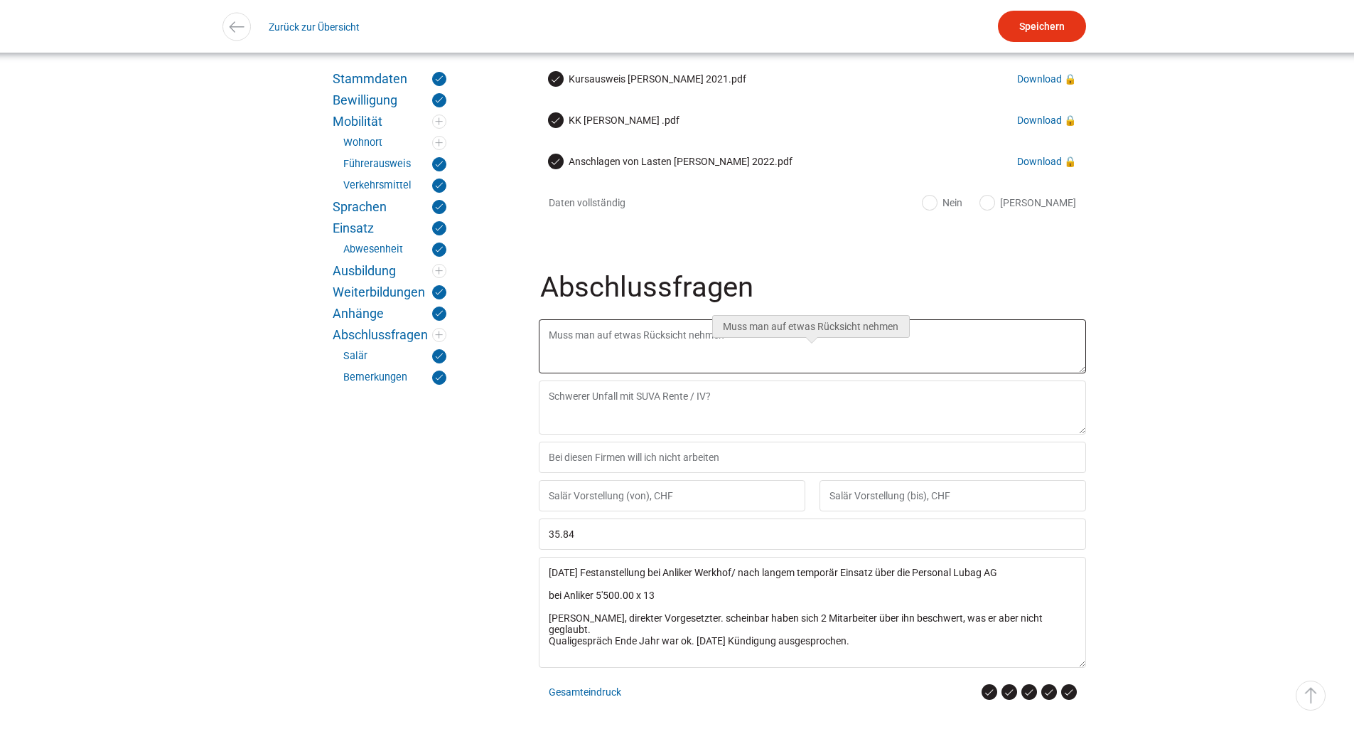
click at [545, 368] on textarea at bounding box center [812, 346] width 547 height 54
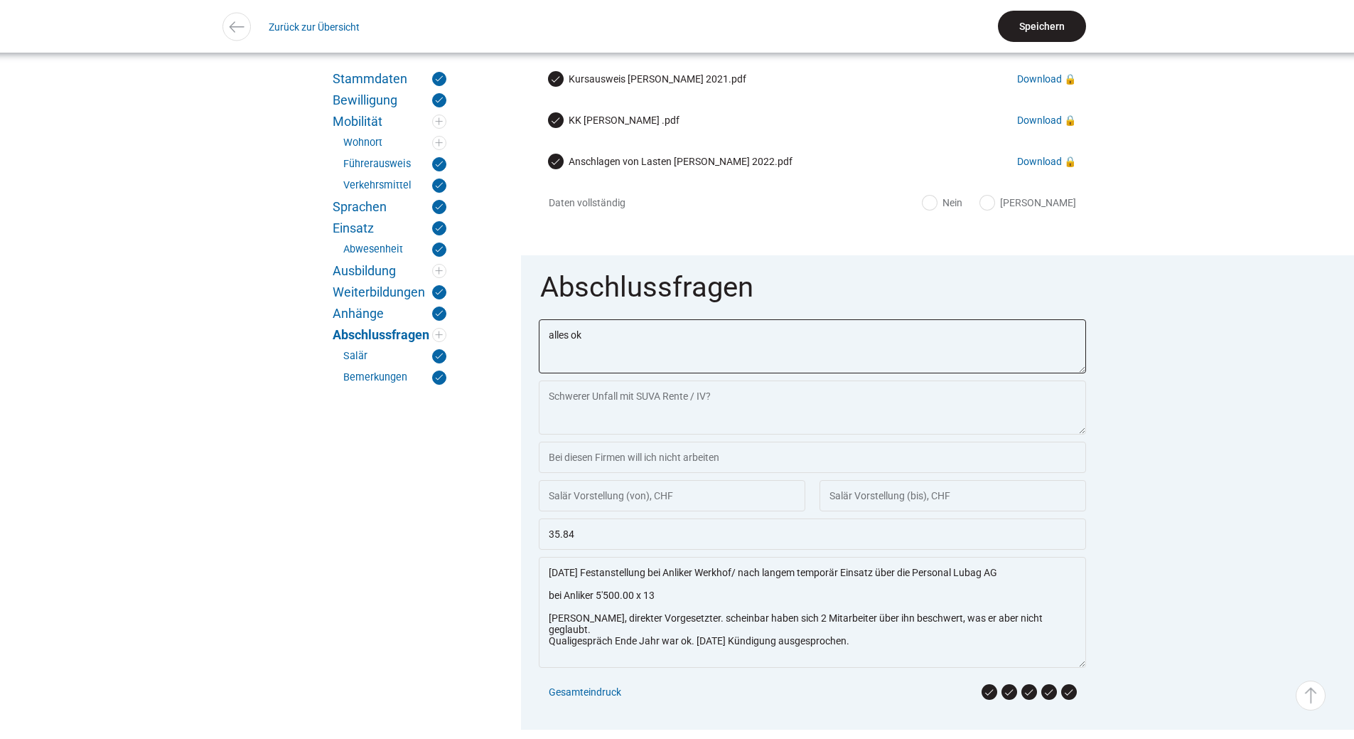
type textarea "alles ok"
click at [1055, 22] on input "Speichern" at bounding box center [1042, 26] width 88 height 31
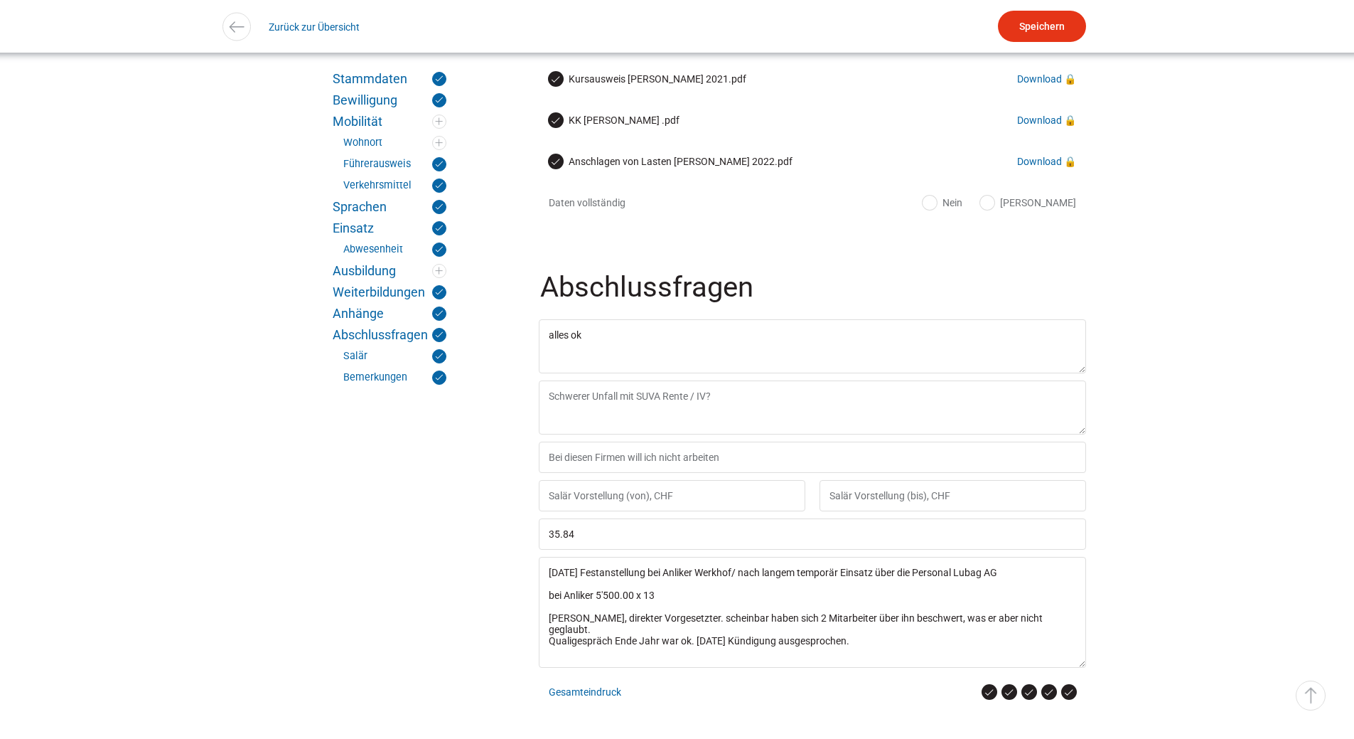
scroll to position [3529, 0]
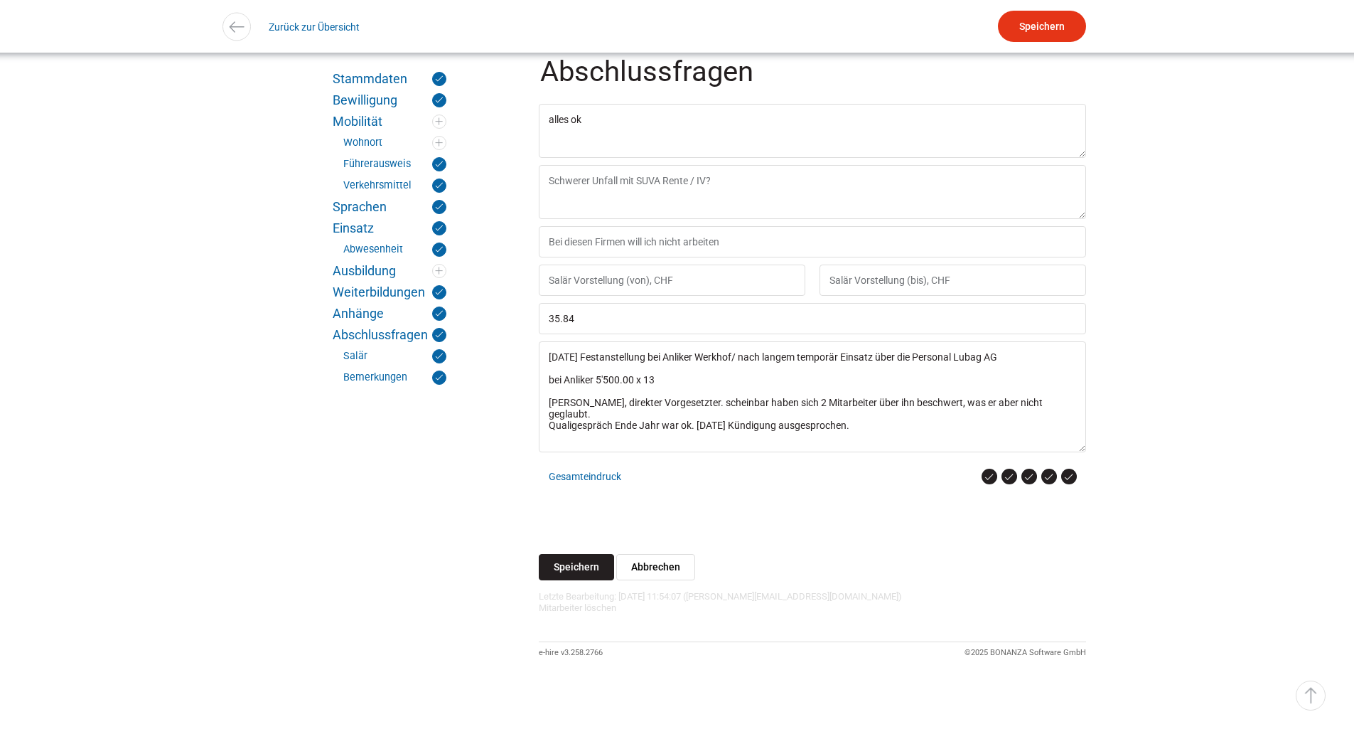
click at [578, 568] on input "Speichern" at bounding box center [576, 567] width 75 height 26
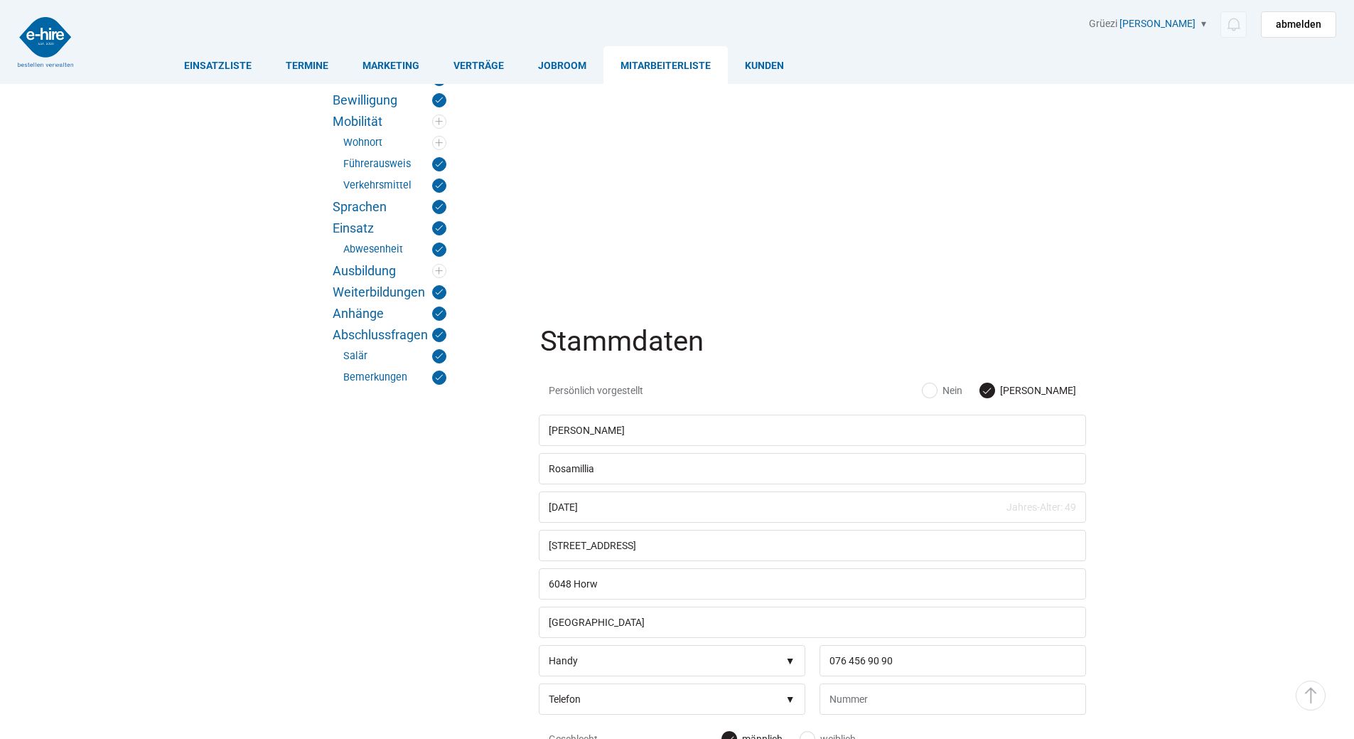
scroll to position [3529, 0]
